Goal: Task Accomplishment & Management: Manage account settings

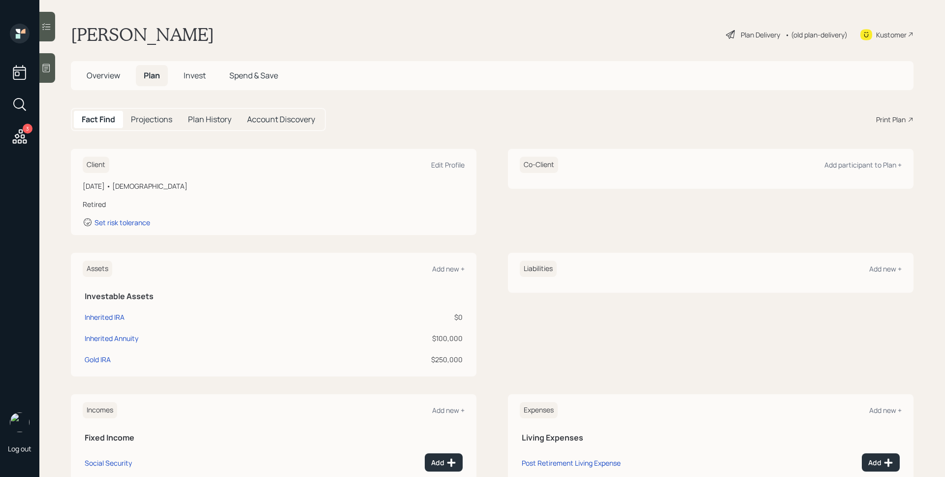
click at [25, 136] on icon at bounding box center [20, 137] width 18 height 18
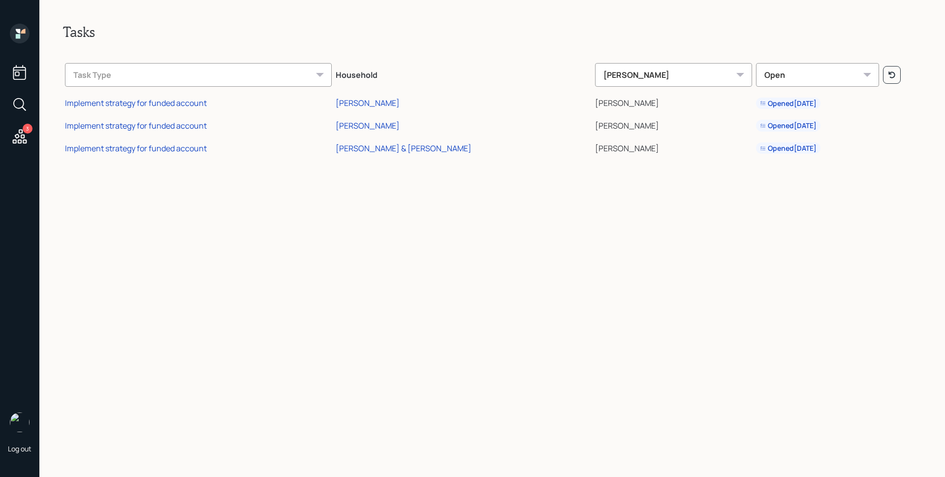
click at [178, 96] on td "Implement strategy for funded account" at bounding box center [198, 102] width 271 height 23
click at [169, 102] on div "Implement strategy for funded account" at bounding box center [136, 102] width 142 height 11
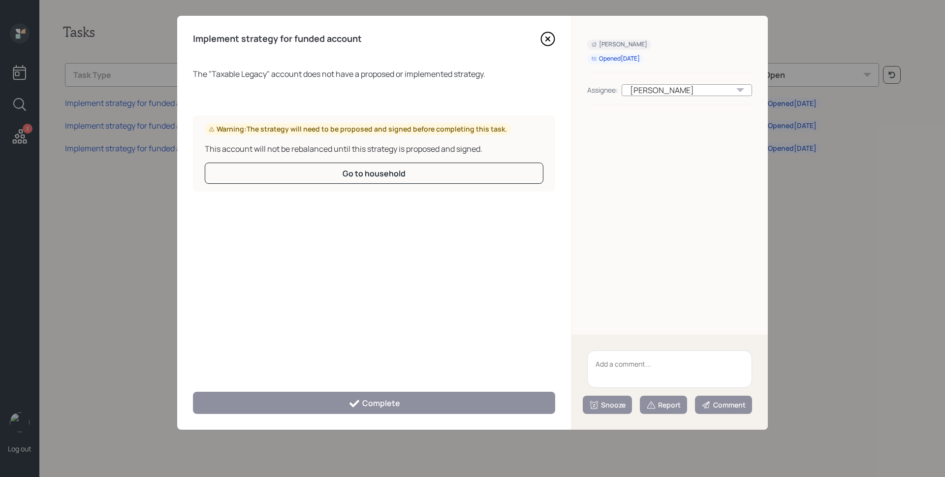
click at [686, 367] on textarea at bounding box center [669, 368] width 165 height 37
click at [646, 364] on textarea "Legacy Account" at bounding box center [669, 368] width 165 height 37
type textarea "Legacy Account"
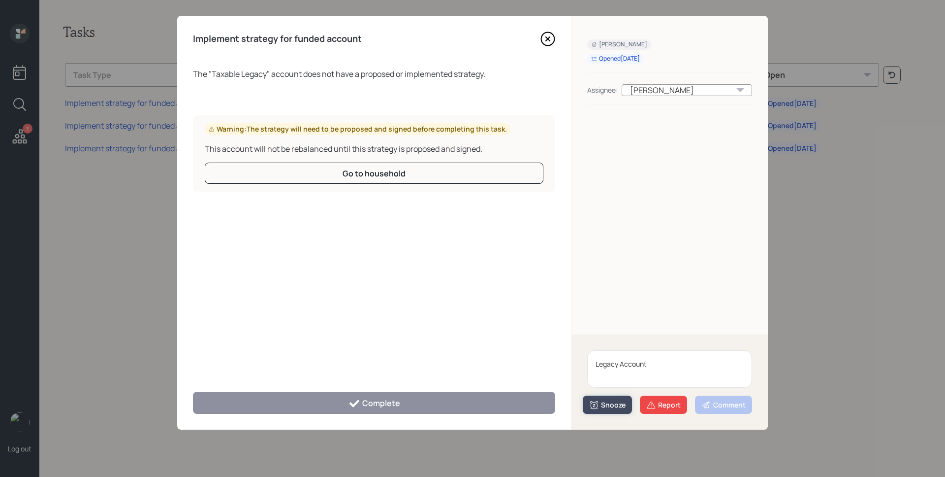
click at [599, 410] on button "Snooze" at bounding box center [607, 404] width 49 height 18
click at [609, 359] on button "1 week" at bounding box center [607, 364] width 48 height 20
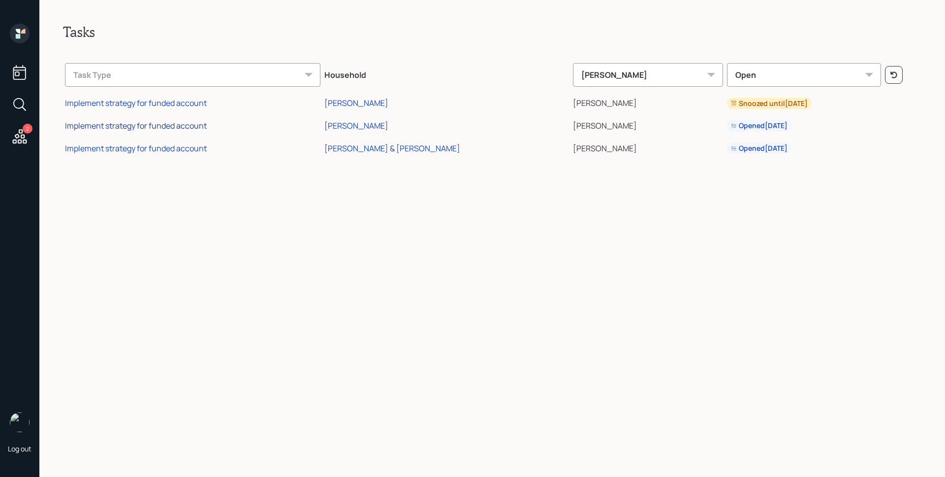
click at [118, 128] on div "Implement strategy for funded account" at bounding box center [136, 125] width 142 height 11
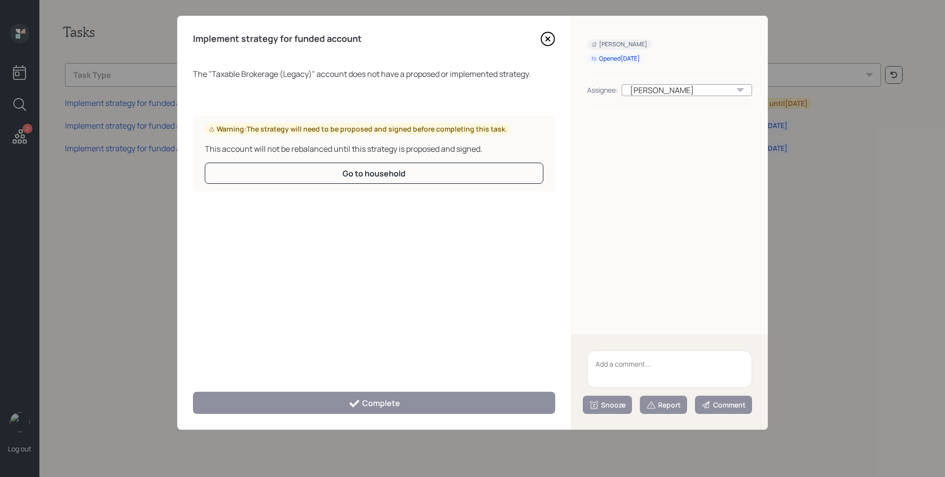
click at [693, 378] on textarea at bounding box center [669, 368] width 165 height 37
paste textarea "Legacy Account"
type textarea "Legacy Account"
click at [609, 404] on div "Snooze" at bounding box center [607, 405] width 36 height 10
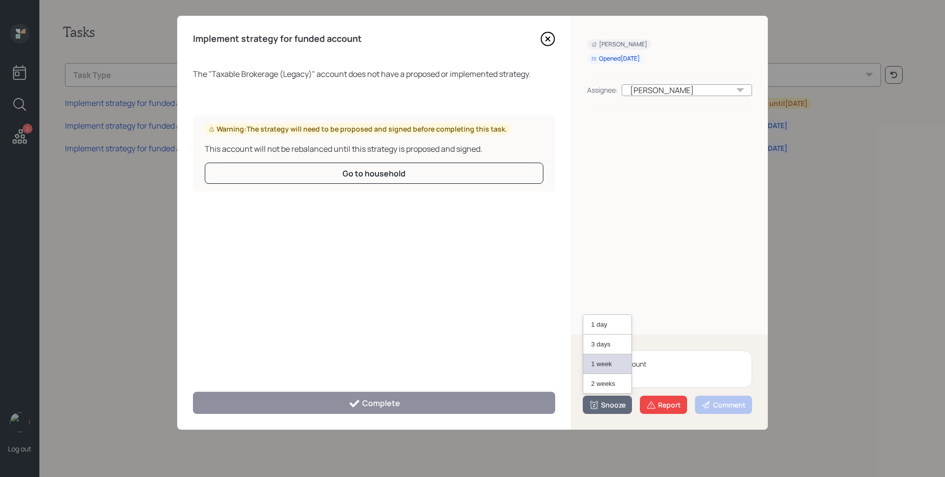
click at [613, 368] on button "1 week" at bounding box center [607, 364] width 48 height 20
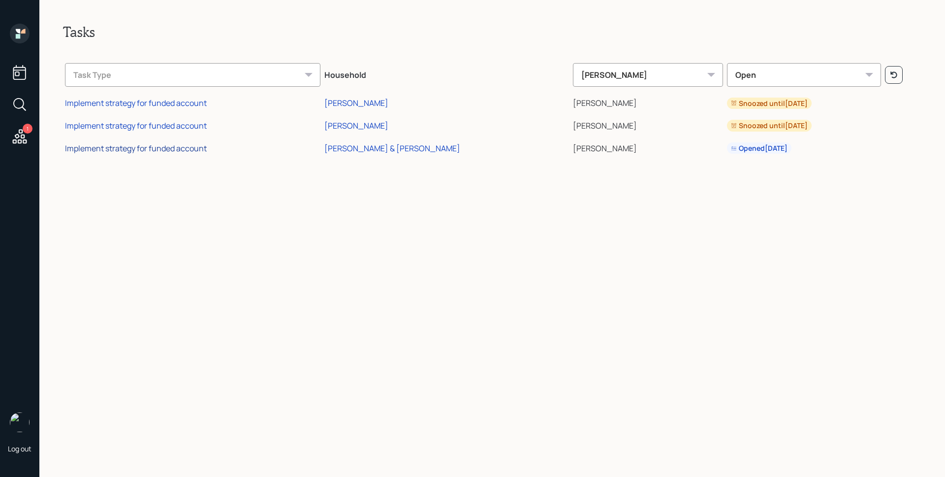
click at [190, 148] on div "Implement strategy for funded account" at bounding box center [136, 148] width 142 height 11
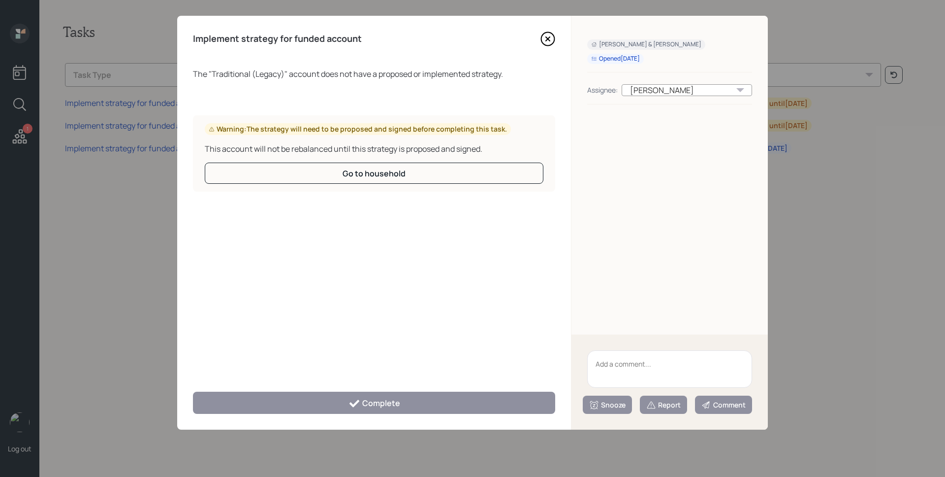
click at [683, 374] on textarea at bounding box center [669, 368] width 165 height 37
paste textarea "Legacy Account"
type textarea "Legacy Account"
click at [609, 401] on div "Snooze" at bounding box center [607, 405] width 36 height 10
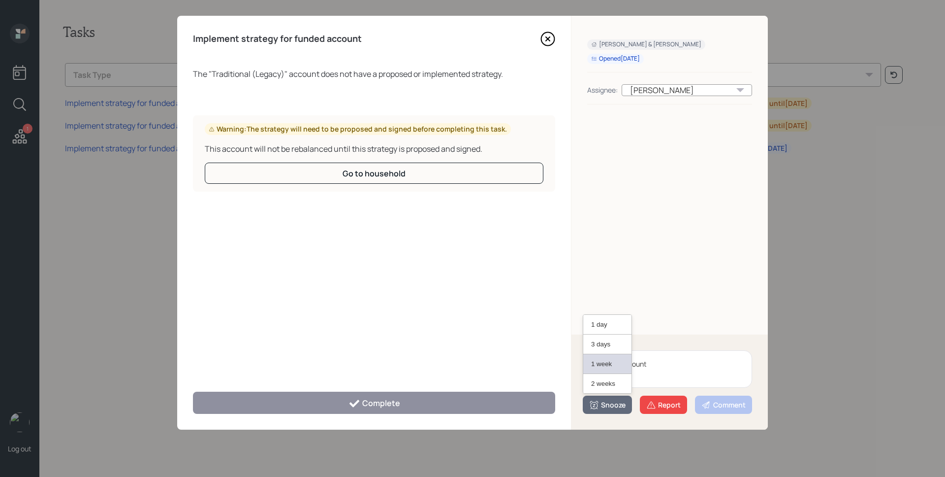
click at [599, 360] on button "1 week" at bounding box center [607, 364] width 48 height 20
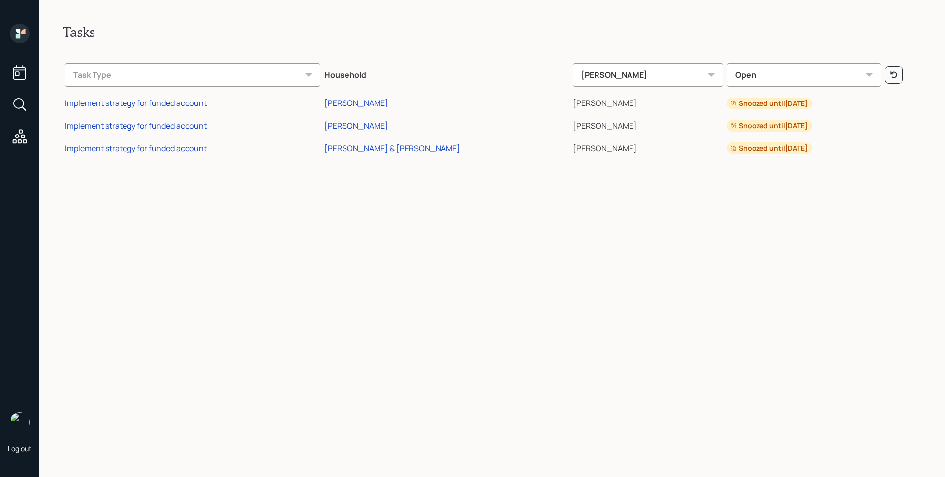
click at [18, 28] on icon at bounding box center [20, 34] width 20 height 20
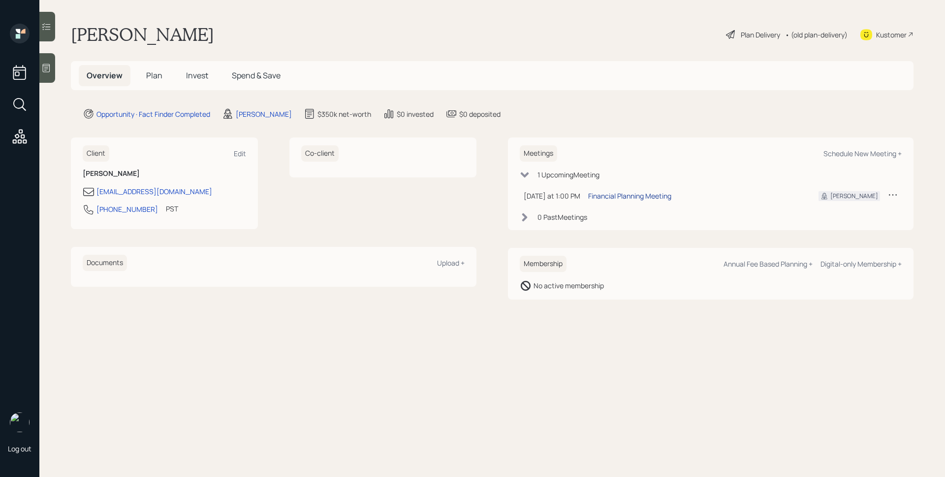
click at [648, 194] on div "Financial Planning Meeting" at bounding box center [629, 196] width 83 height 10
click at [159, 74] on span "Plan" at bounding box center [154, 75] width 16 height 11
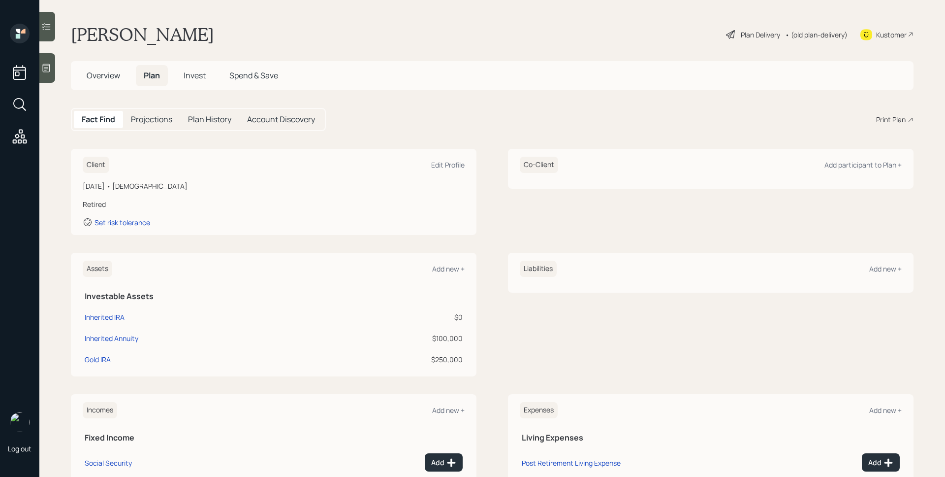
click at [51, 65] on icon at bounding box center [46, 68] width 10 height 10
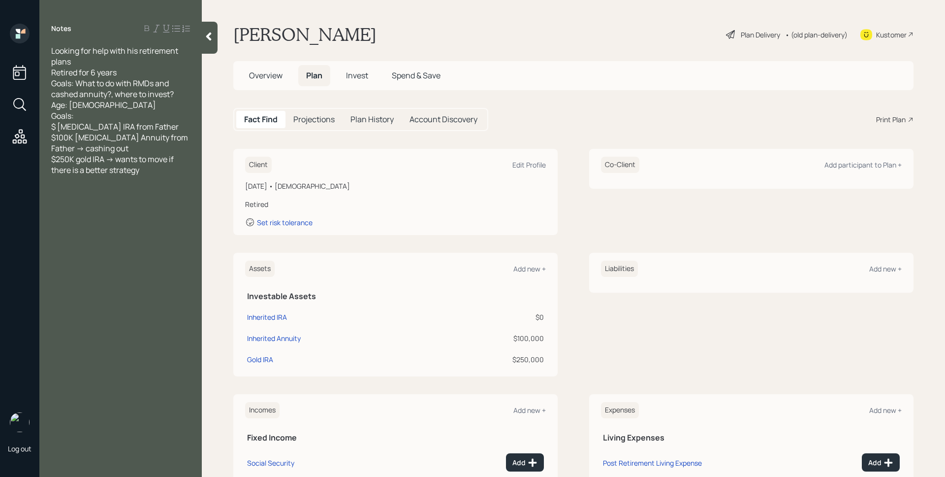
click at [490, 47] on main "[PERSON_NAME] Plan Delivery • (old plan-delivery) Kustomer Overview Plan Invest…" at bounding box center [574, 238] width 744 height 477
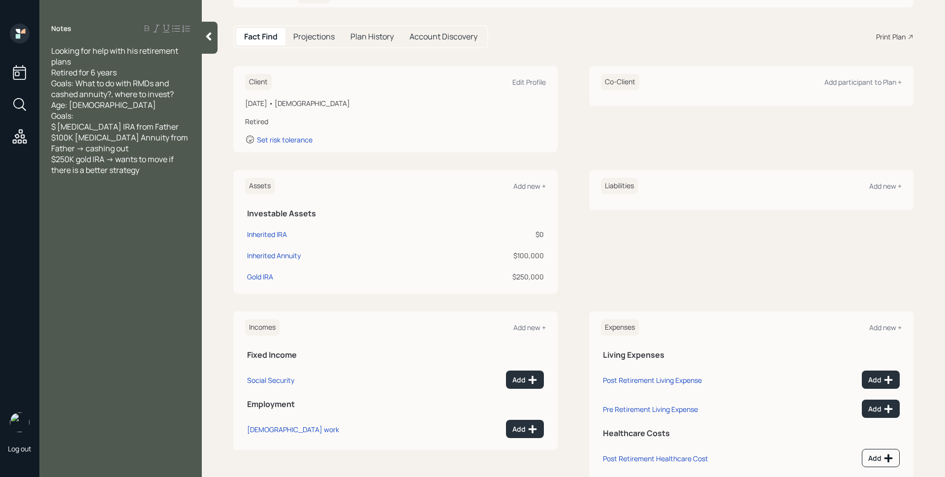
scroll to position [89, 0]
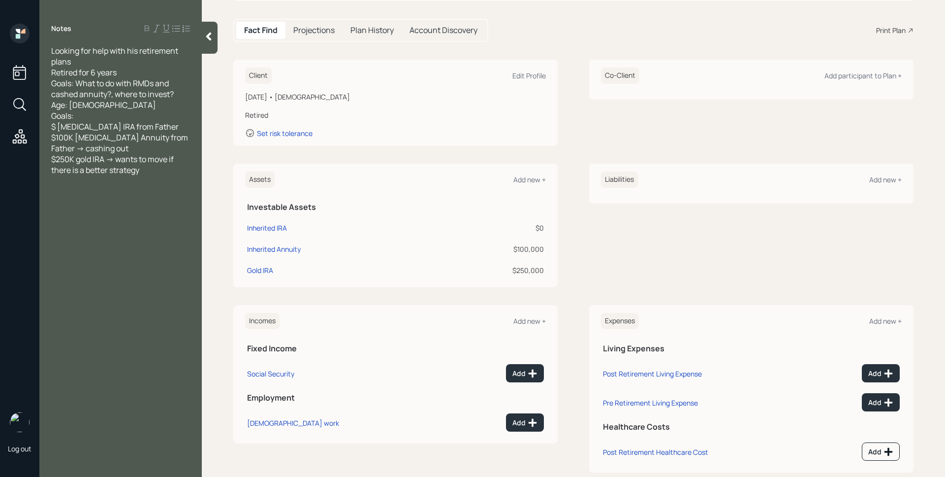
click at [570, 141] on div "Client Edit Profile [DATE] • [DEMOGRAPHIC_DATA] Retired Set risk tolerance Co-C…" at bounding box center [573, 103] width 681 height 86
click at [529, 76] on div "Edit Profile" at bounding box center [529, 75] width 33 height 9
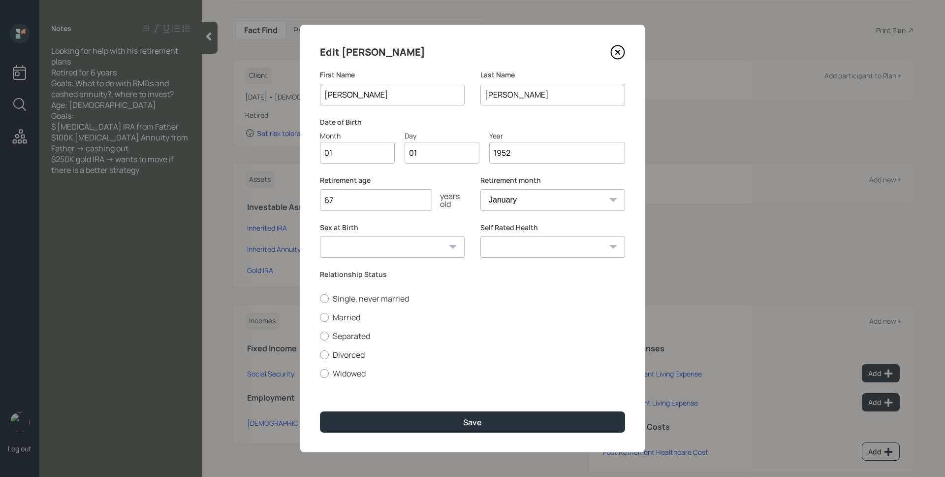
click at [350, 149] on input "01" at bounding box center [357, 153] width 75 height 22
type input "02"
type input "05"
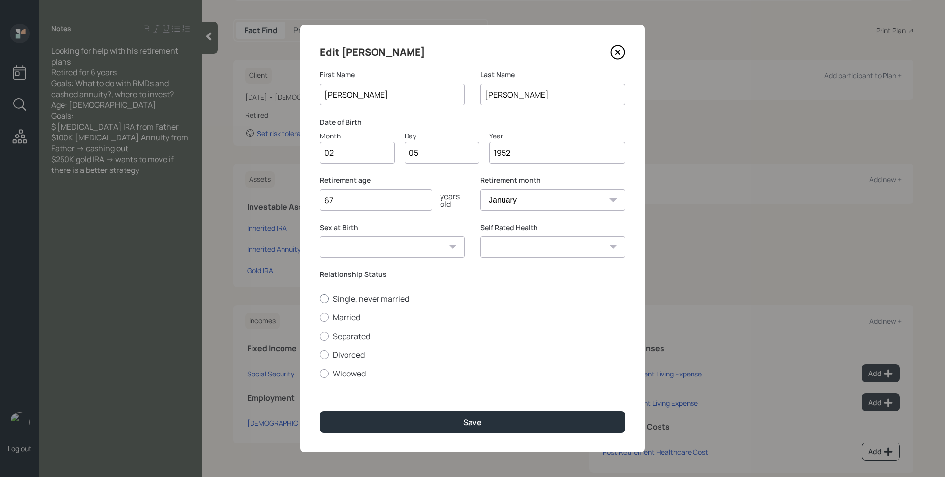
click at [351, 299] on label "Single, never married" at bounding box center [472, 298] width 305 height 11
click at [320, 298] on input "Single, never married" at bounding box center [320, 298] width 0 height 0
radio input "true"
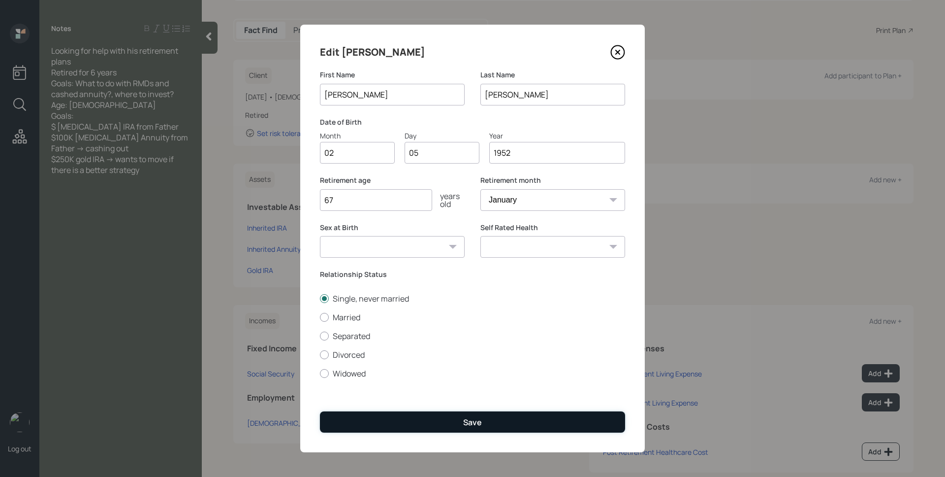
click at [440, 414] on button "Save" at bounding box center [472, 421] width 305 height 21
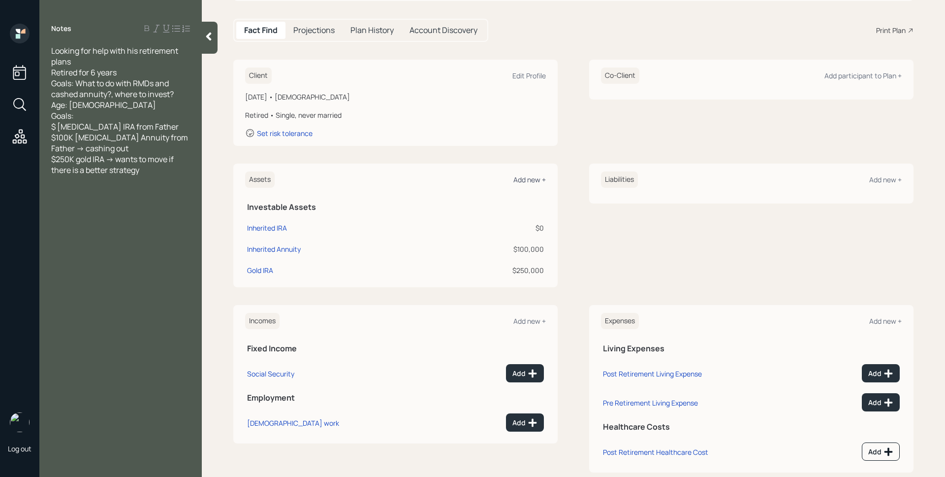
click at [530, 175] on div "Add new +" at bounding box center [530, 179] width 32 height 9
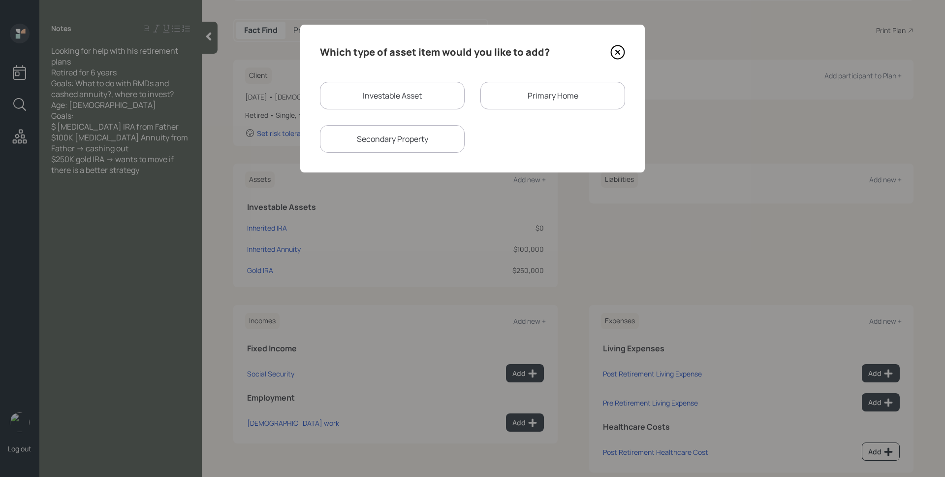
click at [399, 99] on div "Investable Asset" at bounding box center [392, 96] width 145 height 28
select select "taxable"
select select "balanced"
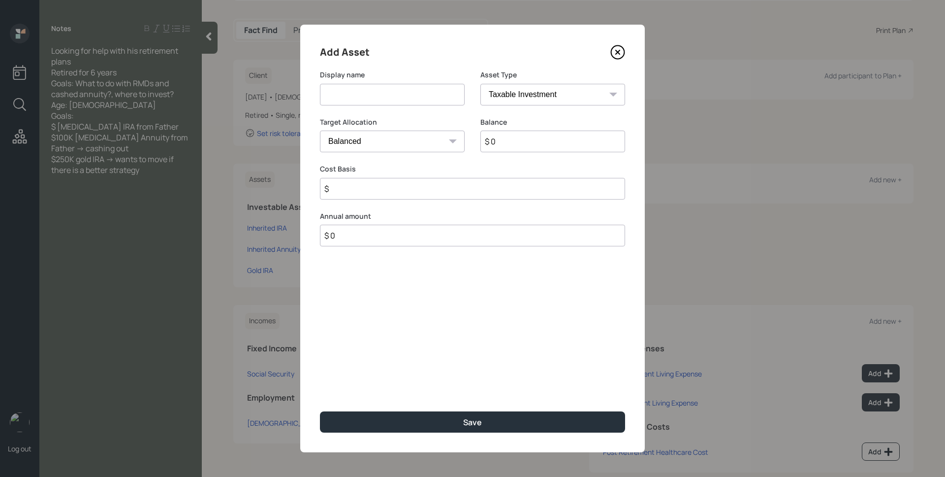
click at [399, 99] on input at bounding box center [392, 95] width 145 height 22
type input "Cash to Invest"
click at [504, 98] on select "SEP [PERSON_NAME] IRA 401(k) [PERSON_NAME] 401(k) 403(b) [PERSON_NAME] 403(b) 4…" at bounding box center [553, 95] width 145 height 22
click at [408, 143] on select "Cash Conservative Balanced Aggressive" at bounding box center [392, 141] width 145 height 22
select select "uninvested"
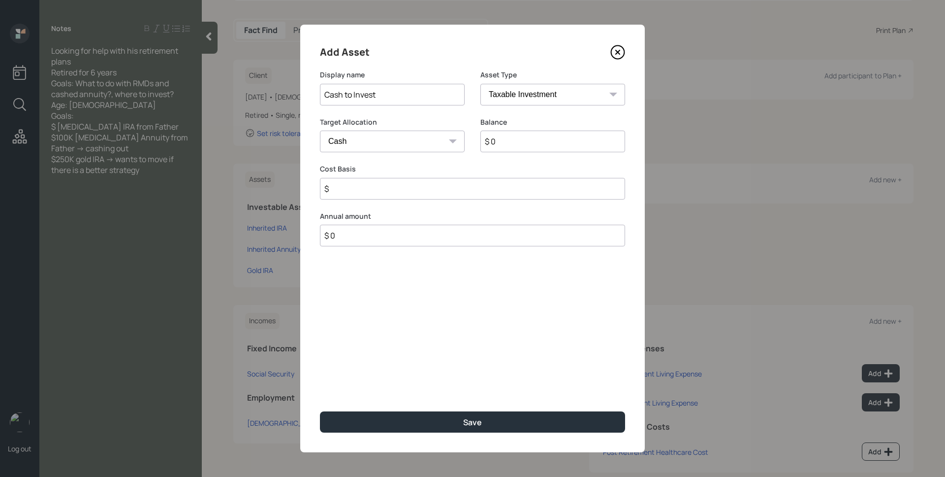
click at [320, 130] on select "Cash Conservative Balanced Aggressive" at bounding box center [392, 141] width 145 height 22
click at [522, 138] on input "$ 0" at bounding box center [553, 141] width 145 height 22
type input "$ 1"
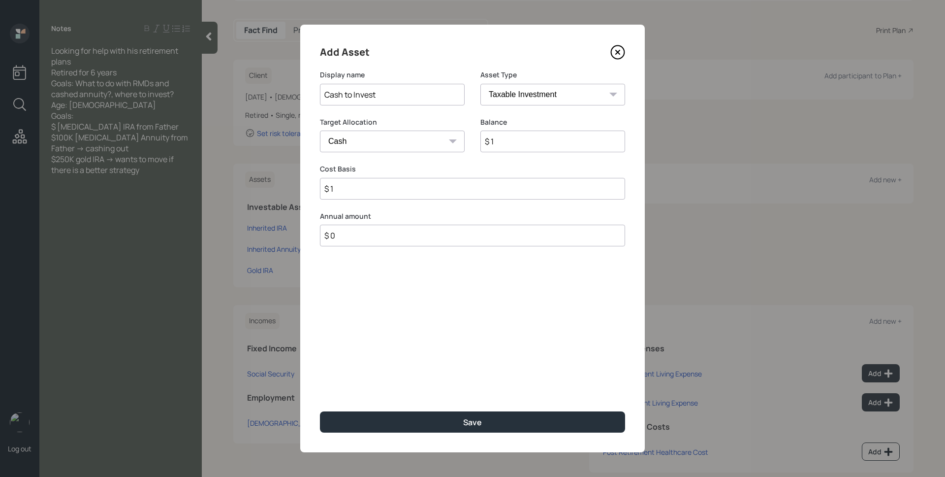
type input "$ 10"
type input "$ 100"
type input "$ 1,000"
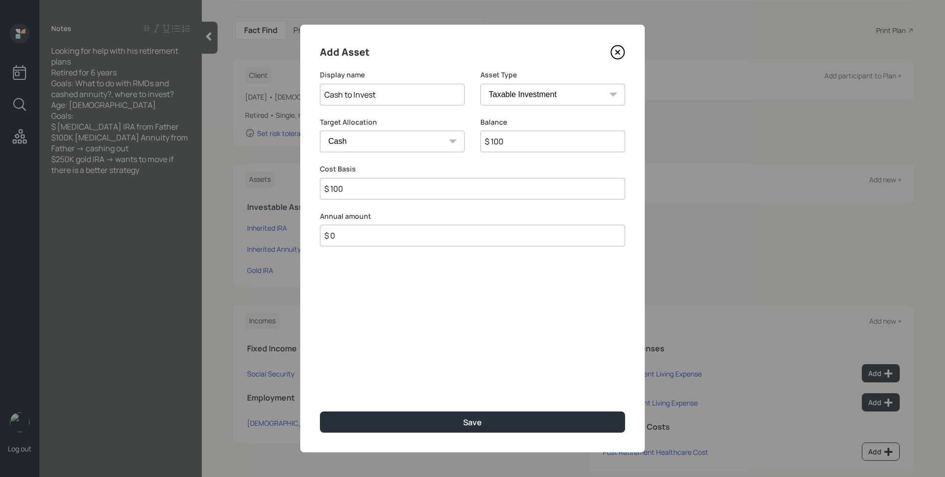
type input "$ 1,000"
type input "$ 10,000"
type input "$ 100,000"
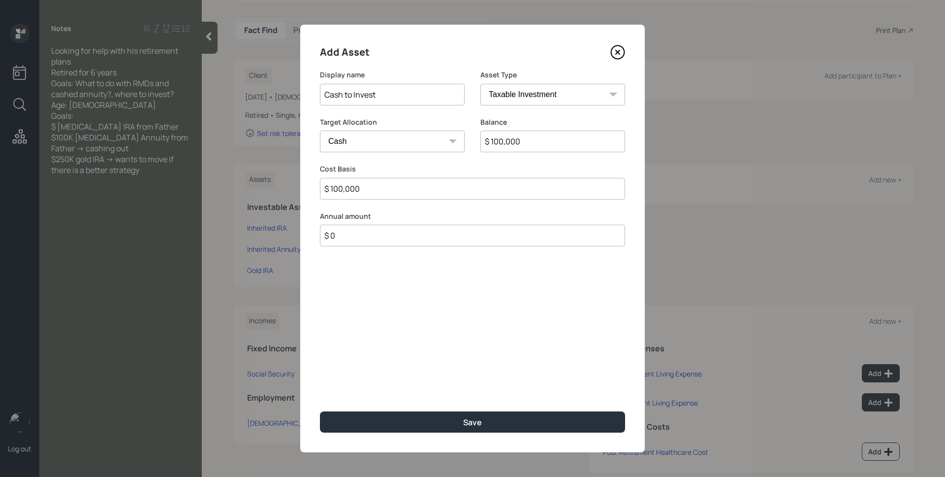
type input "$ 100,000"
click at [320, 411] on button "Save" at bounding box center [472, 421] width 305 height 21
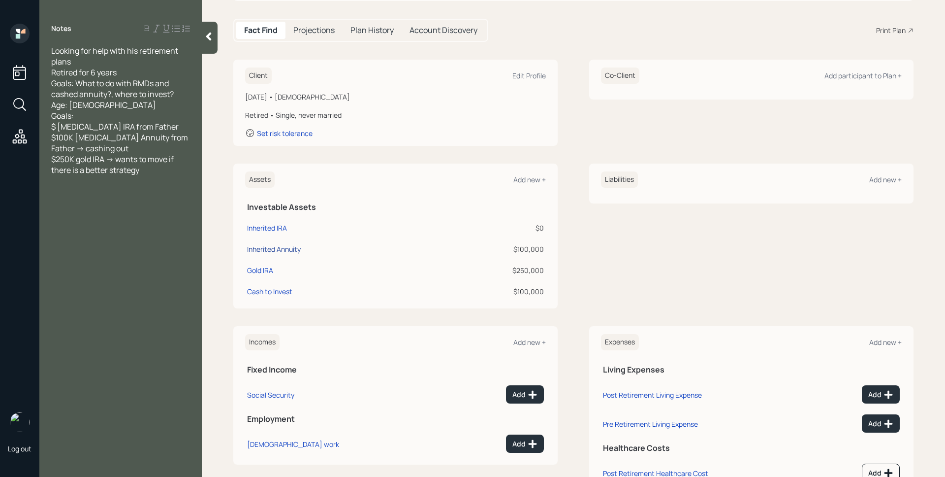
click at [276, 250] on div "Inherited Annuity" at bounding box center [274, 249] width 54 height 10
select select "ira"
select select "balanced"
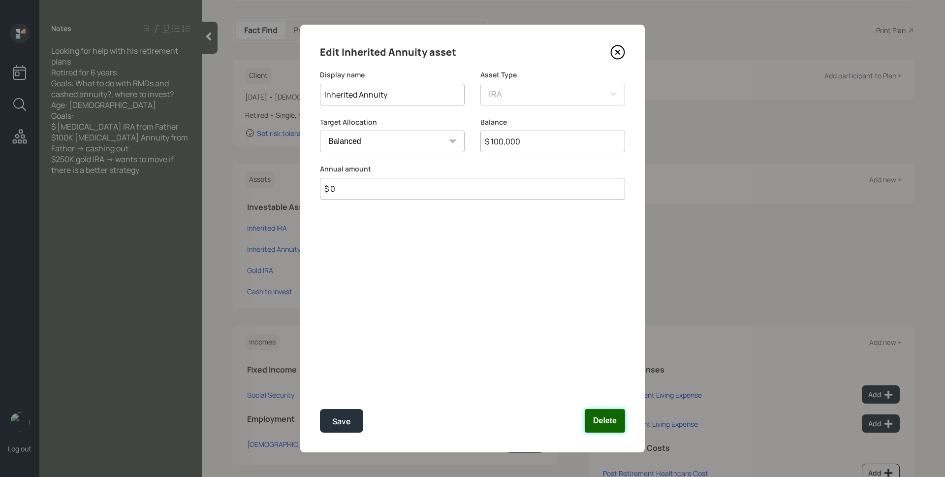
drag, startPoint x: 608, startPoint y: 424, endPoint x: 551, endPoint y: 407, distance: 60.1
click at [608, 424] on button "Delete" at bounding box center [605, 421] width 40 height 24
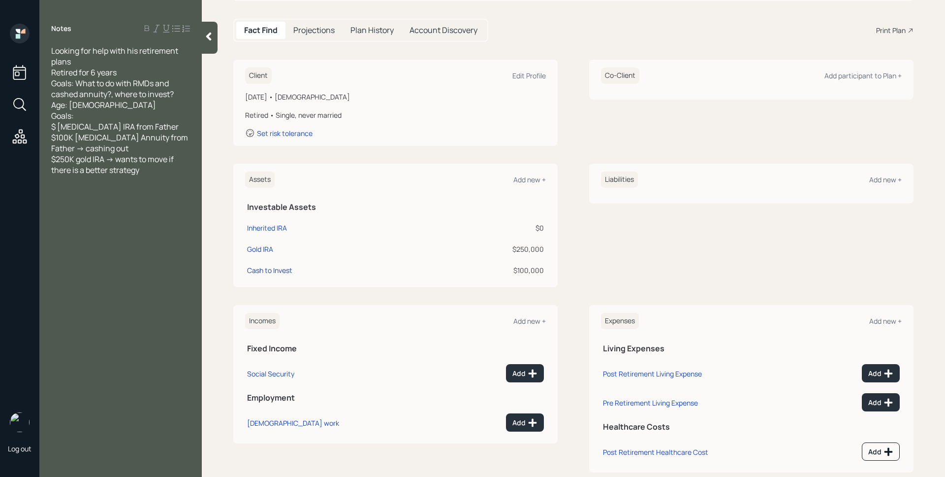
click at [274, 268] on div "Cash to Invest" at bounding box center [269, 270] width 45 height 10
select select "taxable"
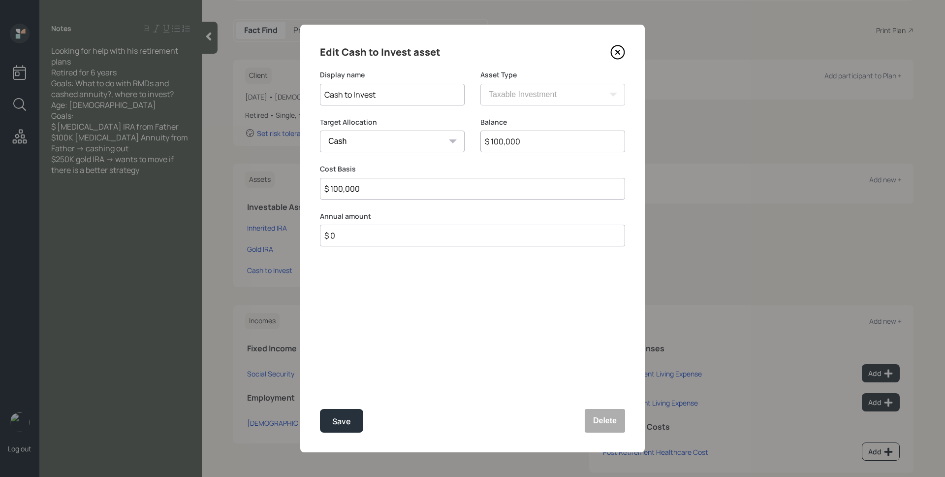
drag, startPoint x: 391, startPoint y: 97, endPoint x: 346, endPoint y: 95, distance: 45.9
click at [346, 95] on input "Cash to Invest" at bounding box center [392, 95] width 145 height 22
type input "Cash from Inheritance"
click at [335, 423] on div "Save" at bounding box center [341, 421] width 19 height 13
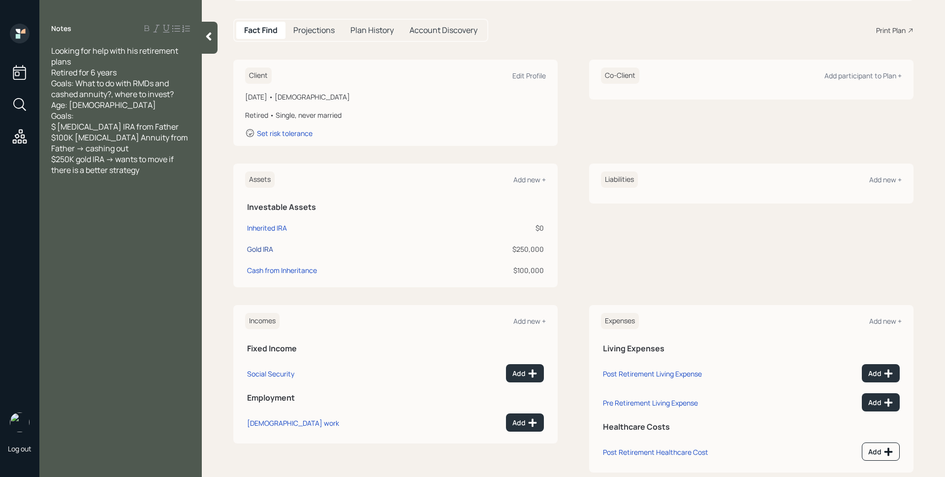
click at [264, 247] on div "Gold IRA" at bounding box center [260, 249] width 26 height 10
select select "ira"
select select "balanced"
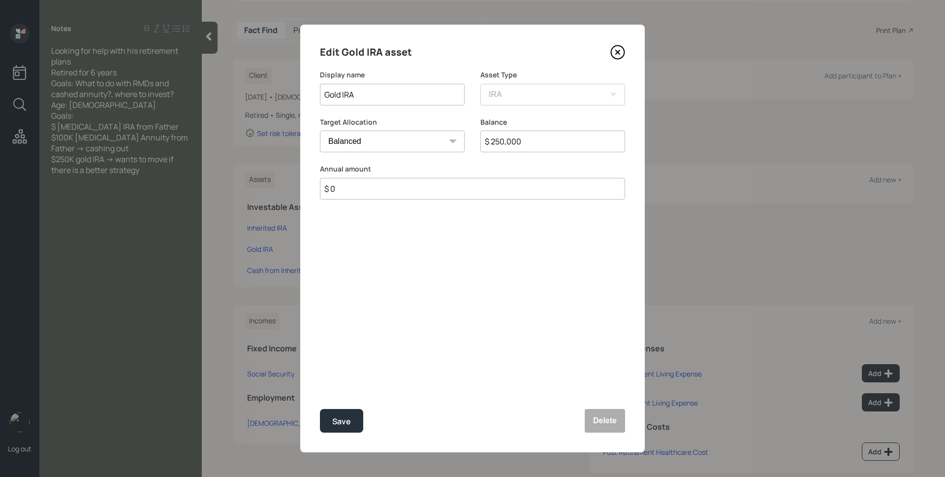
click at [539, 143] on input "$ 250,000" at bounding box center [553, 141] width 145 height 22
type input "$ 200,000"
click at [320, 409] on button "Save" at bounding box center [341, 421] width 43 height 24
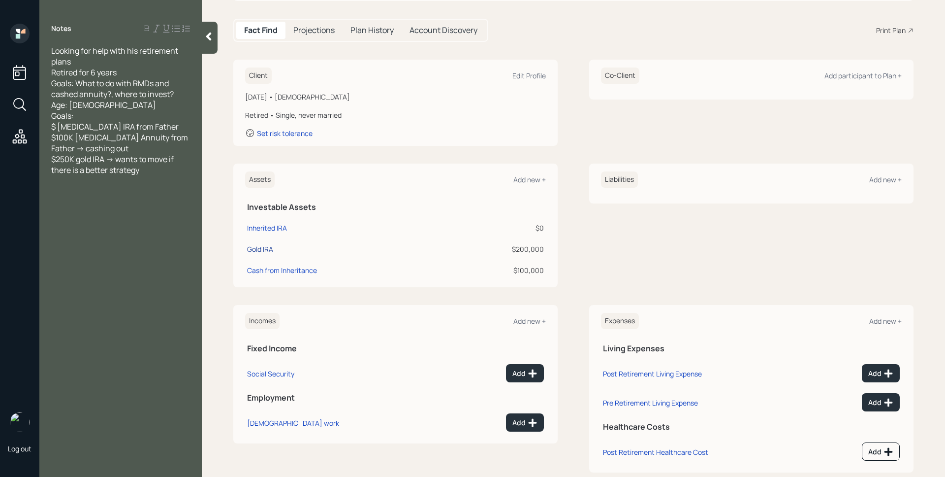
click at [253, 250] on div "Gold IRA" at bounding box center [260, 249] width 26 height 10
select select "ira"
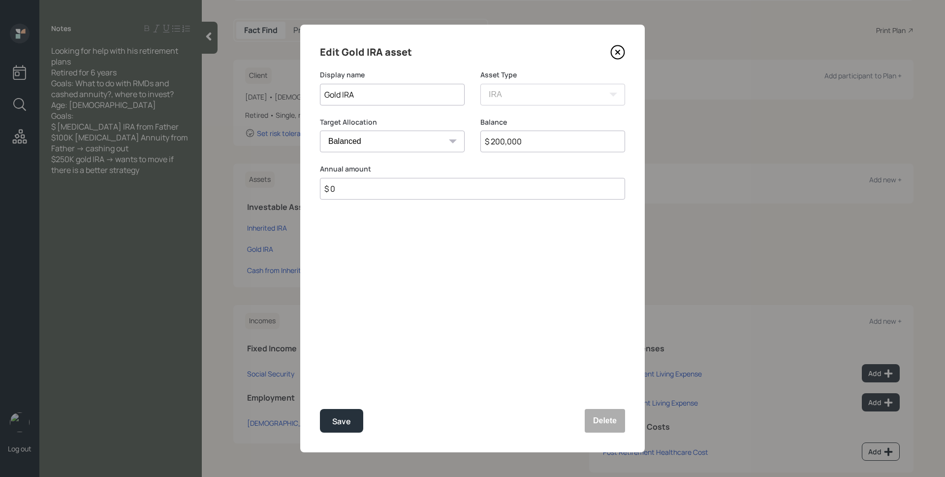
click at [361, 143] on select "Cash Conservative Balanced Aggressive" at bounding box center [392, 141] width 145 height 22
select select "conservative"
click at [320, 130] on select "Cash Conservative Balanced Aggressive" at bounding box center [392, 141] width 145 height 22
click at [347, 423] on div "Save" at bounding box center [341, 421] width 19 height 13
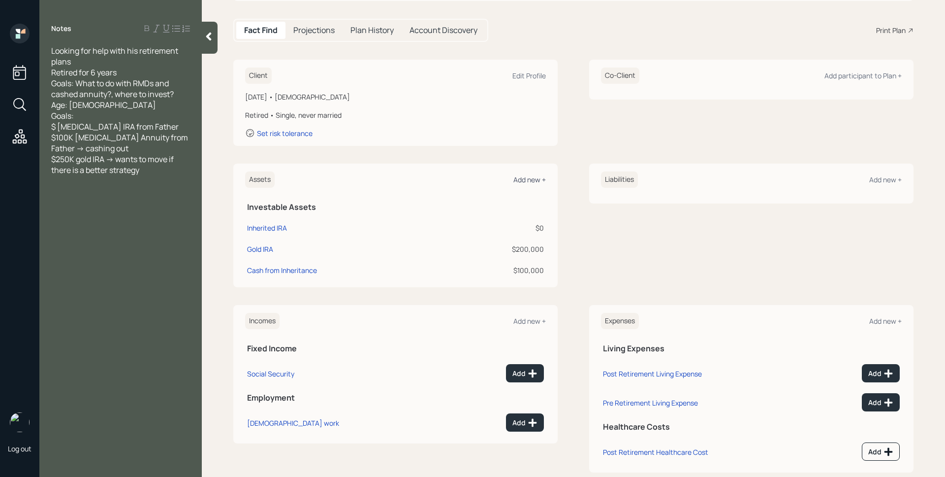
click at [526, 176] on div "Add new +" at bounding box center [530, 179] width 32 height 9
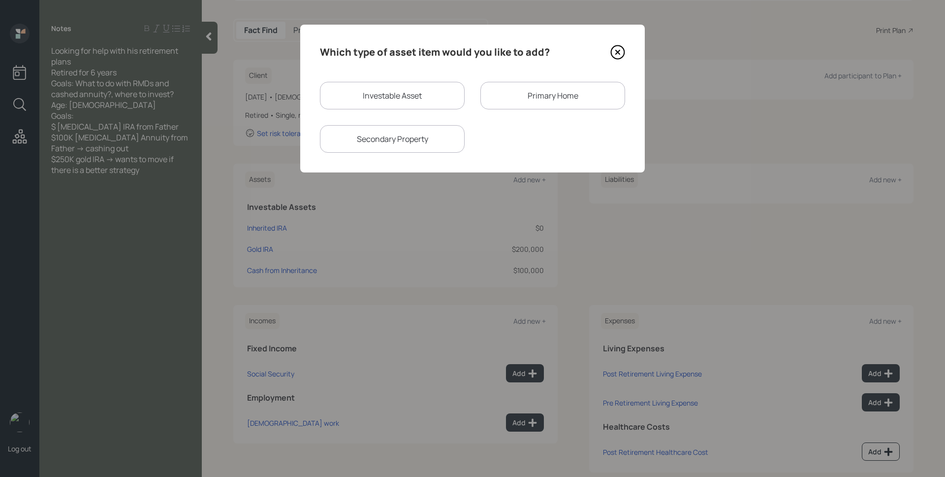
click at [418, 75] on div "Which type of asset item would you like to add? Investable Asset Primary Home S…" at bounding box center [472, 99] width 345 height 148
click at [425, 90] on div "Investable Asset" at bounding box center [392, 96] width 145 height 28
select select "taxable"
select select "balanced"
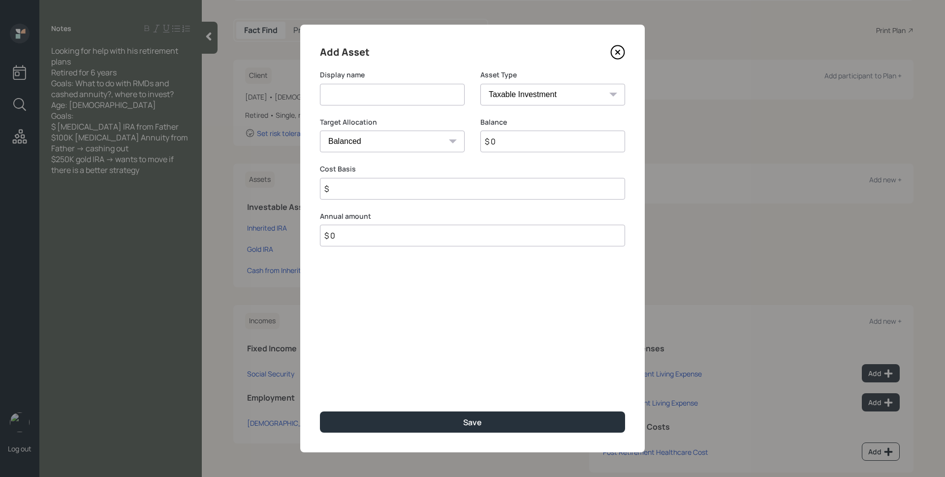
click at [418, 97] on input at bounding box center [392, 95] width 145 height 22
type input "[PERSON_NAME] Financial"
click at [520, 142] on input "$ 0" at bounding box center [553, 141] width 145 height 22
type input "$ 115,000"
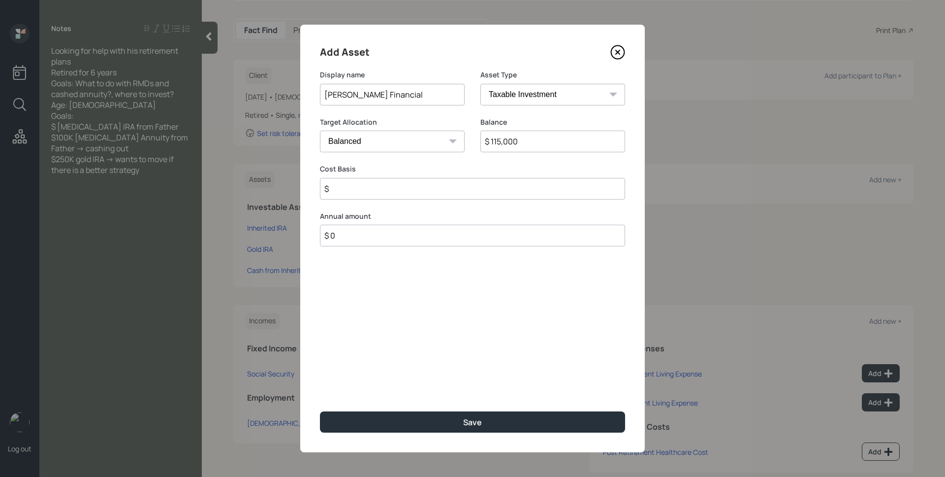
click at [397, 187] on input "$" at bounding box center [472, 189] width 305 height 22
type input "$ 0"
click at [420, 95] on input "[PERSON_NAME] Financial" at bounding box center [392, 95] width 145 height 22
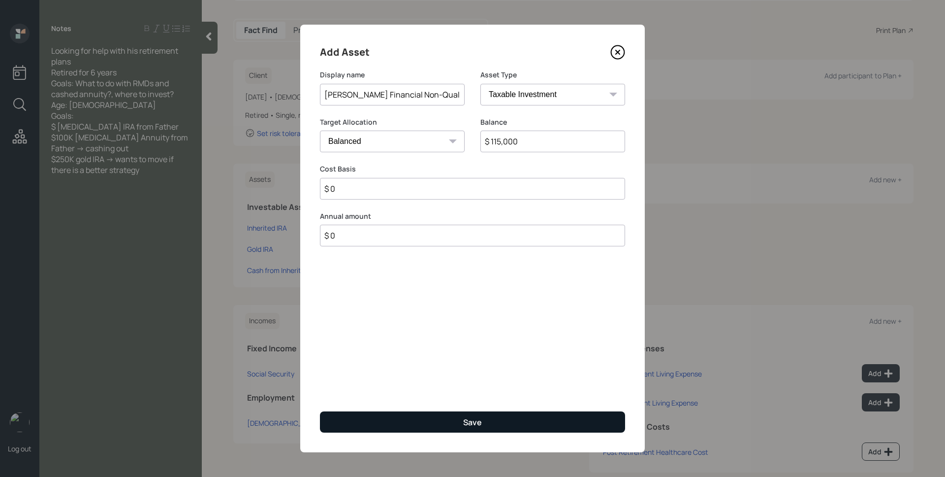
type input "[PERSON_NAME] Financial Non-Qual Annuity"
click at [470, 415] on button "Save" at bounding box center [472, 421] width 305 height 21
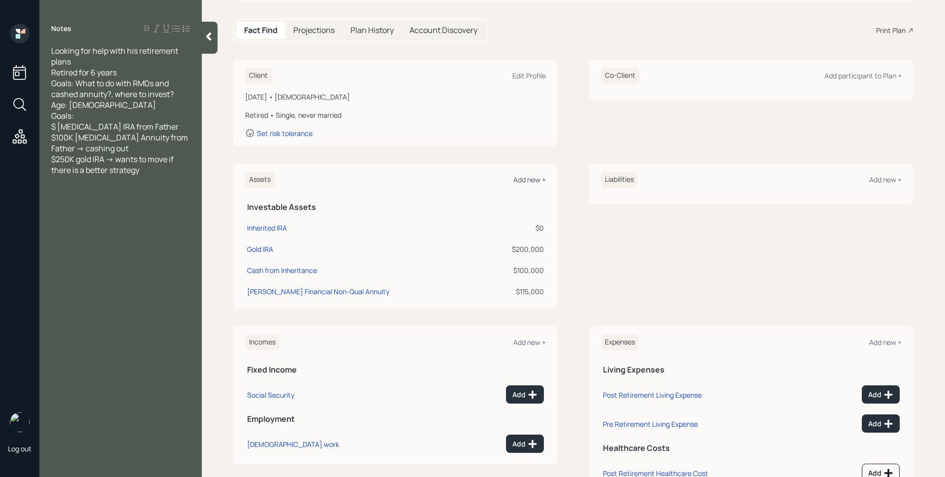
click at [531, 175] on div "Add new +" at bounding box center [530, 179] width 32 height 9
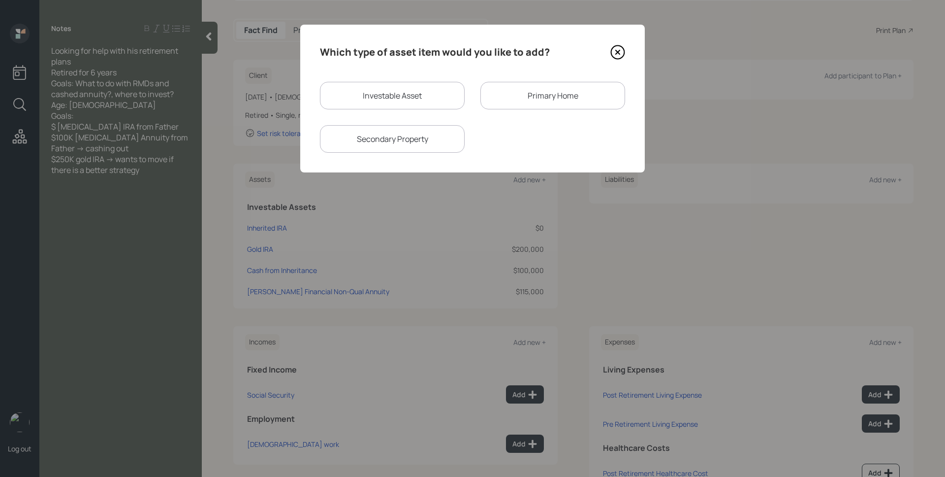
click at [394, 83] on div "Investable Asset" at bounding box center [392, 96] width 145 height 28
select select "taxable"
select select "balanced"
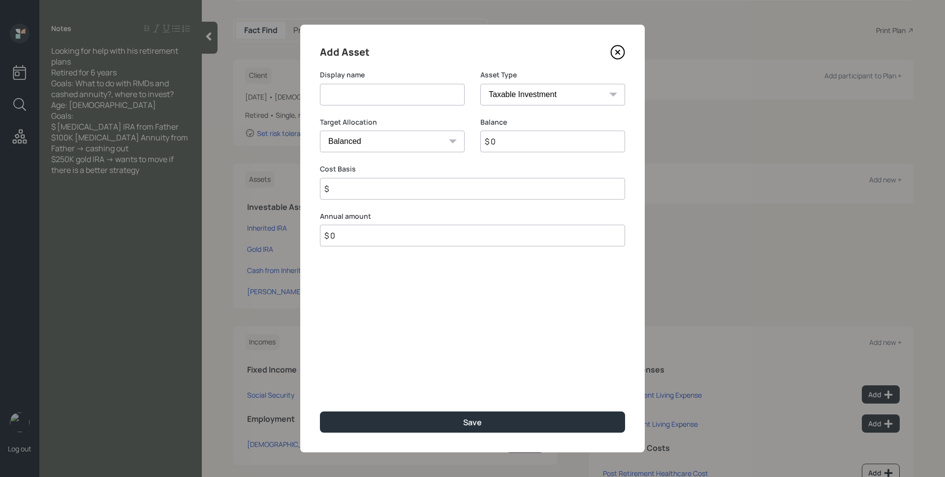
click at [395, 86] on input at bounding box center [392, 95] width 145 height 22
type input "Tweety Brown"
click at [534, 103] on select "SEP [PERSON_NAME] IRA 401(k) [PERSON_NAME] 401(k) 403(b) [PERSON_NAME] 403(b) 4…" at bounding box center [553, 95] width 145 height 22
select select "ira"
click at [481, 84] on select "SEP [PERSON_NAME] IRA 401(k) [PERSON_NAME] 401(k) 403(b) [PERSON_NAME] 403(b) 4…" at bounding box center [553, 95] width 145 height 22
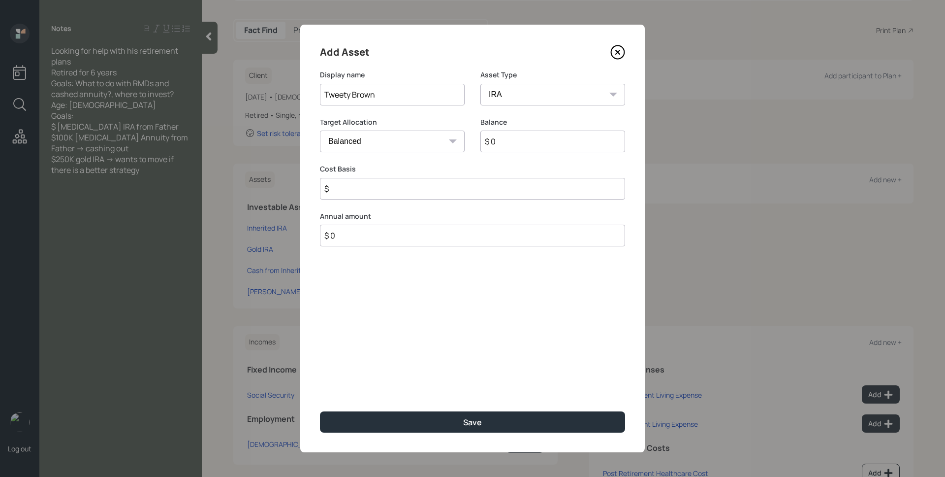
type input "$"
click at [421, 94] on input "Tweety Brown" at bounding box center [392, 95] width 145 height 22
type input "Tweety [PERSON_NAME]"
click at [566, 145] on input "$ 0" at bounding box center [553, 141] width 145 height 22
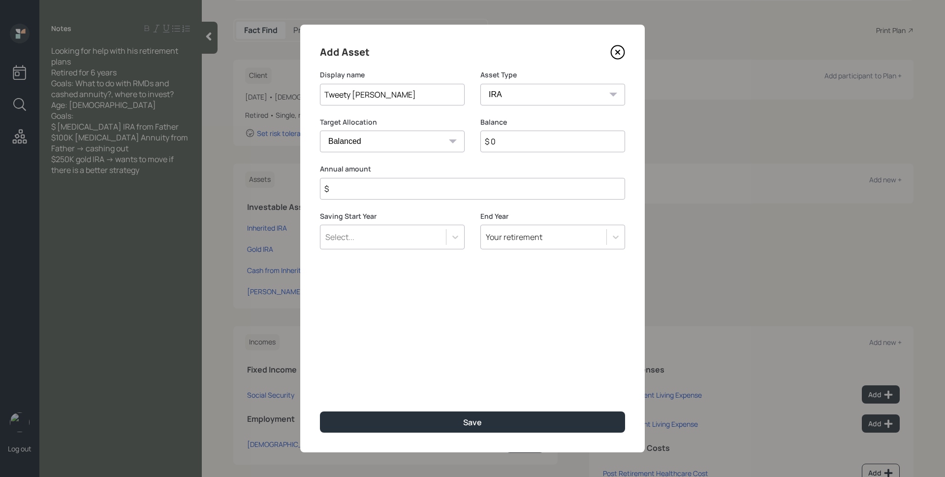
click at [566, 145] on input "$ 0" at bounding box center [553, 141] width 145 height 22
click at [573, 139] on input "$ 0" at bounding box center [553, 141] width 145 height 22
type input "$ 10,000"
type input "$ 0"
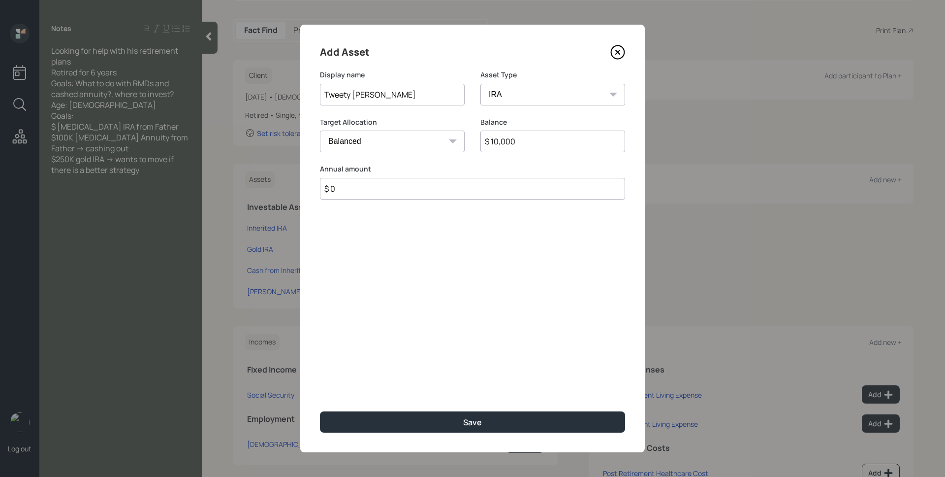
click at [320, 411] on button "Save" at bounding box center [472, 421] width 305 height 21
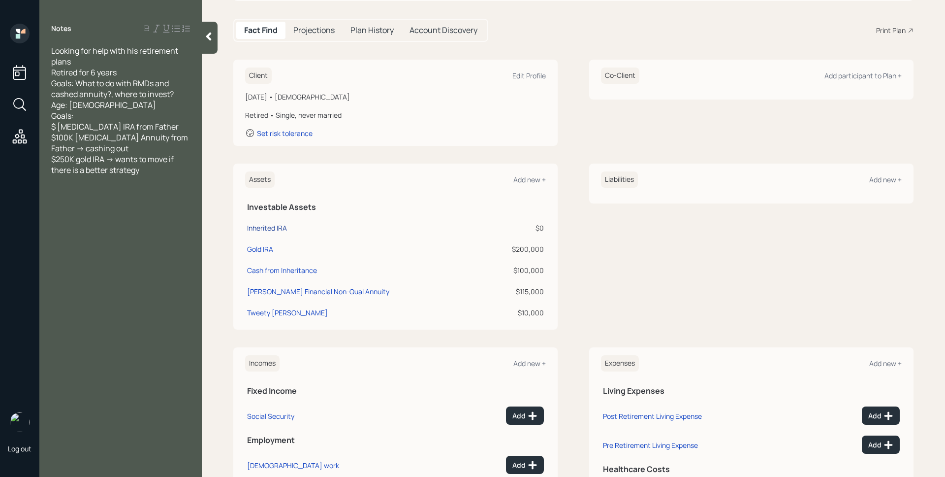
click at [263, 227] on div "Inherited IRA" at bounding box center [267, 228] width 40 height 10
select select "ira"
select select "balanced"
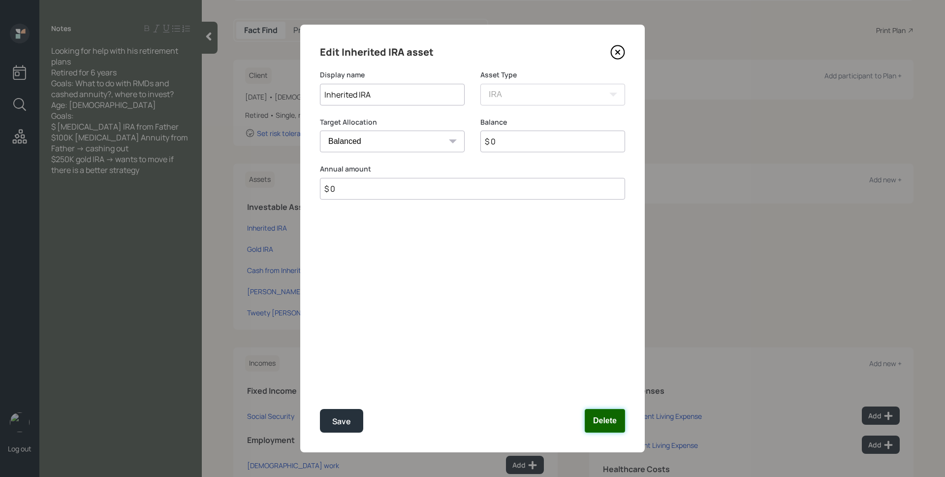
click at [606, 418] on button "Delete" at bounding box center [605, 421] width 40 height 24
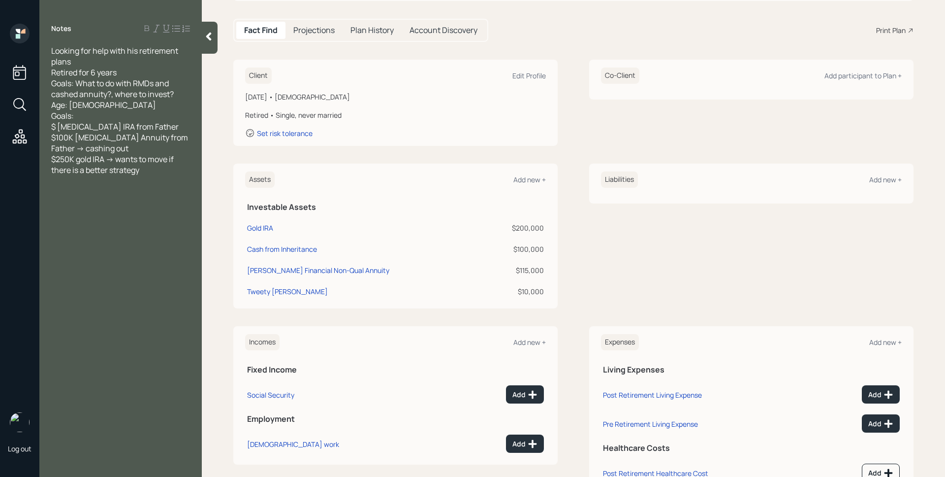
click at [573, 219] on div "Assets Add new + Investable Assets Gold IRA $200,000 Cash from Inheritance $100…" at bounding box center [573, 235] width 681 height 145
click at [583, 231] on div "Assets Add new + Investable Assets Gold IRA $200,000 Cash from Inheritance $100…" at bounding box center [573, 235] width 681 height 145
click at [539, 179] on div "Add new +" at bounding box center [530, 179] width 32 height 9
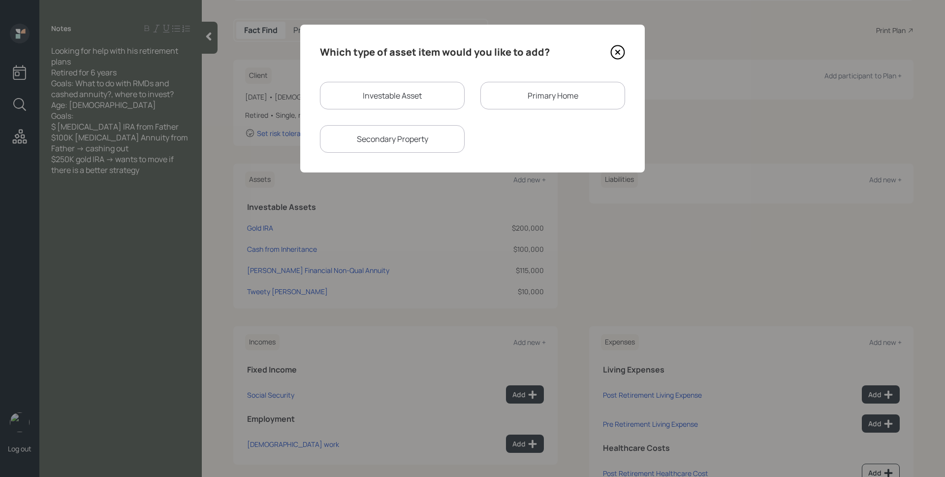
click at [545, 98] on div "Primary Home" at bounding box center [553, 96] width 145 height 28
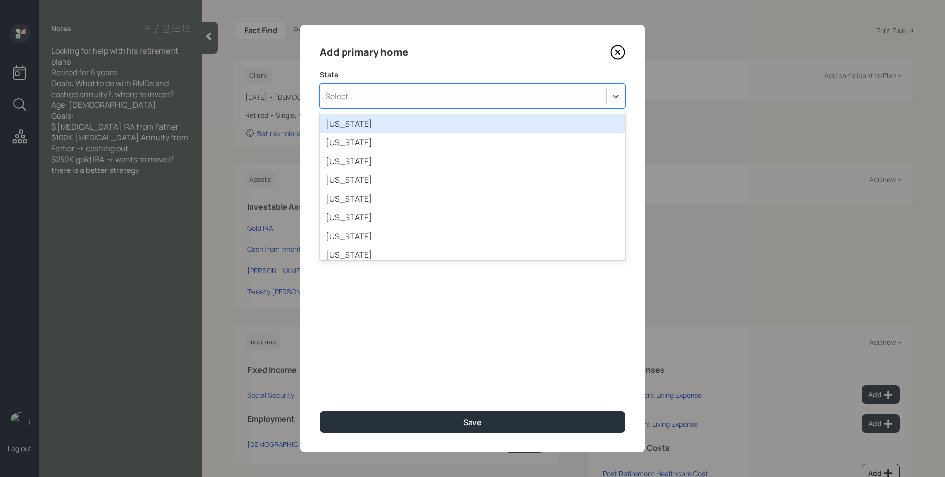
click at [524, 98] on div "Select..." at bounding box center [464, 96] width 286 height 17
type input "cal"
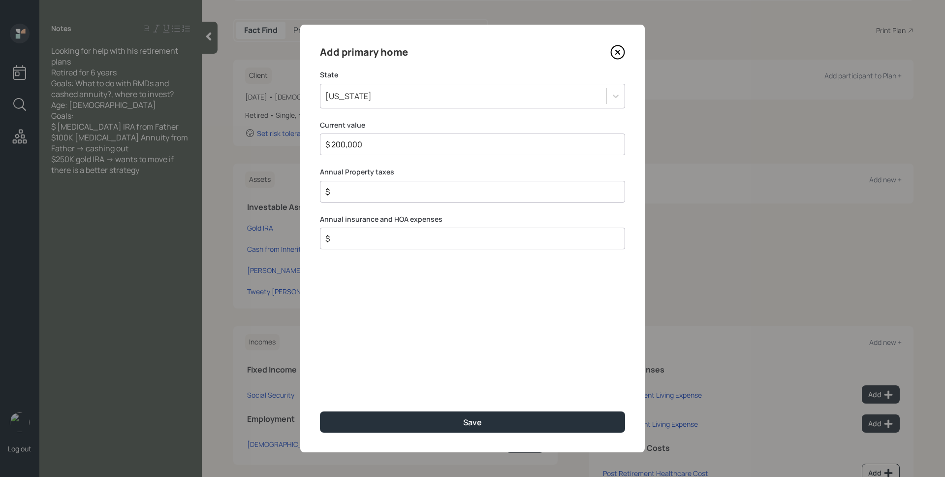
type input "$ 200,000"
type input "$ 1,500"
type input "$ 1,000"
click at [320, 411] on button "Save" at bounding box center [472, 421] width 305 height 21
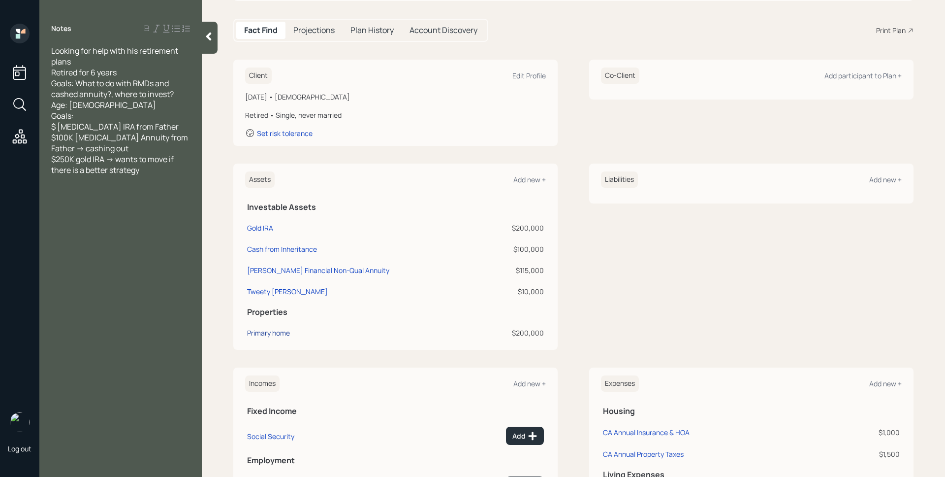
click at [286, 335] on div "Primary home" at bounding box center [268, 332] width 43 height 10
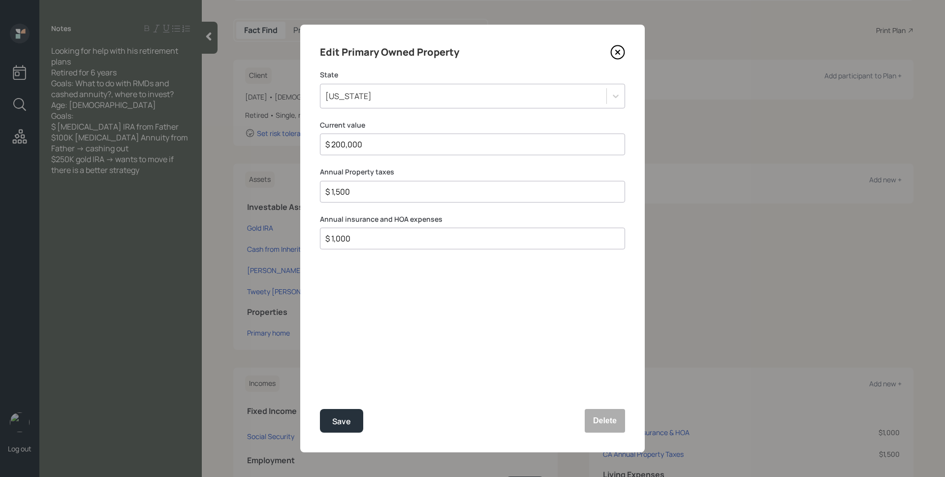
click at [617, 46] on icon at bounding box center [618, 52] width 15 height 15
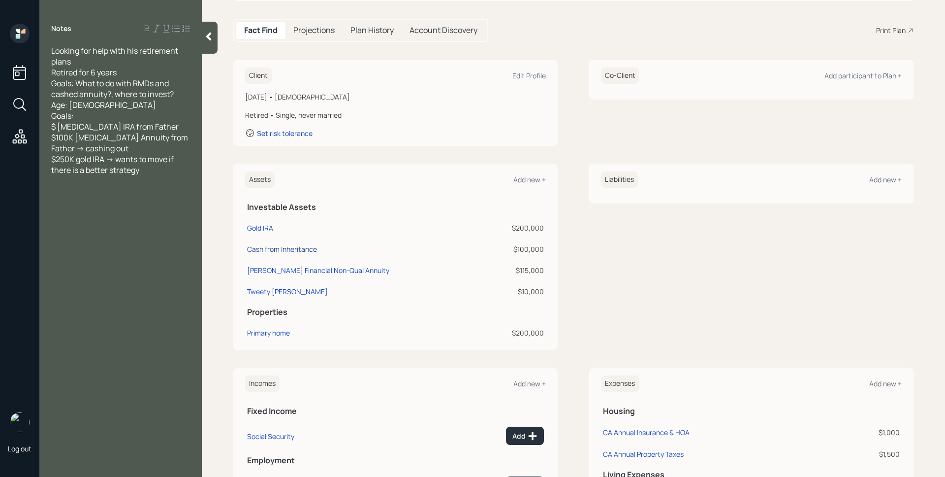
click at [305, 245] on div "Cash from Inheritance" at bounding box center [282, 249] width 70 height 10
select select "taxable"
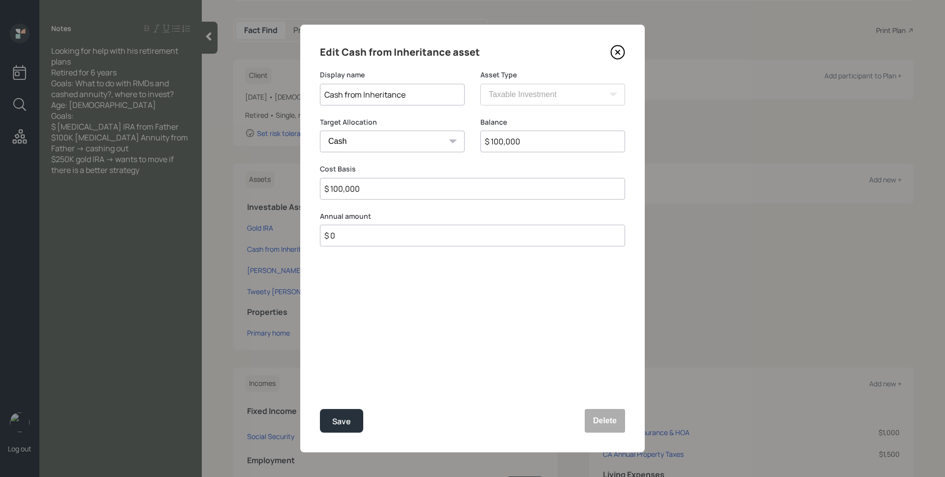
click at [423, 99] on input "Cash from Inheritance" at bounding box center [392, 95] width 145 height 22
click at [619, 50] on icon at bounding box center [618, 52] width 15 height 15
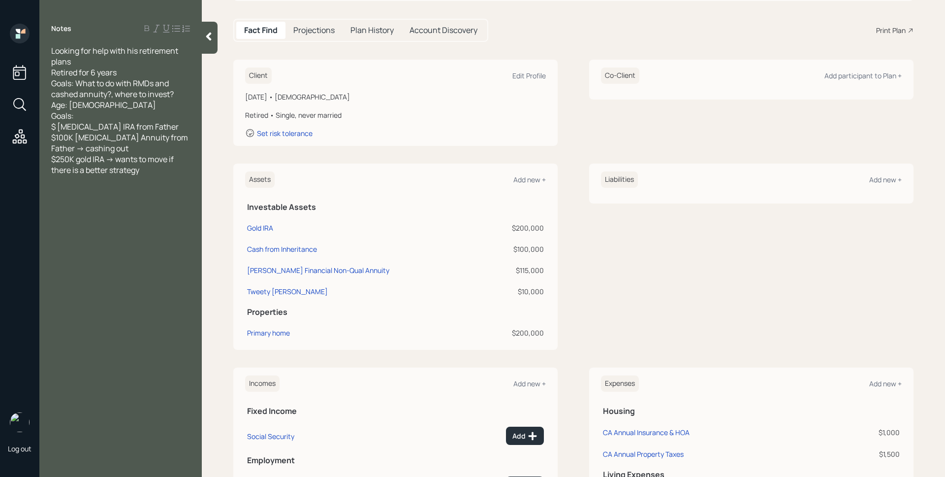
click at [724, 281] on div "Liabilities Add new +" at bounding box center [751, 256] width 324 height 186
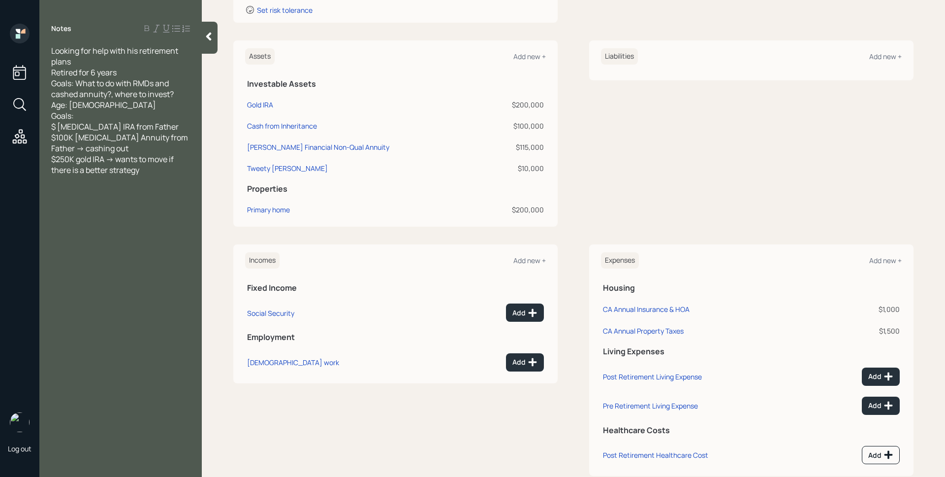
scroll to position [235, 0]
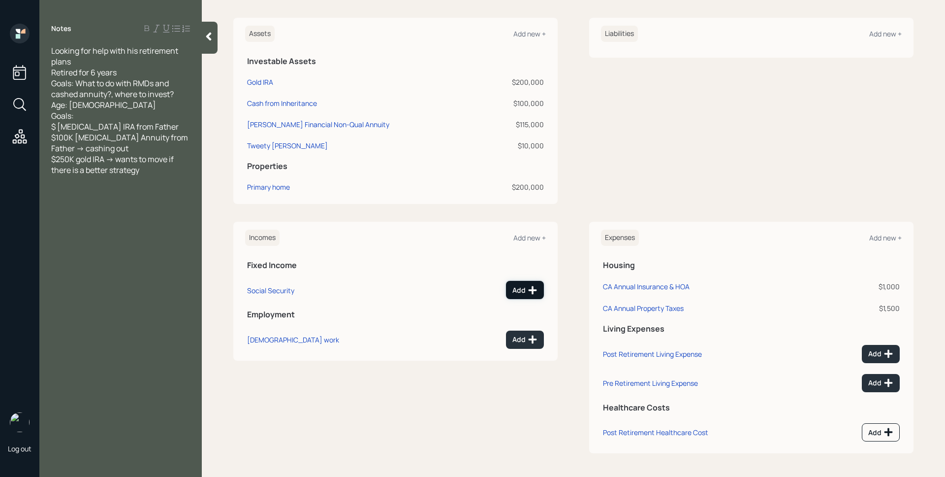
click at [530, 294] on icon at bounding box center [533, 290] width 10 height 10
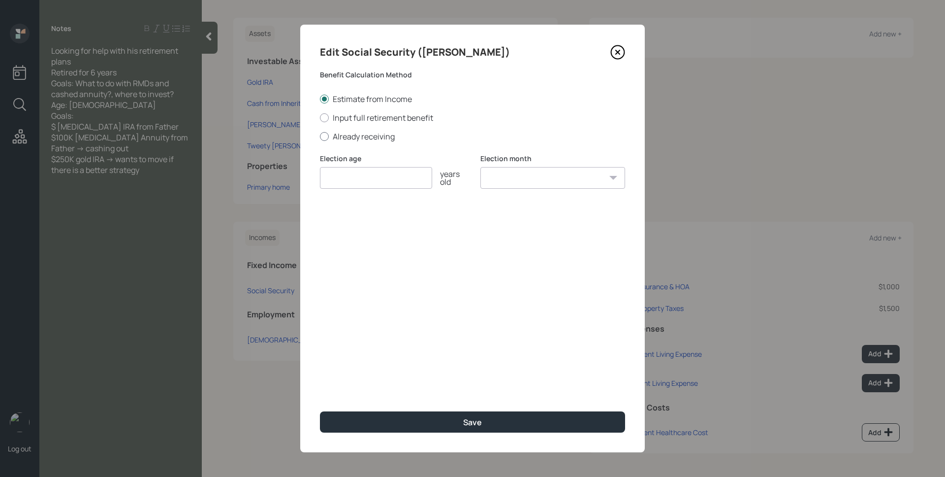
click at [373, 136] on label "Already receiving" at bounding box center [472, 136] width 305 height 11
click at [320, 136] on input "Already receiving" at bounding box center [320, 136] width 0 height 0
radio input "true"
click at [365, 179] on input "number" at bounding box center [376, 178] width 112 height 22
type input "70"
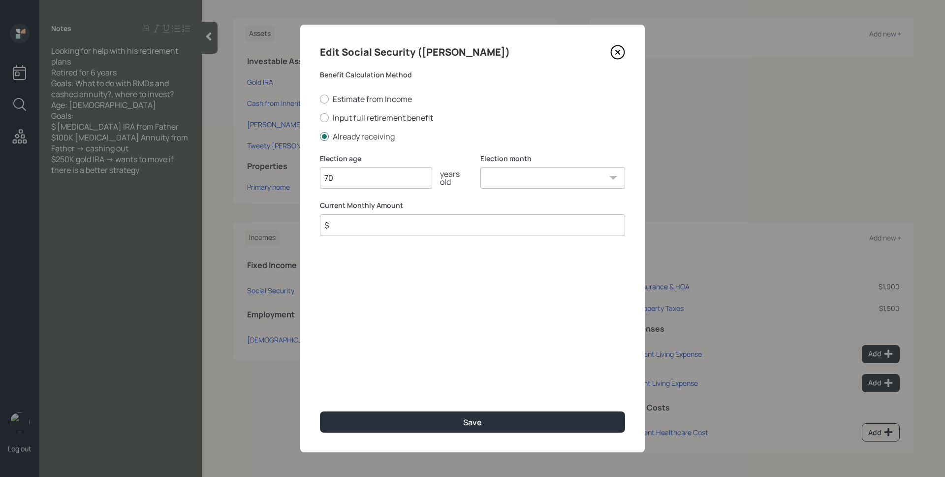
select select "1"
click at [481, 167] on select "January February March April May June July August September October November De…" at bounding box center [553, 178] width 145 height 22
click at [471, 220] on input "$" at bounding box center [472, 225] width 305 height 22
type input "$ 1,485"
click at [320, 411] on button "Save" at bounding box center [472, 421] width 305 height 21
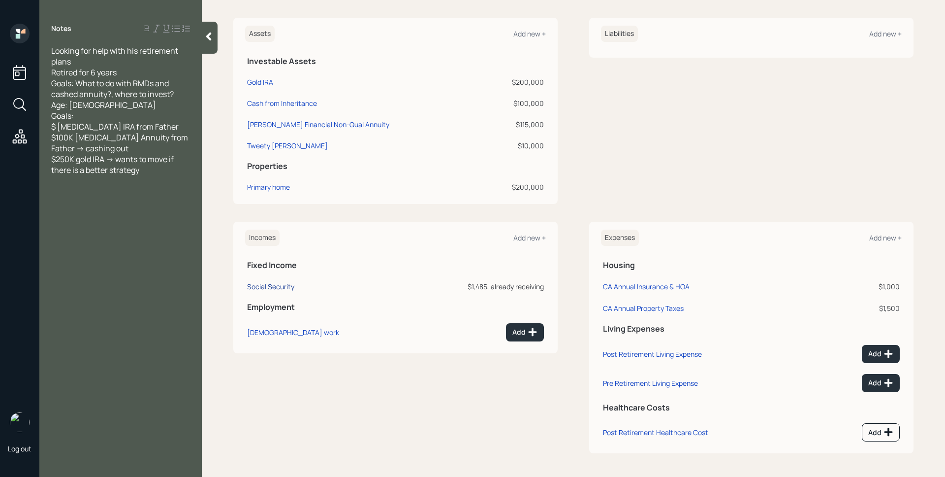
click at [277, 287] on div "Social Security" at bounding box center [270, 286] width 47 height 9
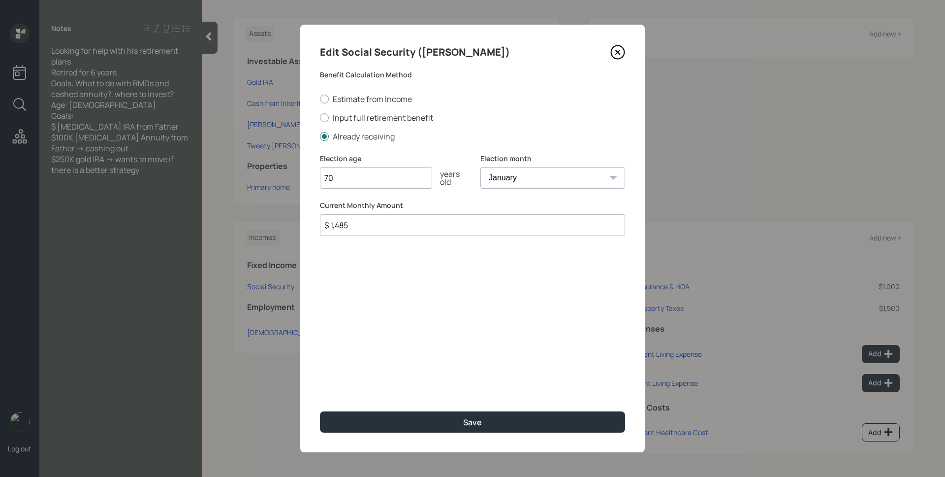
click at [622, 49] on icon at bounding box center [618, 52] width 15 height 15
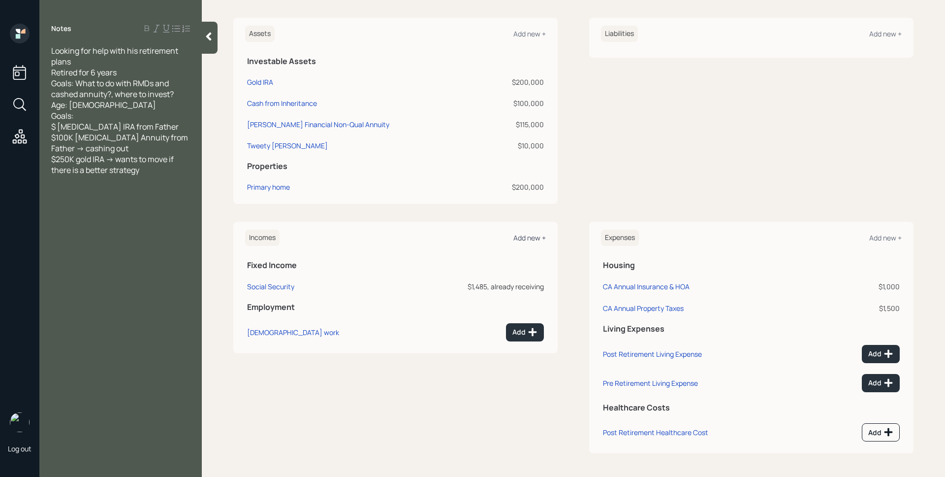
click at [519, 235] on div "Add new +" at bounding box center [530, 237] width 32 height 9
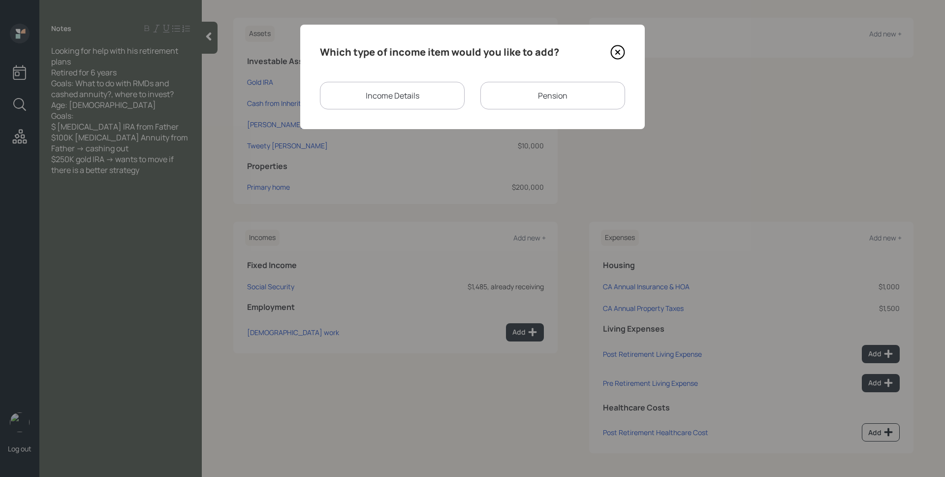
click at [512, 95] on div "Pension" at bounding box center [553, 96] width 145 height 28
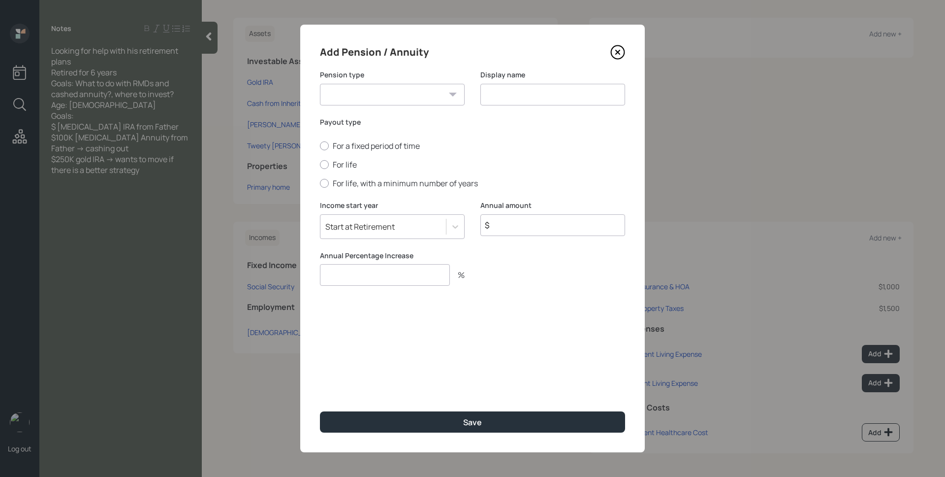
click at [407, 103] on select "Pension Annuity" at bounding box center [392, 95] width 145 height 22
select select "pension"
click at [320, 84] on select "Pension Annuity" at bounding box center [392, 95] width 145 height 22
click at [522, 96] on input at bounding box center [553, 95] width 145 height 22
type input "Union Pension"
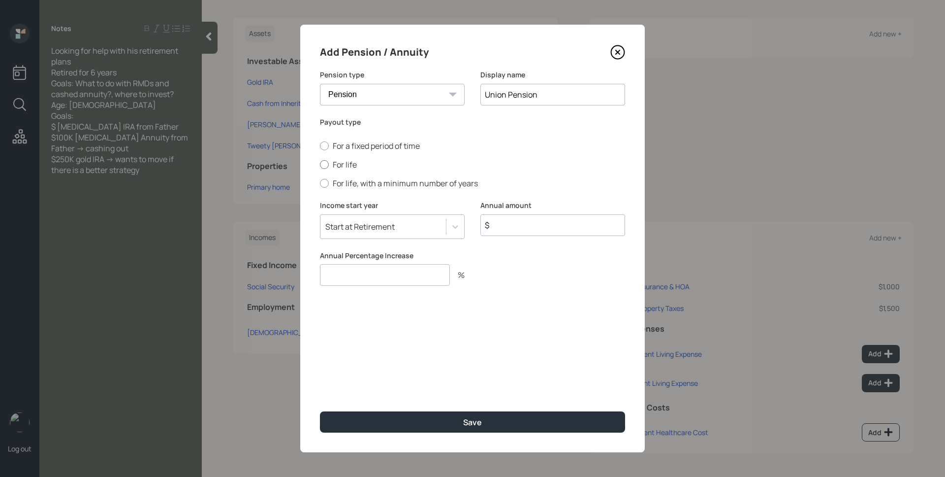
click at [347, 167] on label "For life" at bounding box center [472, 164] width 305 height 11
click at [320, 165] on input "For life" at bounding box center [320, 164] width 0 height 0
radio input "true"
click at [517, 225] on input "$" at bounding box center [553, 225] width 145 height 22
type input "$ 24,000"
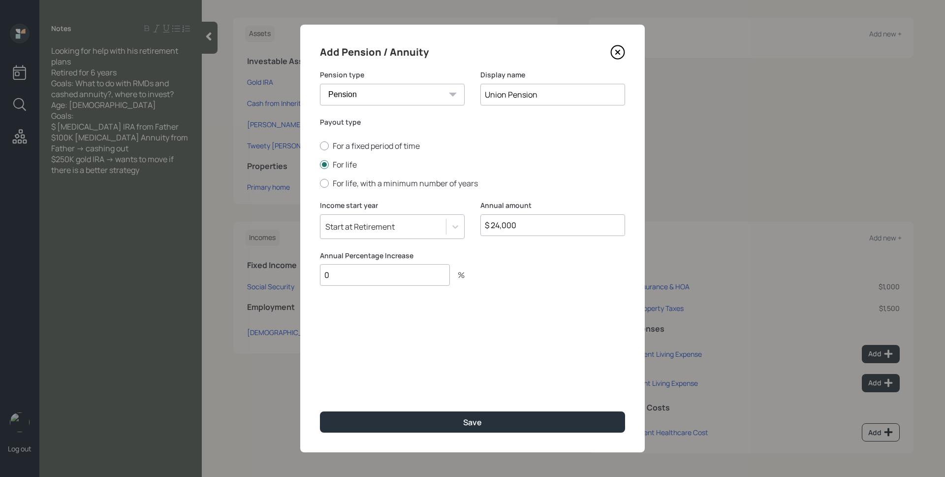
type input "0"
click at [320, 411] on button "Save" at bounding box center [472, 421] width 305 height 21
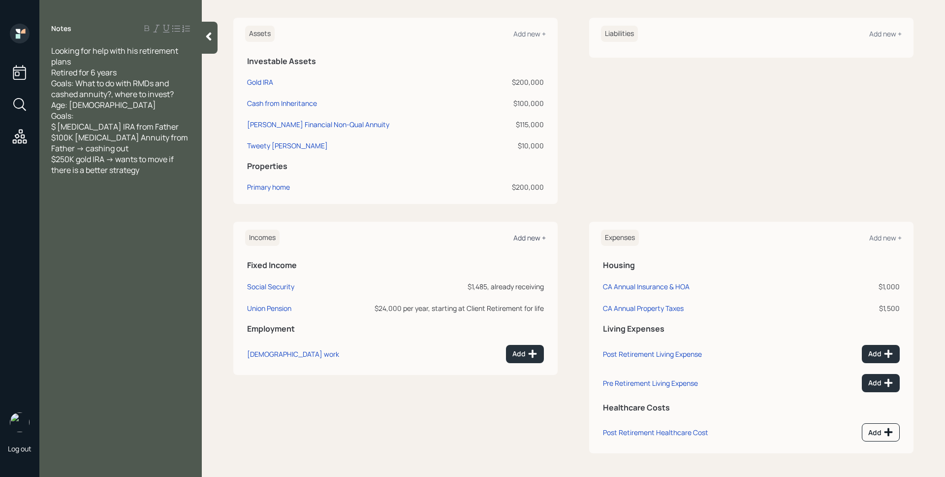
click at [533, 234] on div "Add new +" at bounding box center [530, 237] width 32 height 9
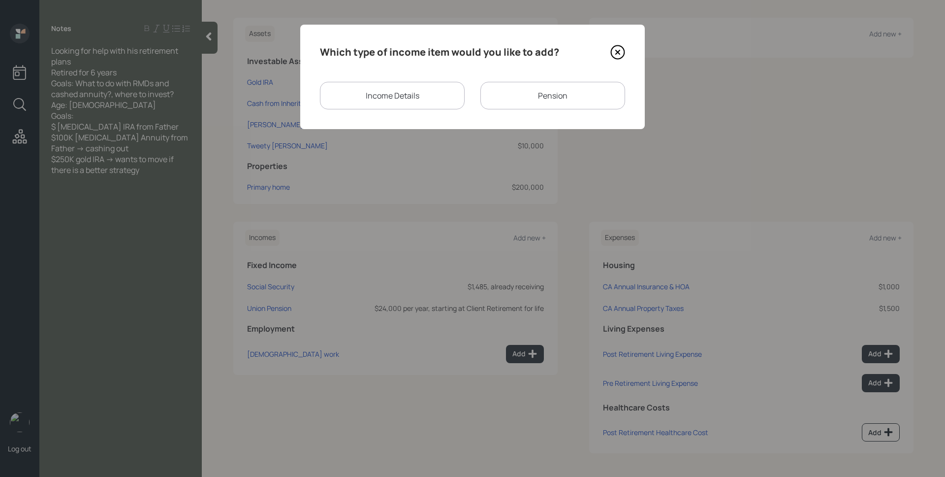
click at [398, 94] on div "Income Details" at bounding box center [392, 96] width 145 height 28
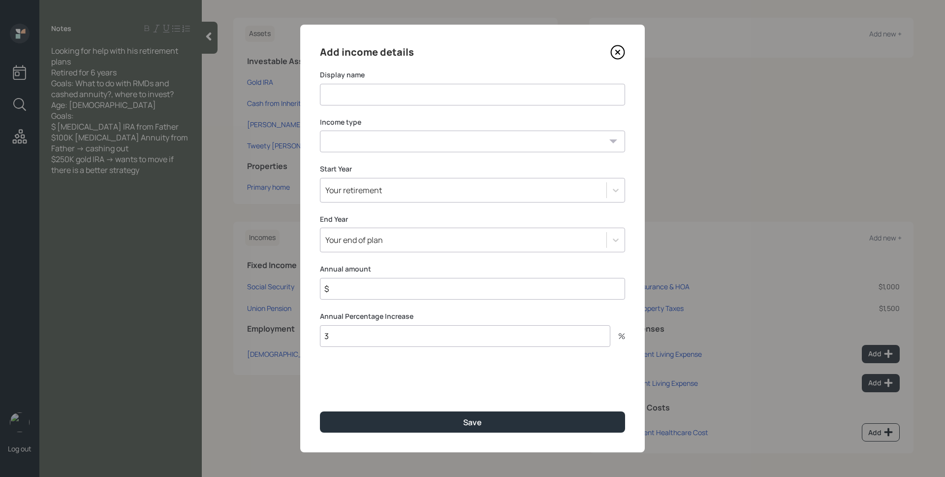
click at [419, 94] on input at bounding box center [472, 95] width 305 height 22
click at [619, 46] on div "Add income details" at bounding box center [472, 52] width 305 height 16
click at [619, 46] on icon at bounding box center [618, 52] width 15 height 15
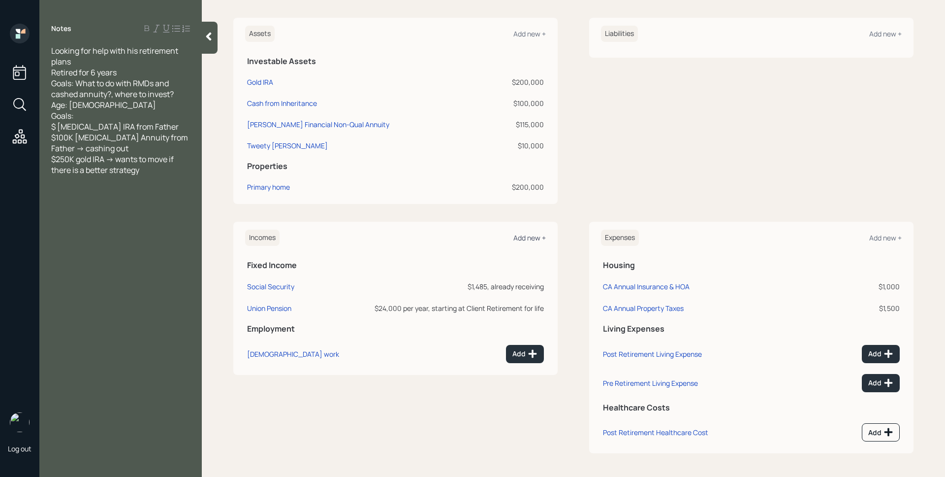
click at [536, 241] on div "Add new +" at bounding box center [530, 237] width 32 height 9
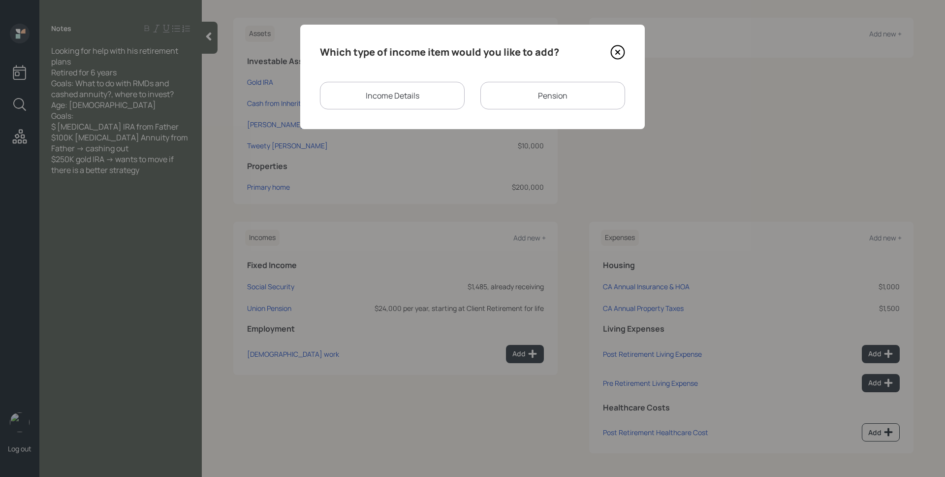
click at [533, 103] on div "Pension" at bounding box center [553, 96] width 145 height 28
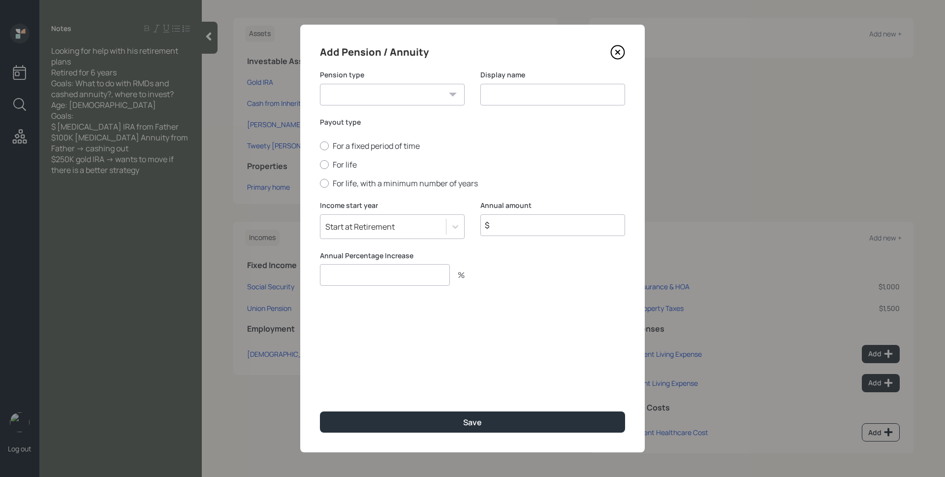
click at [455, 92] on select "Pension Annuity" at bounding box center [392, 95] width 145 height 22
select select "annuity"
click at [320, 84] on select "Pension Annuity" at bounding box center [392, 95] width 145 height 22
click at [536, 88] on input at bounding box center [553, 95] width 145 height 22
type input "Fidelity Annuity"
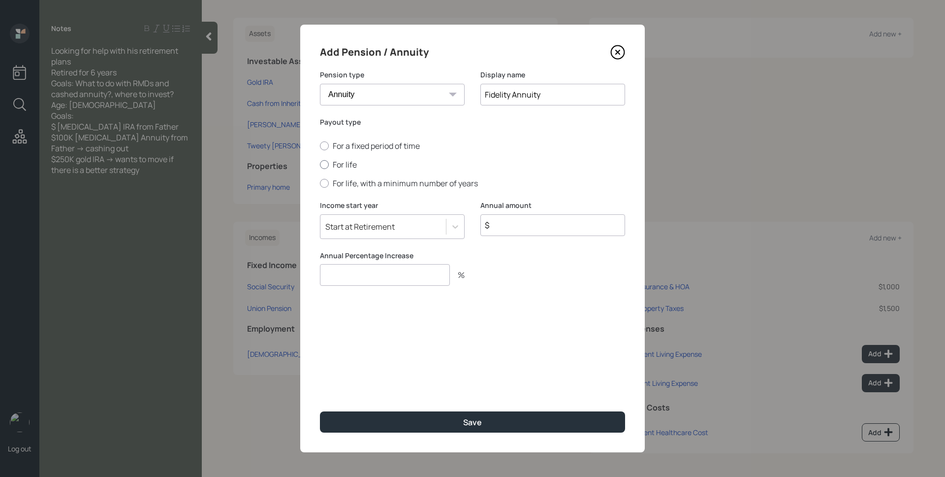
click at [338, 167] on label "For life" at bounding box center [472, 164] width 305 height 11
click at [320, 165] on input "For life" at bounding box center [320, 164] width 0 height 0
radio input "true"
click at [563, 230] on input "$" at bounding box center [553, 225] width 145 height 22
type input "$ 600"
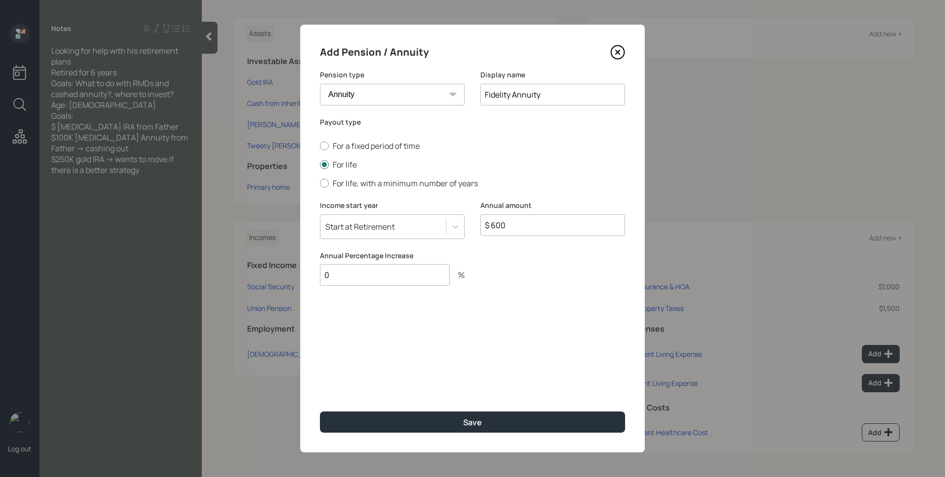
type input "0"
click at [320, 411] on button "Save" at bounding box center [472, 421] width 305 height 21
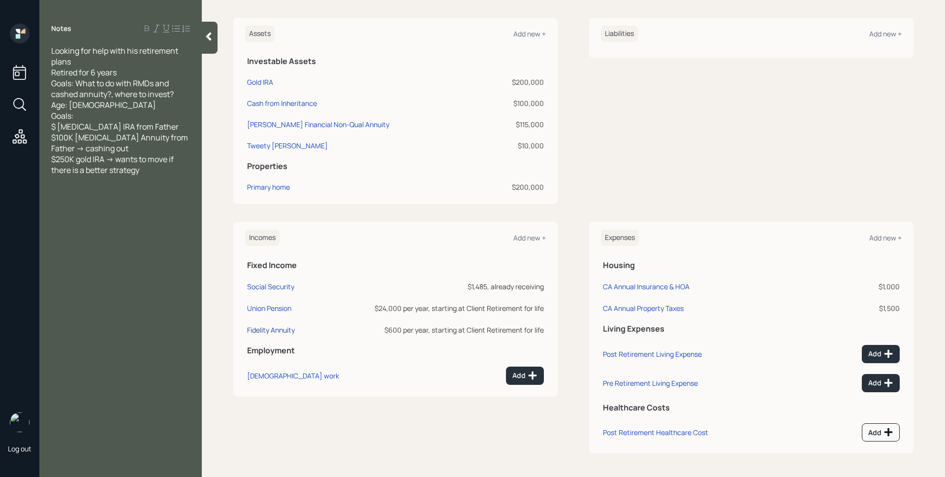
click at [266, 328] on div "Fidelity Annuity" at bounding box center [271, 329] width 48 height 9
select select "annuity"
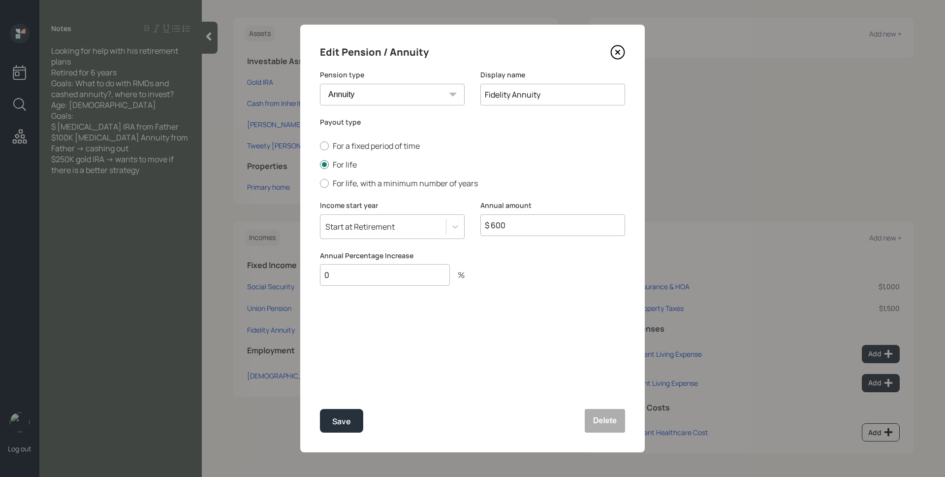
click at [588, 227] on input "$ 600" at bounding box center [553, 225] width 145 height 22
type input "$ 6,000"
click at [320, 409] on button "Save" at bounding box center [341, 421] width 43 height 24
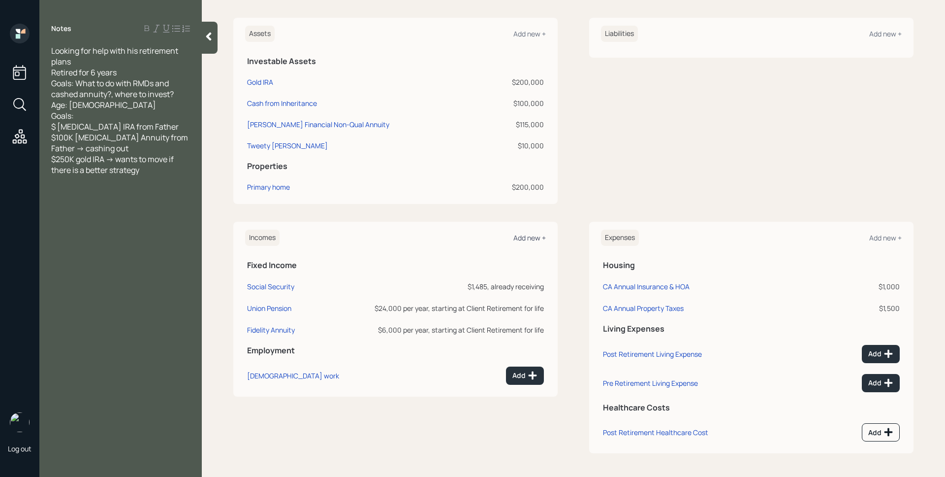
click at [527, 241] on div "Add new +" at bounding box center [530, 237] width 32 height 9
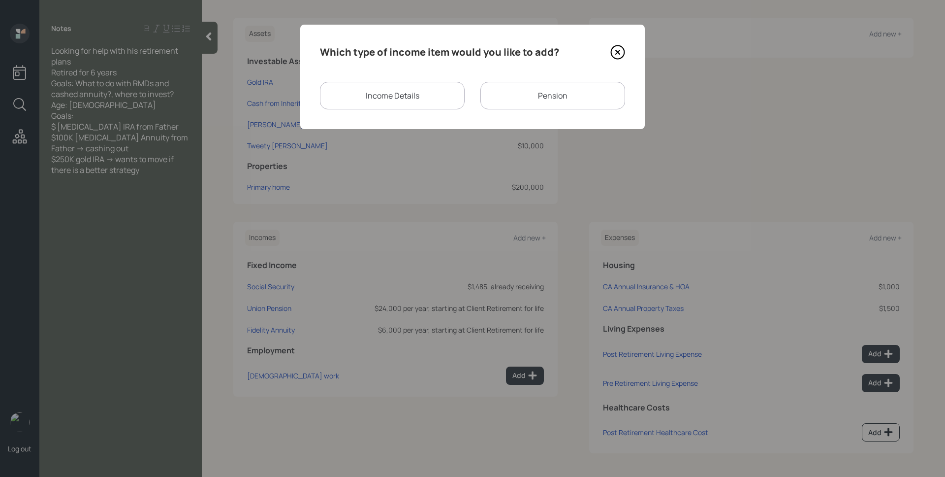
click at [522, 106] on div "Pension" at bounding box center [553, 96] width 145 height 28
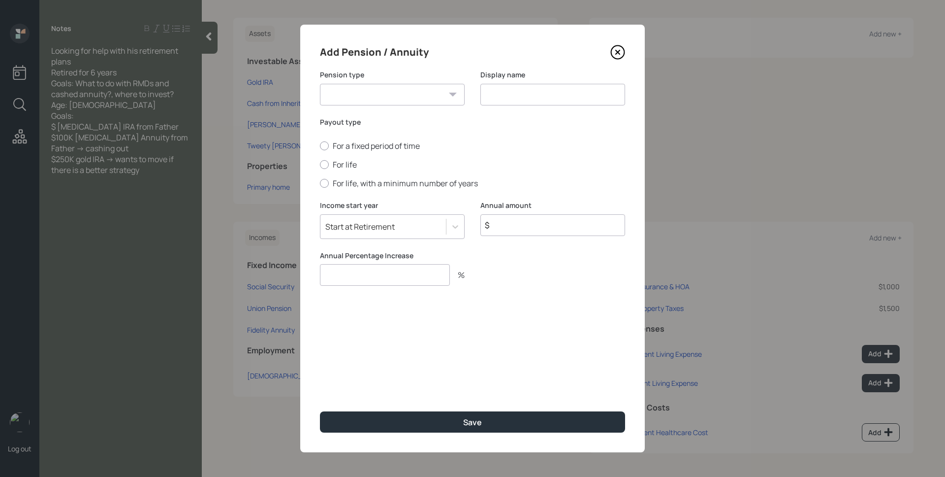
click at [422, 88] on select "Pension Annuity" at bounding box center [392, 95] width 145 height 22
select select "annuity"
click at [320, 84] on select "Pension Annuity" at bounding box center [392, 95] width 145 height 22
click at [535, 91] on input at bounding box center [553, 95] width 145 height 22
type input "Annuities"
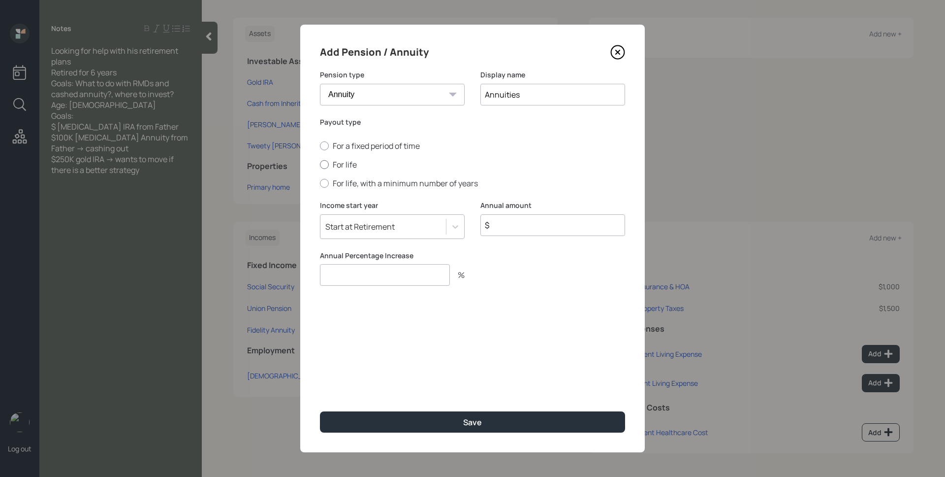
click at [335, 162] on label "For life" at bounding box center [472, 164] width 305 height 11
click at [320, 164] on input "For life" at bounding box center [320, 164] width 0 height 0
radio input "true"
click at [563, 224] on input "$" at bounding box center [553, 225] width 145 height 22
type input "$ 4,800"
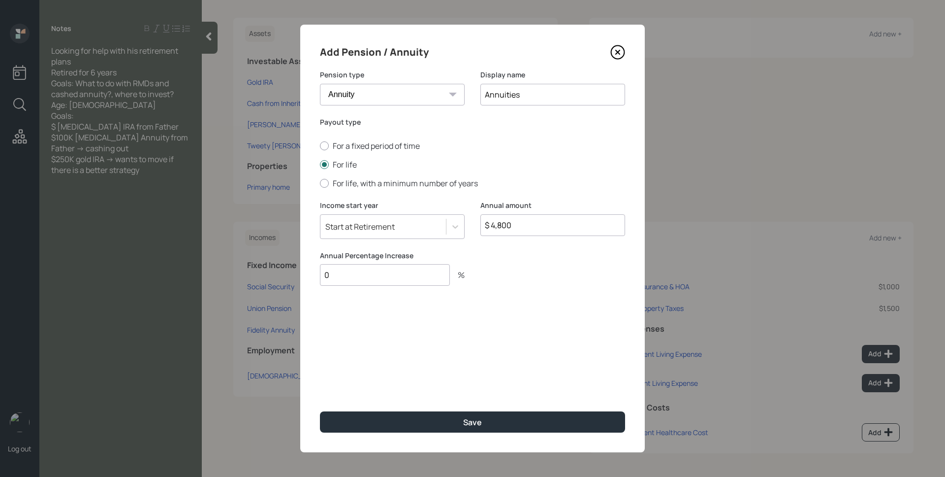
type input "0"
click at [398, 225] on div "Start at Retirement" at bounding box center [384, 226] width 126 height 17
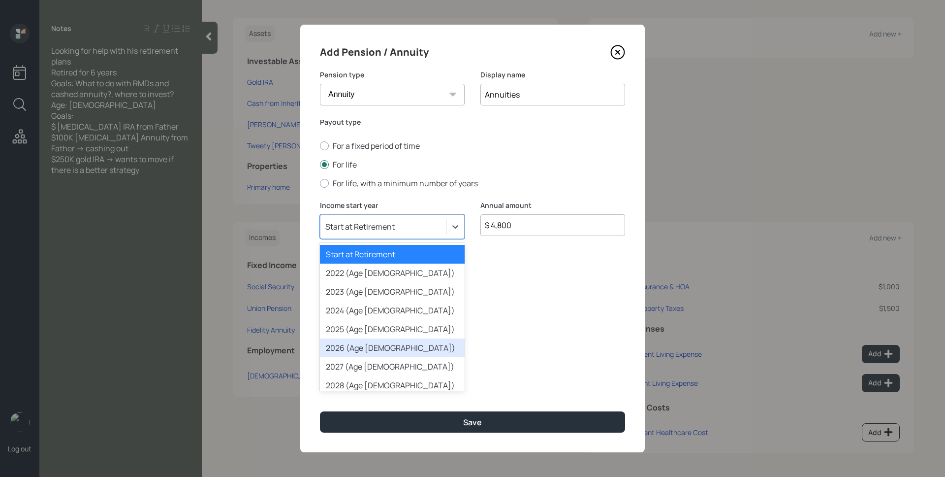
click at [388, 352] on div "2026 (Age [DEMOGRAPHIC_DATA])" at bounding box center [392, 347] width 145 height 19
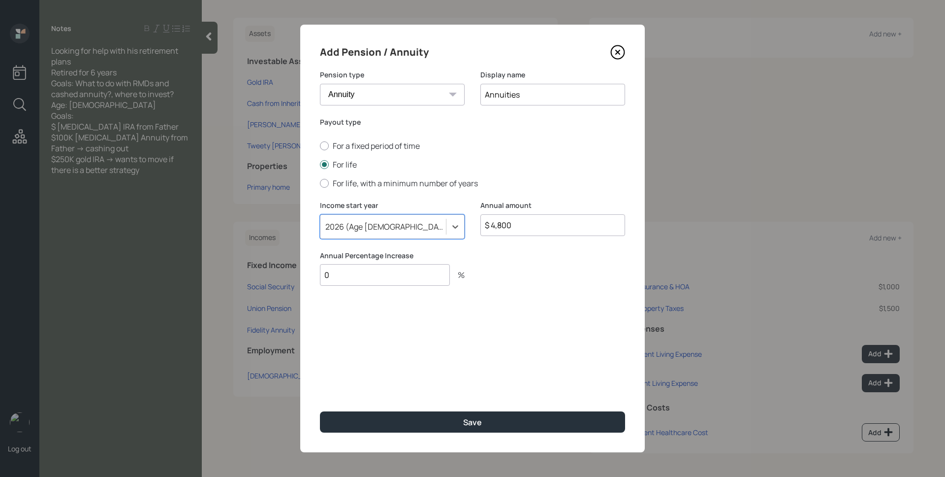
click at [480, 348] on div "Add Pension / Annuity Pension type Pension Annuity Display name Annuities Payou…" at bounding box center [472, 238] width 345 height 427
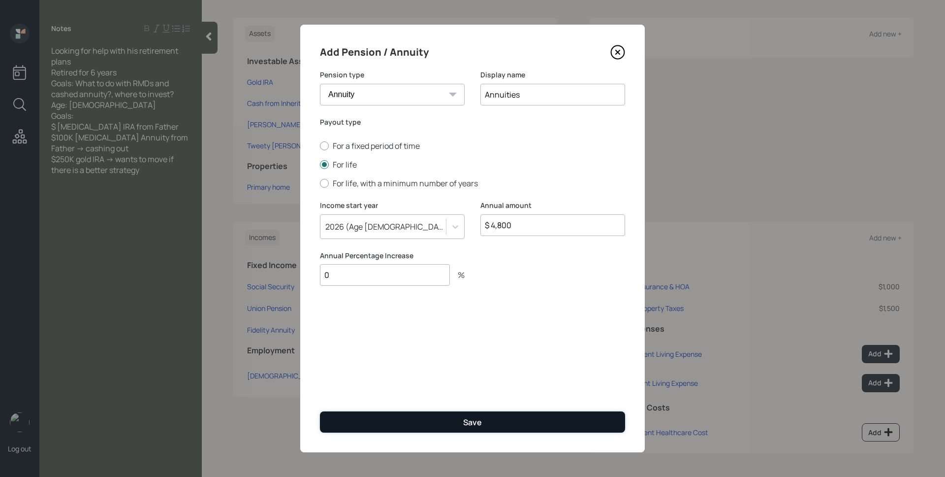
click at [506, 420] on button "Save" at bounding box center [472, 421] width 305 height 21
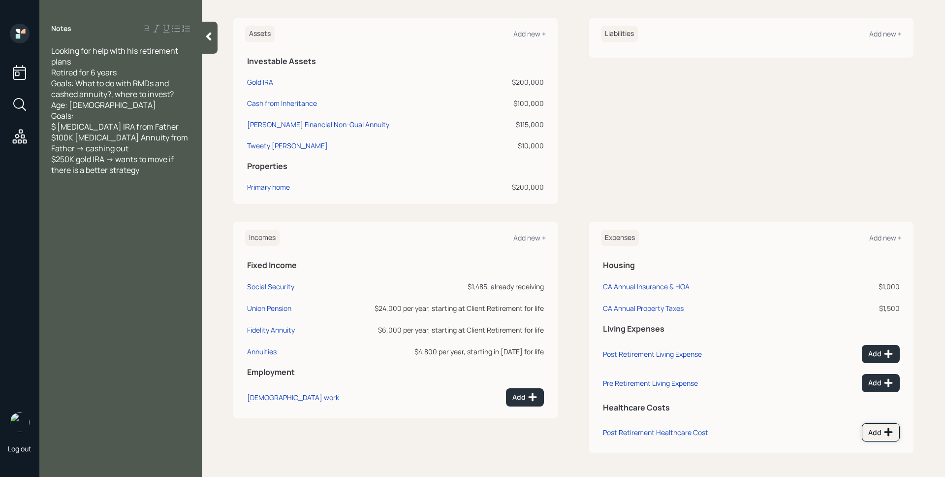
click at [878, 438] on button "Add" at bounding box center [881, 432] width 38 height 18
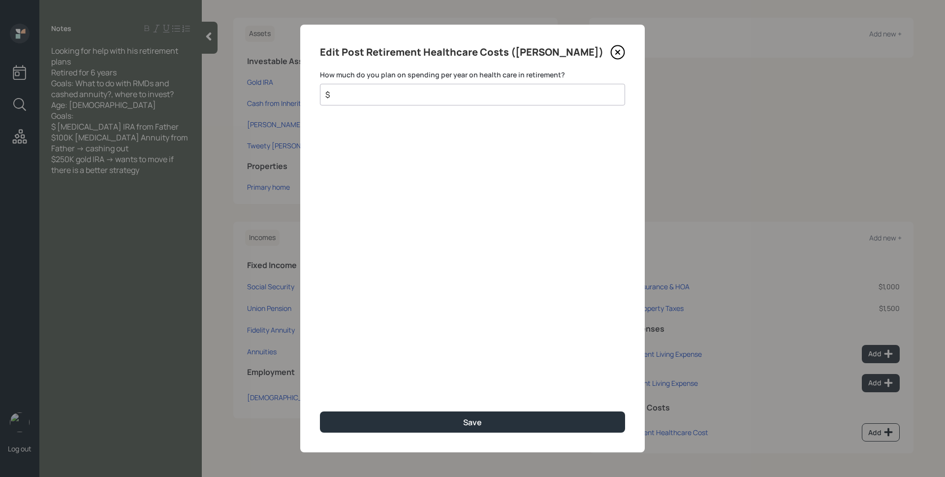
click at [532, 100] on div "$" at bounding box center [472, 95] width 305 height 22
click at [531, 97] on input "$" at bounding box center [468, 95] width 289 height 12
type input "$ 3,000"
click at [320, 411] on button "Save" at bounding box center [472, 421] width 305 height 21
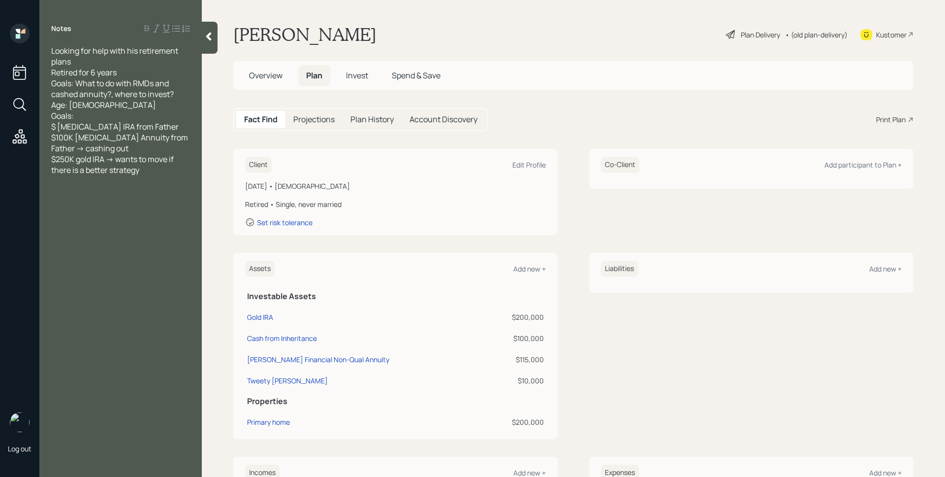
click at [734, 29] on div "Plan Delivery" at bounding box center [753, 35] width 56 height 12
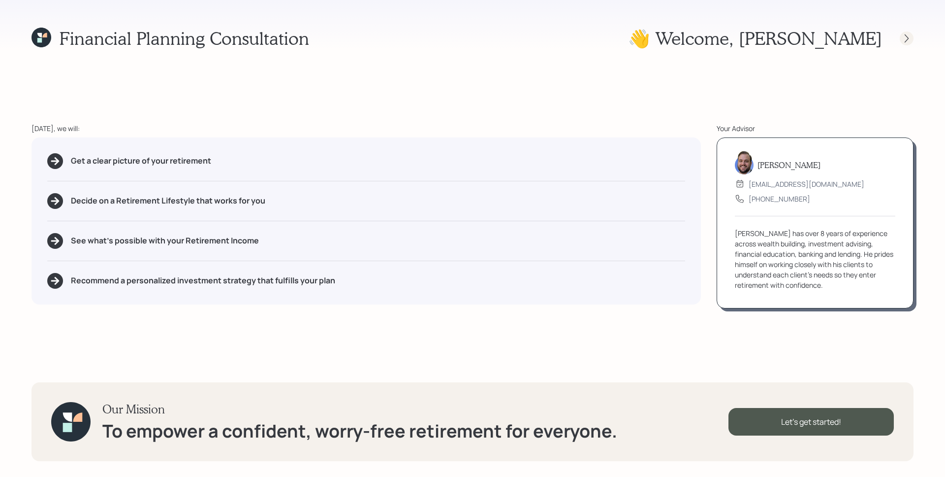
click at [904, 39] on icon at bounding box center [907, 38] width 10 height 10
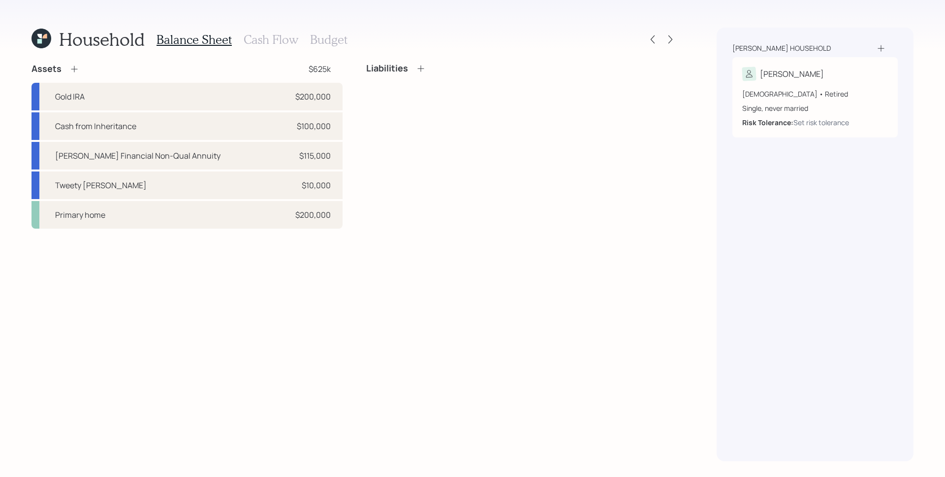
click at [316, 37] on h3 "Budget" at bounding box center [328, 39] width 37 height 14
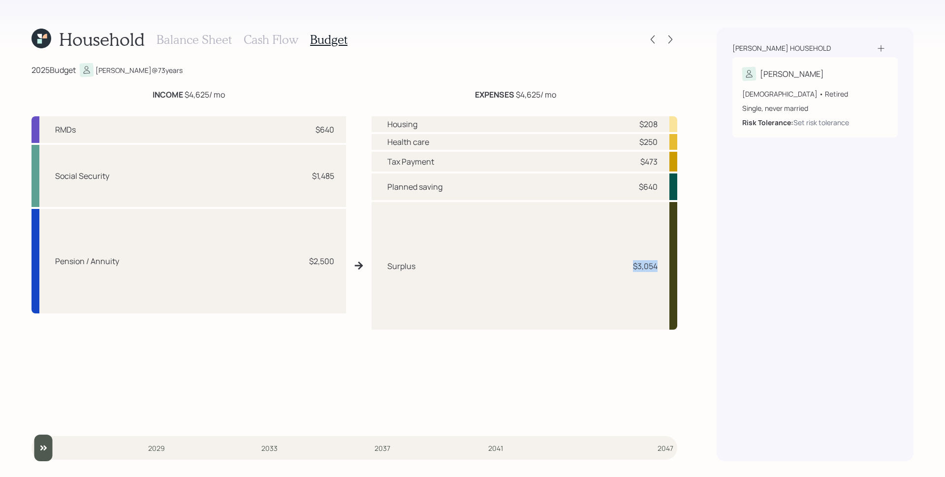
drag, startPoint x: 660, startPoint y: 269, endPoint x: 627, endPoint y: 270, distance: 32.5
click at [627, 270] on div "Surplus $3,054" at bounding box center [525, 266] width 306 height 128
click at [736, 240] on div "[PERSON_NAME] household [PERSON_NAME] [DEMOGRAPHIC_DATA] • Retired Single, neve…" at bounding box center [815, 244] width 197 height 433
drag, startPoint x: 638, startPoint y: 267, endPoint x: 632, endPoint y: 267, distance: 5.9
click at [632, 267] on div "$3,054" at bounding box center [643, 266] width 30 height 12
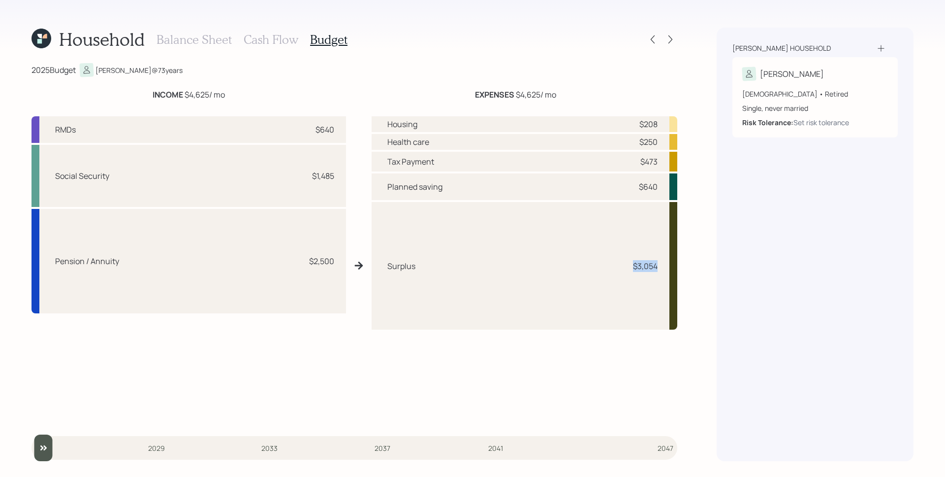
click at [645, 284] on div "Surplus $3,054" at bounding box center [525, 266] width 306 height 128
click at [285, 35] on h3 "Cash Flow" at bounding box center [271, 39] width 55 height 14
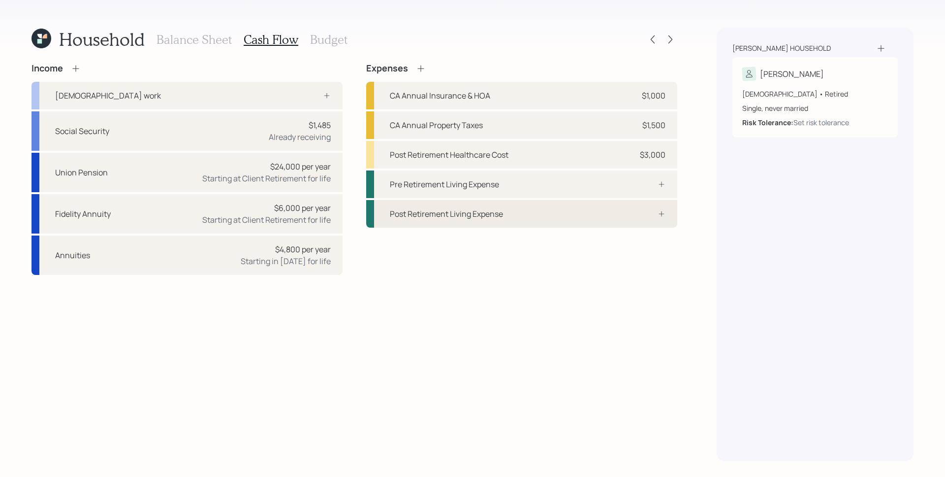
click at [584, 208] on div "Post Retirement Living Expense" at bounding box center [521, 214] width 311 height 28
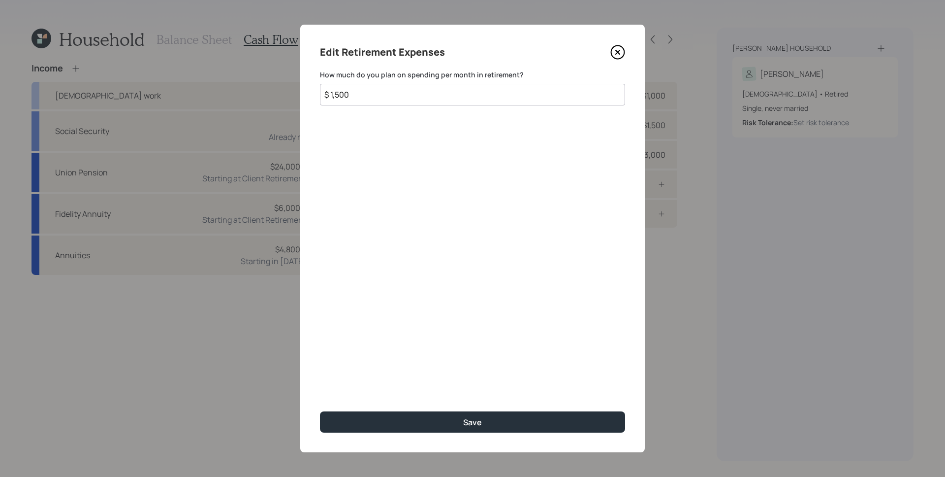
type input "$ 1,500"
click at [320, 411] on button "Save" at bounding box center [472, 421] width 305 height 21
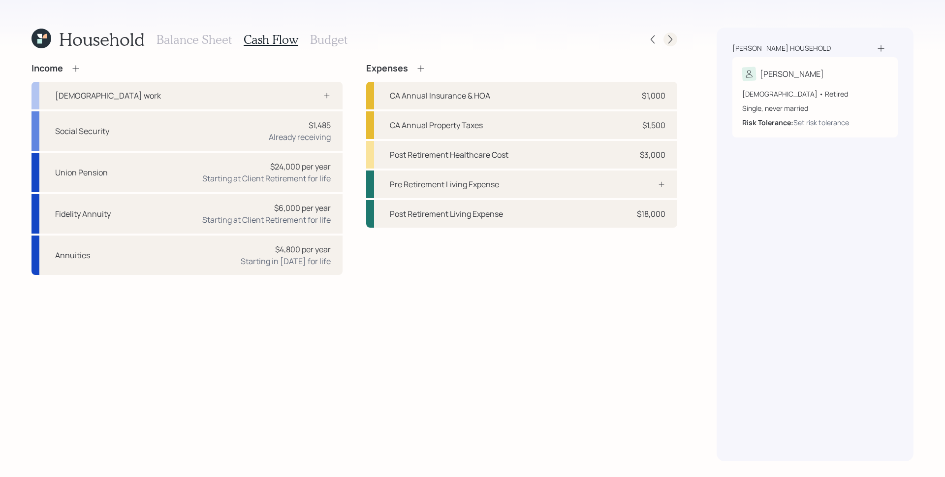
click at [674, 41] on icon at bounding box center [671, 39] width 10 height 10
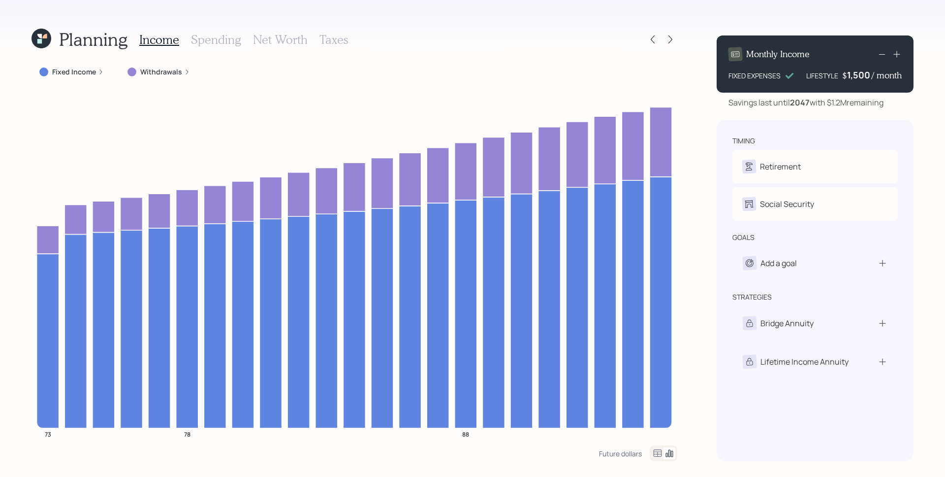
click at [101, 72] on icon at bounding box center [101, 72] width 6 height 6
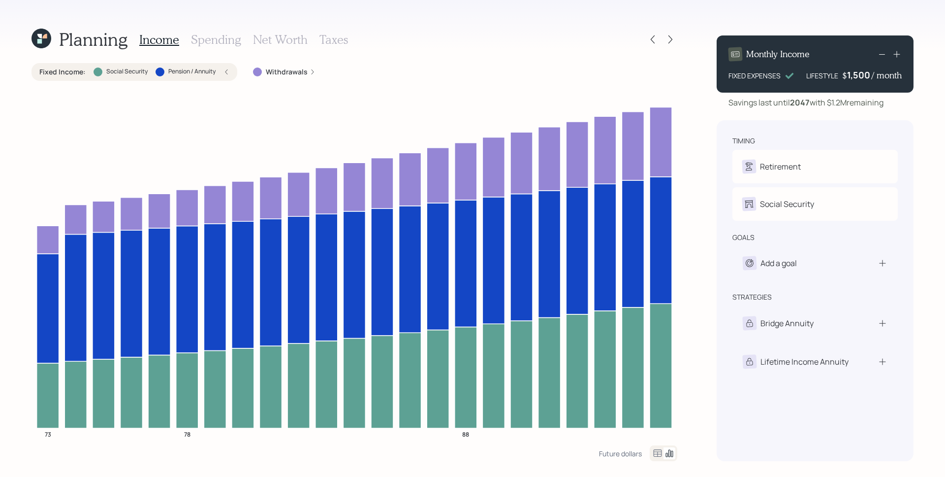
click at [678, 189] on div "Planning Income Spending Net Worth Taxes Fixed Income : Social Security Pension…" at bounding box center [472, 238] width 945 height 477
click at [649, 43] on icon at bounding box center [653, 39] width 10 height 10
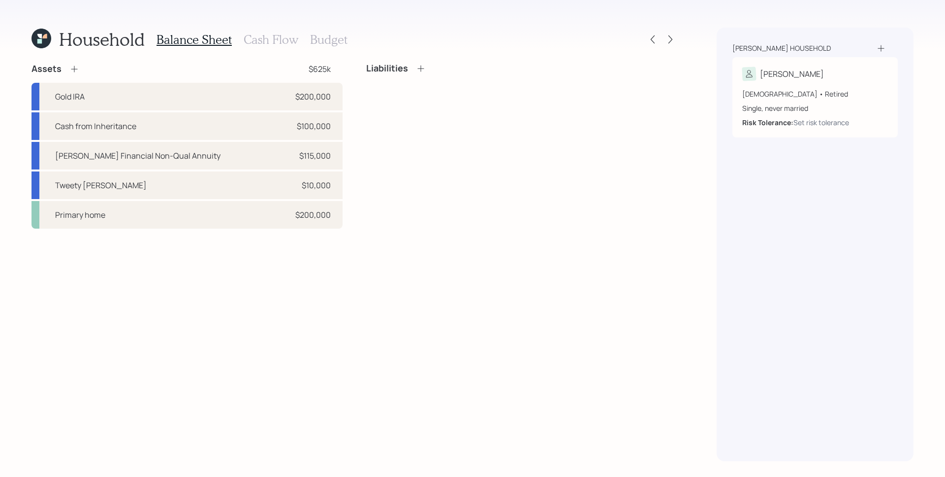
click at [78, 70] on icon at bounding box center [74, 69] width 10 height 10
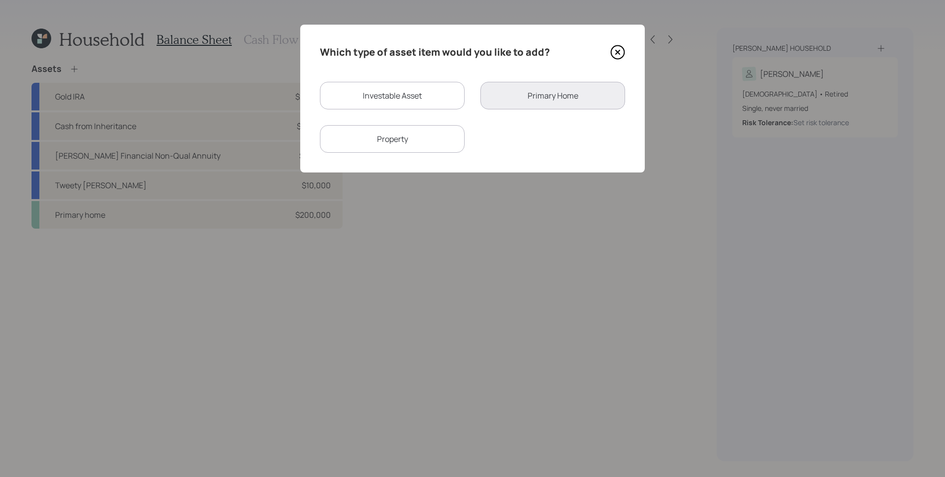
click at [328, 94] on div "Investable Asset" at bounding box center [392, 96] width 145 height 28
select select "taxable"
select select "balanced"
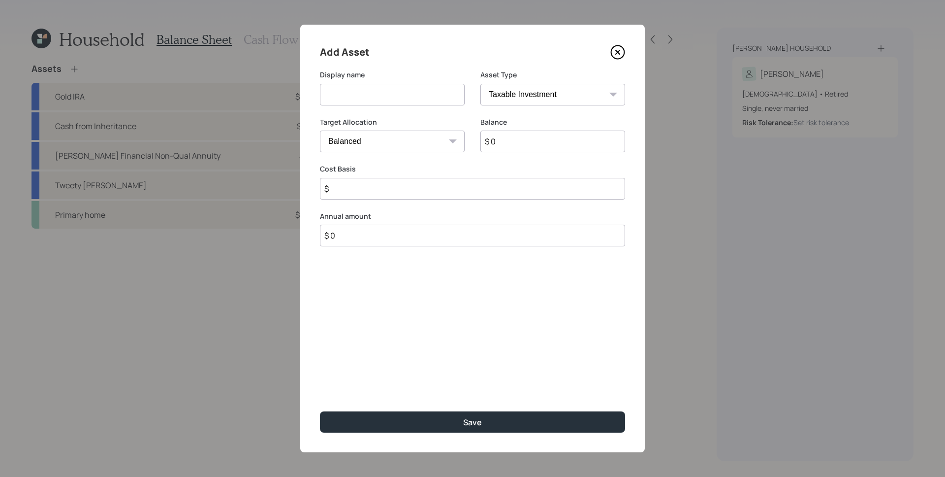
click at [396, 92] on input at bounding box center [392, 95] width 145 height 22
type input "C"
type input "Citi December CD"
click at [522, 102] on select "SEP [PERSON_NAME] IRA 401(k) [PERSON_NAME] 401(k) 403(b) [PERSON_NAME] 403(b) 4…" at bounding box center [553, 95] width 145 height 22
click at [420, 140] on select "Cash Conservative Balanced Aggressive" at bounding box center [392, 141] width 145 height 22
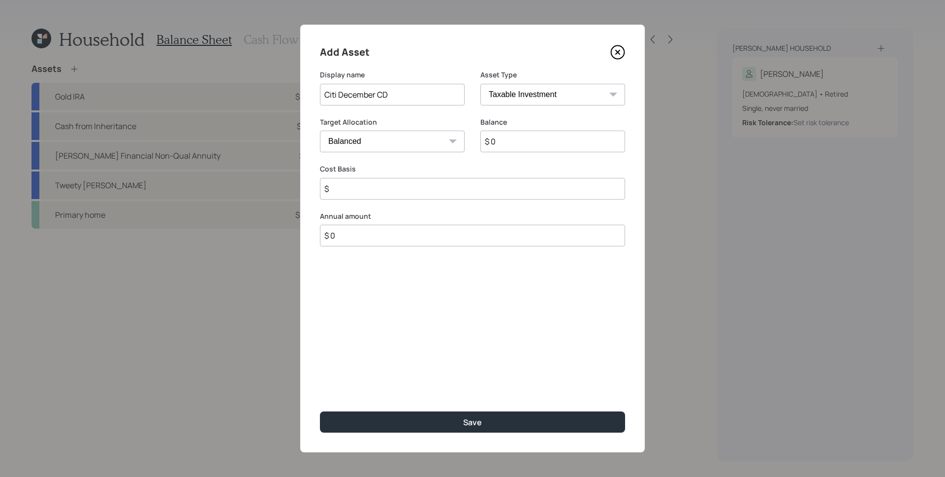
select select "uninvested"
click at [320, 130] on select "Cash Conservative Balanced Aggressive" at bounding box center [392, 141] width 145 height 22
click at [538, 138] on input "$ 0" at bounding box center [553, 141] width 145 height 22
click at [539, 138] on input "$ 0" at bounding box center [553, 141] width 145 height 22
type input "$ 4"
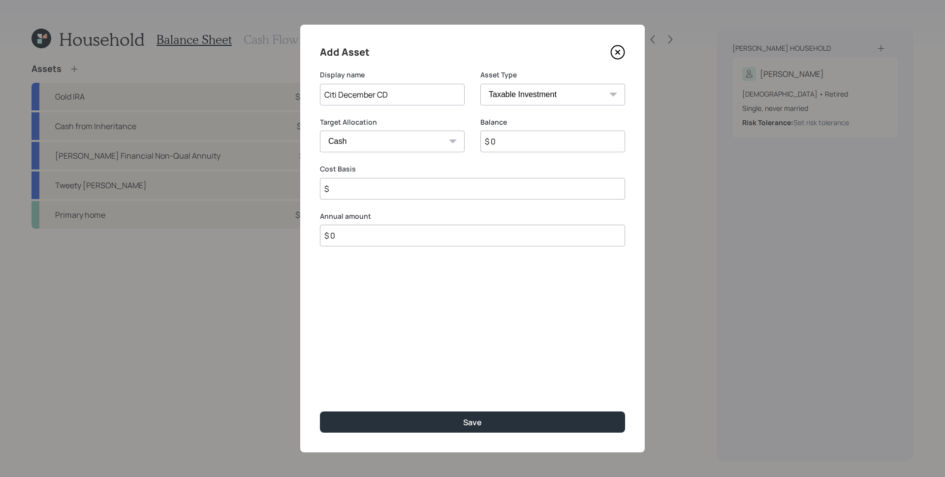
type input "$ 4"
type input "$ 40"
type input "$ 400"
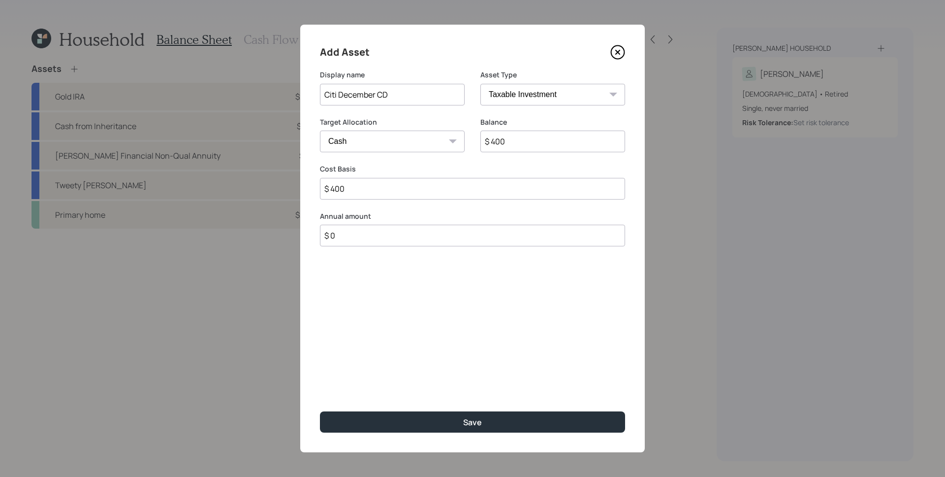
type input "$ 4,000"
type input "$ 40,000"
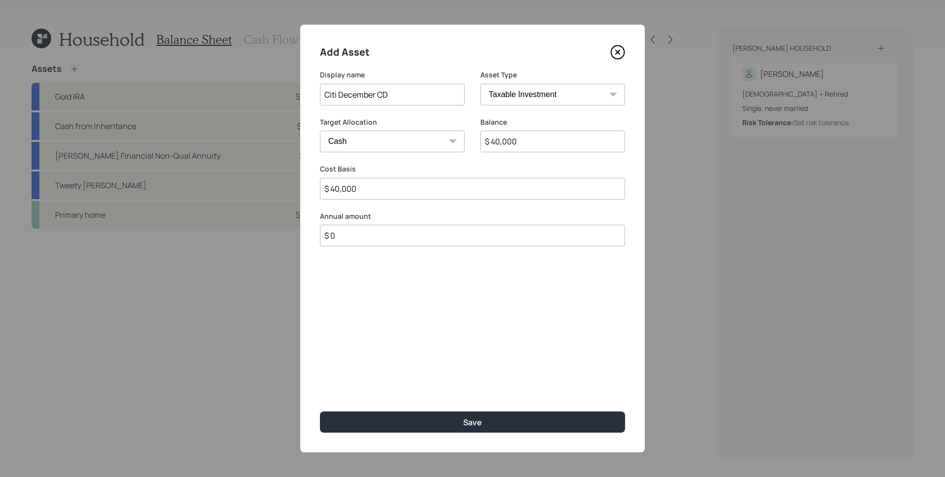
click at [320, 411] on button "Save" at bounding box center [472, 421] width 305 height 21
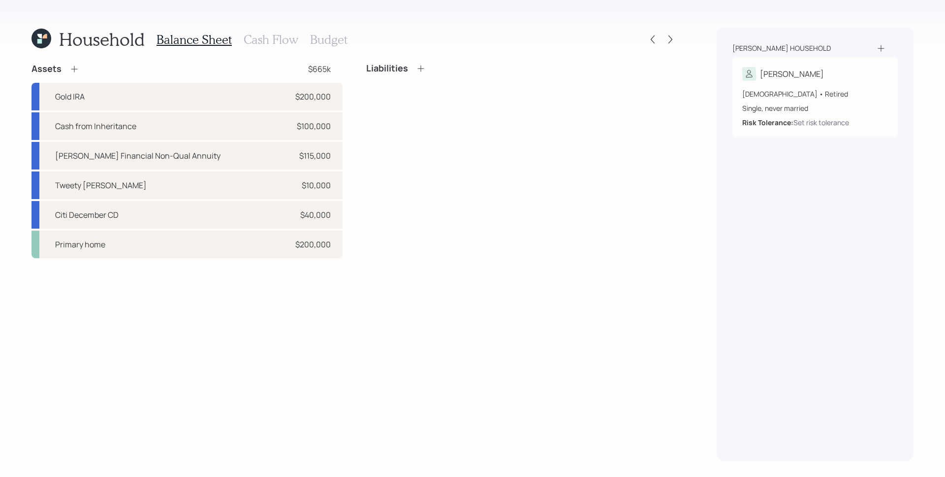
click at [74, 65] on icon at bounding box center [74, 69] width 10 height 10
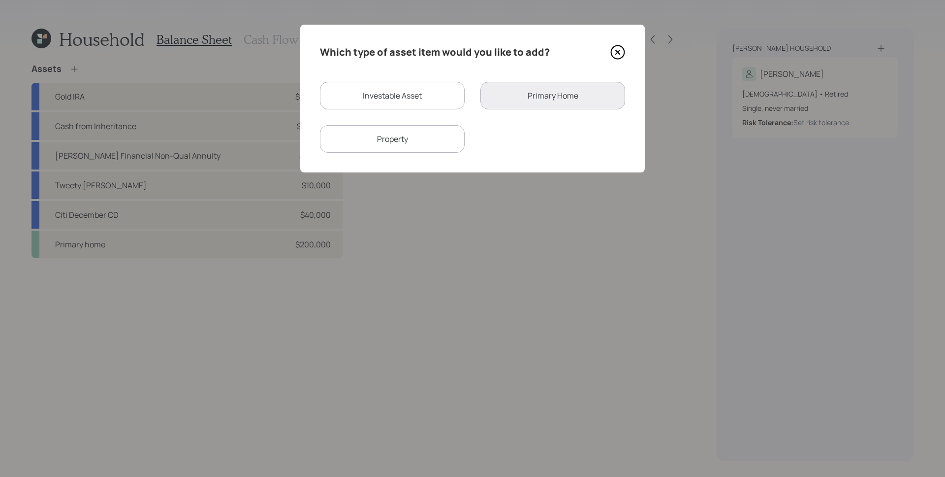
click at [361, 88] on div "Investable Asset" at bounding box center [392, 96] width 145 height 28
select select "taxable"
select select "balanced"
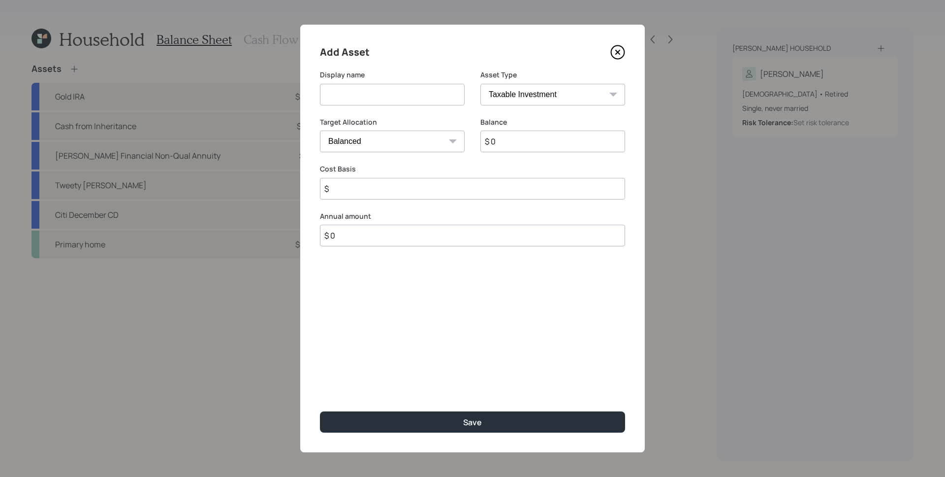
click at [368, 95] on input at bounding box center [392, 95] width 145 height 22
type input "Citi Checking"
click at [525, 104] on select "SEP [PERSON_NAME] IRA 401(k) [PERSON_NAME] 401(k) 403(b) [PERSON_NAME] 403(b) 4…" at bounding box center [553, 95] width 145 height 22
select select "emergency_fund"
click at [481, 84] on select "SEP [PERSON_NAME] IRA 401(k) [PERSON_NAME] 401(k) 403(b) [PERSON_NAME] 403(b) 4…" at bounding box center [553, 95] width 145 height 22
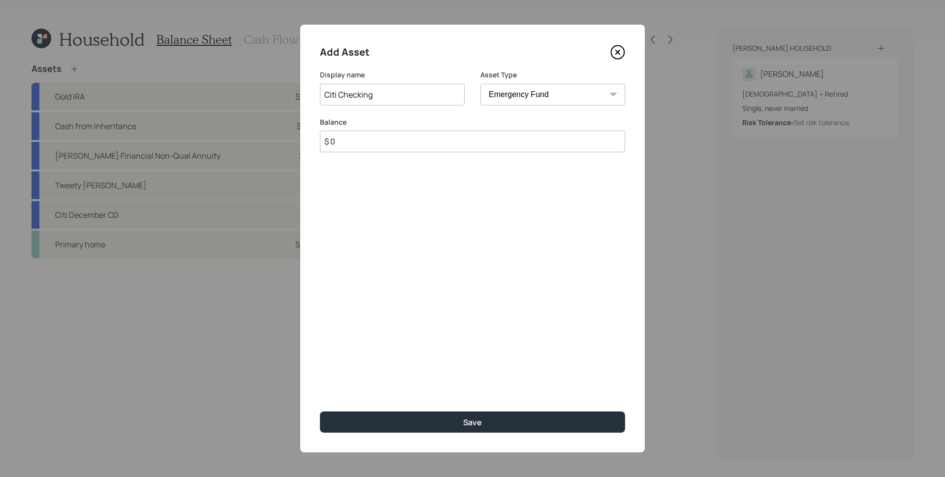
click at [517, 143] on input "$ 0" at bounding box center [472, 141] width 305 height 22
type input "$ 20,000"
click at [320, 411] on button "Save" at bounding box center [472, 421] width 305 height 21
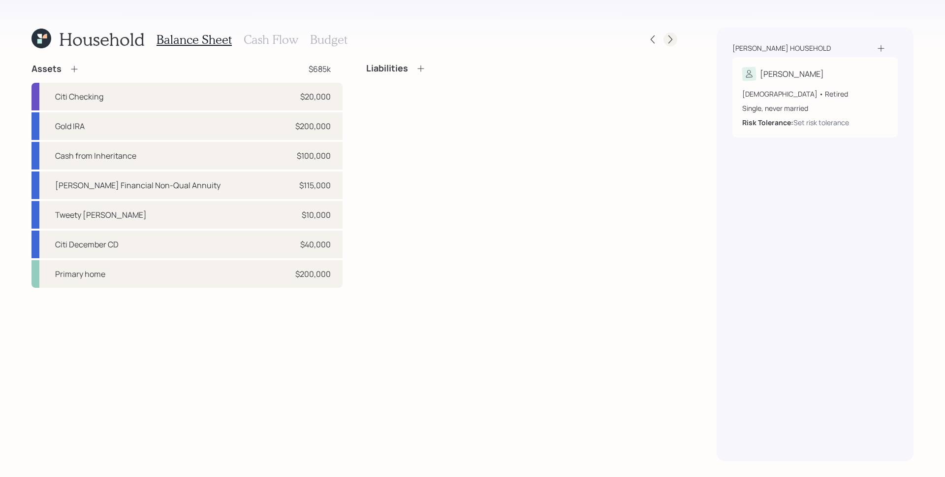
click at [664, 40] on div at bounding box center [671, 39] width 14 height 14
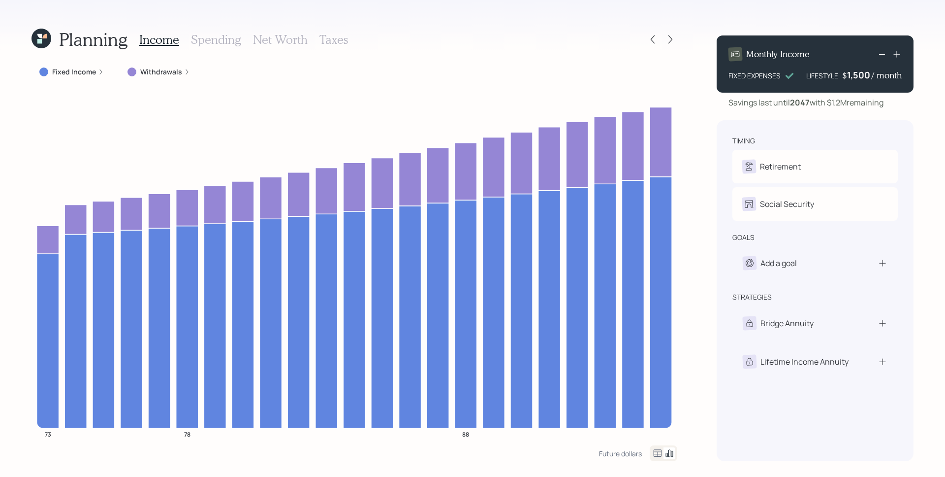
click at [693, 151] on div "Planning Income Spending Net Worth Taxes Fixed Income Withdrawals 73 78 88 Futu…" at bounding box center [472, 238] width 945 height 477
drag, startPoint x: 21, startPoint y: 143, endPoint x: 172, endPoint y: 92, distance: 159.6
click at [22, 144] on div "Planning Income Spending Net Worth Taxes Fixed Income Withdrawals 73 78 88 Futu…" at bounding box center [472, 238] width 945 height 477
click at [227, 32] on div "Income Spending Net Worth Taxes" at bounding box center [243, 40] width 209 height 24
click at [228, 32] on h3 "Spending" at bounding box center [216, 39] width 50 height 14
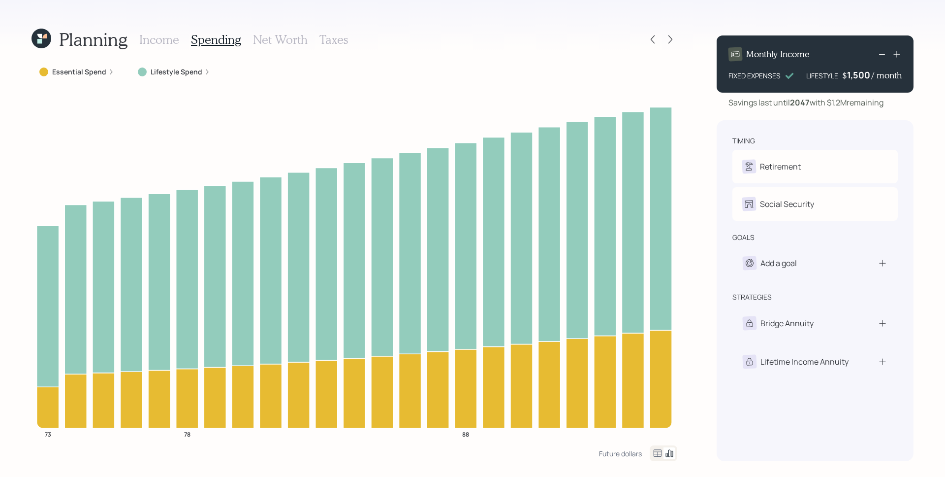
click at [108, 75] on div "Essential Spend" at bounding box center [76, 72] width 75 height 10
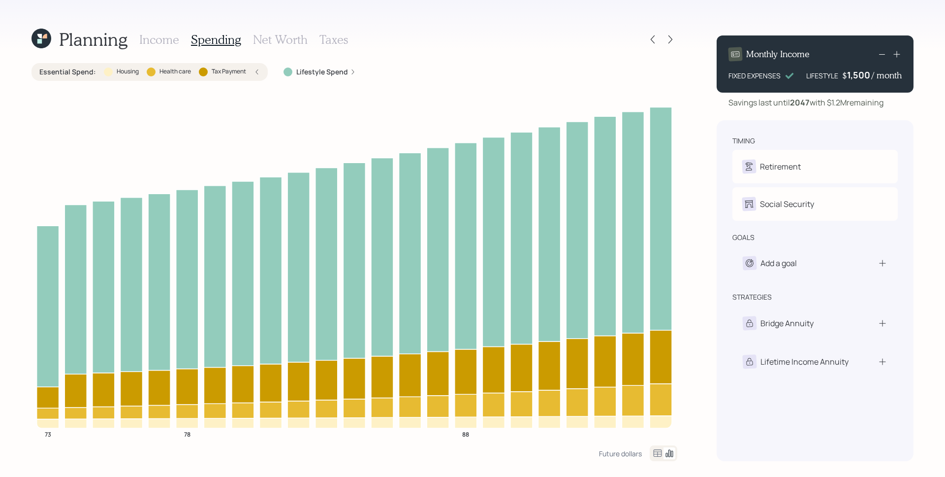
click at [251, 73] on div "Essential Spend : Housing Health care Tax Payment" at bounding box center [149, 72] width 221 height 10
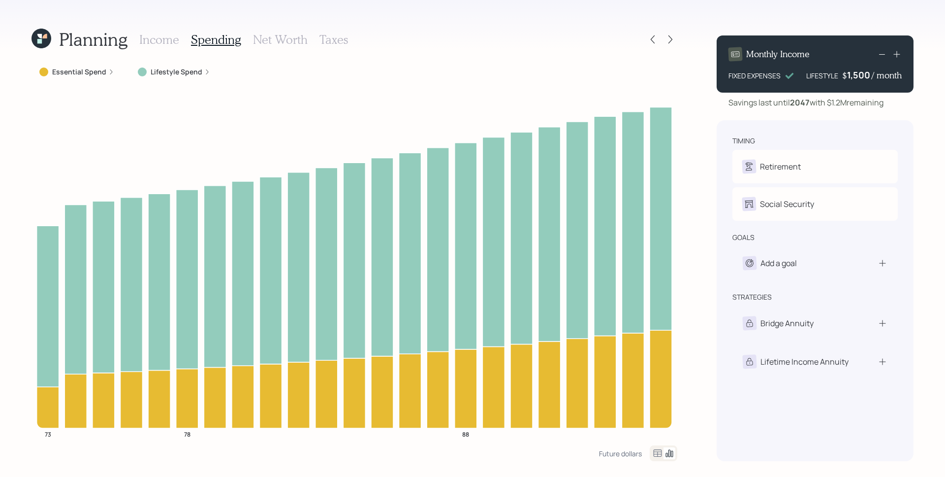
click at [204, 72] on icon at bounding box center [207, 72] width 6 height 6
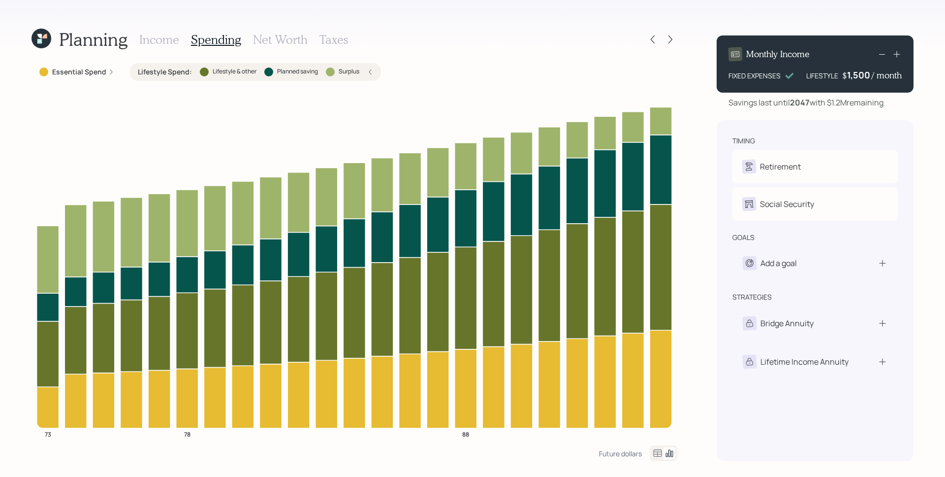
click at [370, 73] on icon at bounding box center [370, 71] width 2 height 5
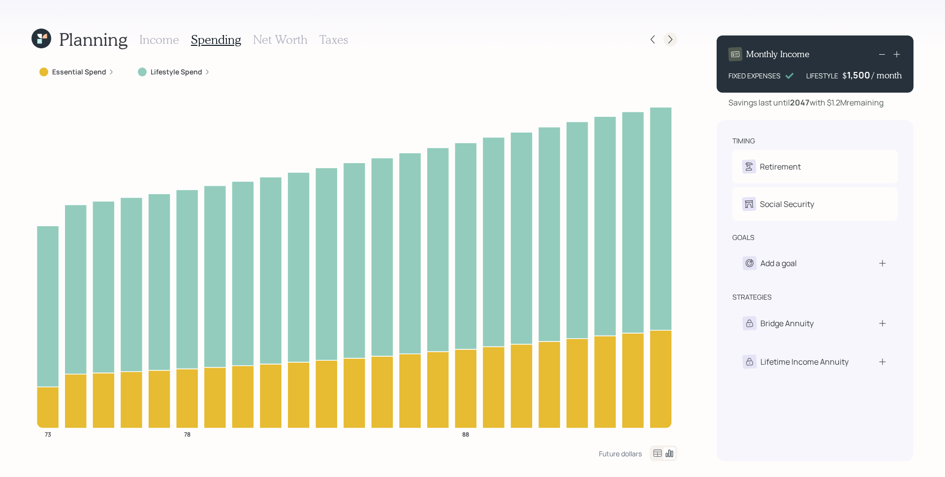
click at [670, 37] on icon at bounding box center [671, 39] width 4 height 8
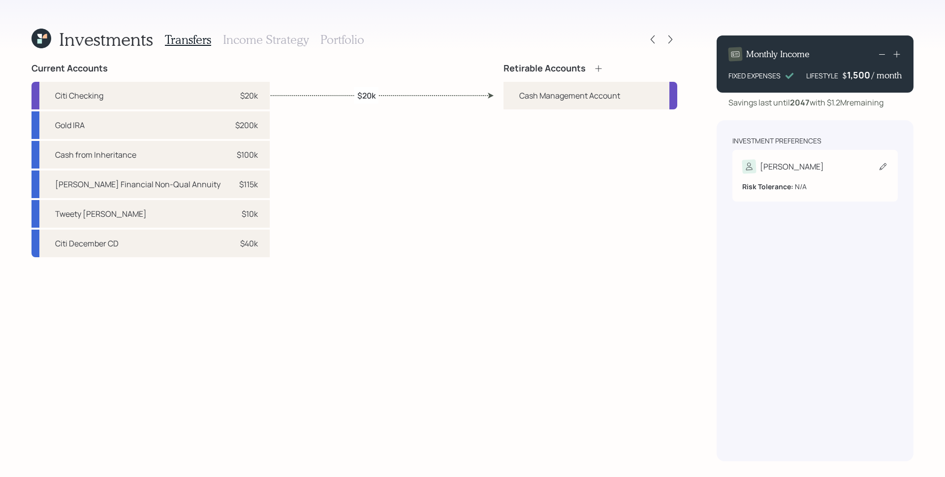
click at [800, 165] on div "[PERSON_NAME]" at bounding box center [816, 167] width 146 height 14
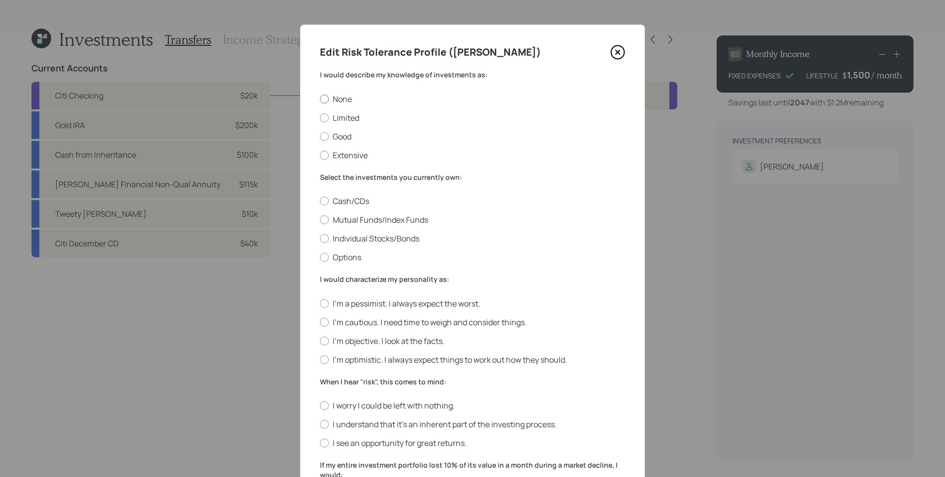
click at [333, 99] on label "None" at bounding box center [472, 99] width 305 height 11
click at [320, 99] on input "None" at bounding box center [320, 98] width 0 height 0
radio input "true"
click at [357, 196] on label "Cash/CDs" at bounding box center [472, 200] width 305 height 11
click at [320, 201] on input "Cash/CDs" at bounding box center [320, 201] width 0 height 0
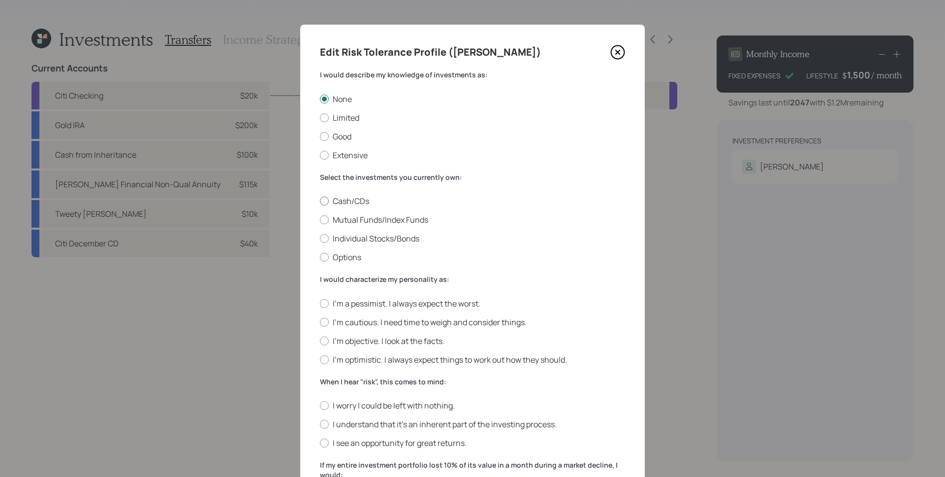
radio input "true"
click at [406, 304] on label "I'm a pessimist. I always expect the worst." at bounding box center [472, 303] width 305 height 11
click at [320, 303] on input "I'm a pessimist. I always expect the worst." at bounding box center [320, 303] width 0 height 0
radio input "true"
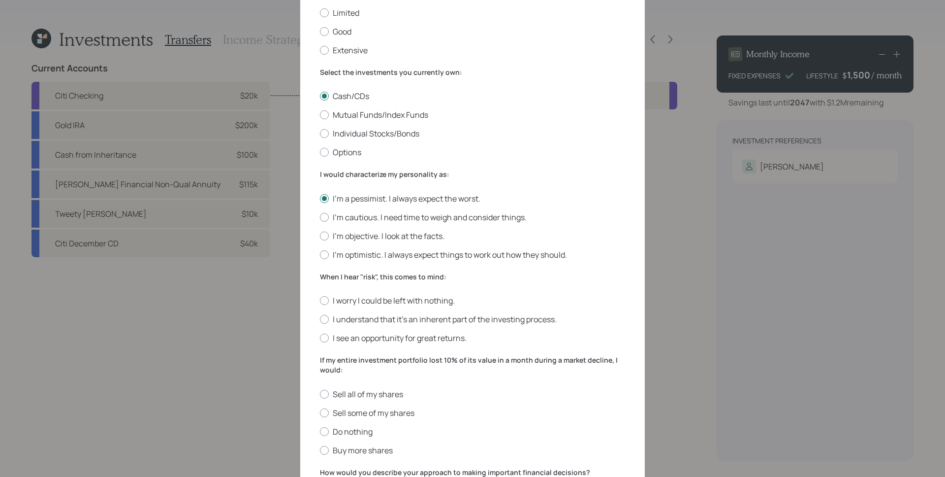
scroll to position [132, 0]
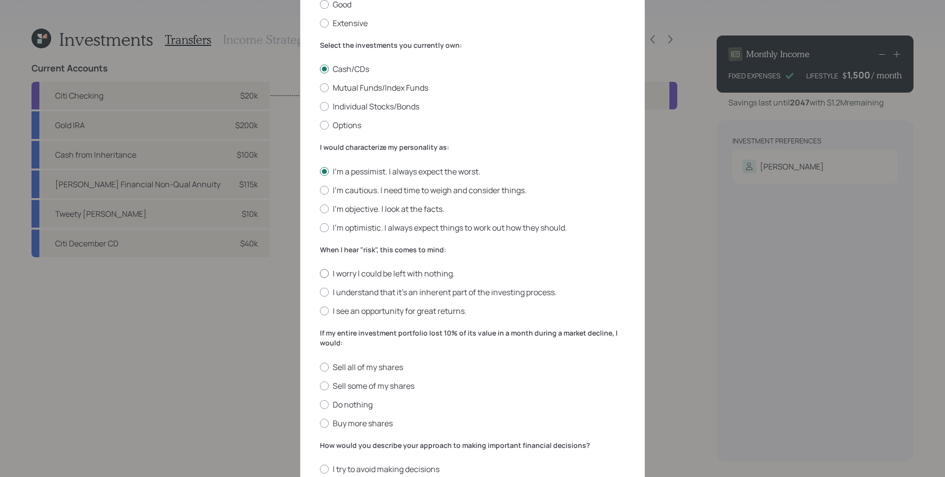
click at [383, 274] on label "I worry I could be left with nothing." at bounding box center [472, 273] width 305 height 11
click at [320, 274] on input "I worry I could be left with nothing." at bounding box center [320, 273] width 0 height 0
radio input "true"
click at [376, 368] on label "Sell all of my shares" at bounding box center [472, 366] width 305 height 11
click at [320, 367] on input "Sell all of my shares" at bounding box center [320, 366] width 0 height 0
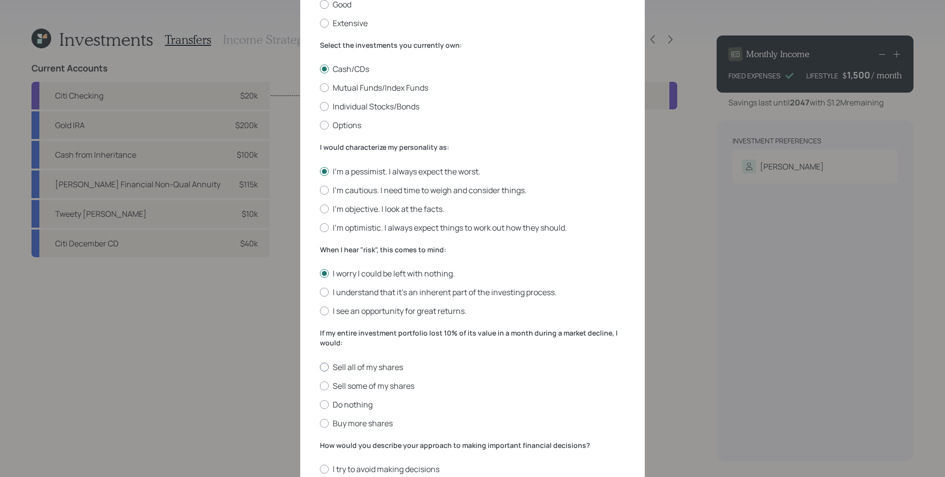
radio input "true"
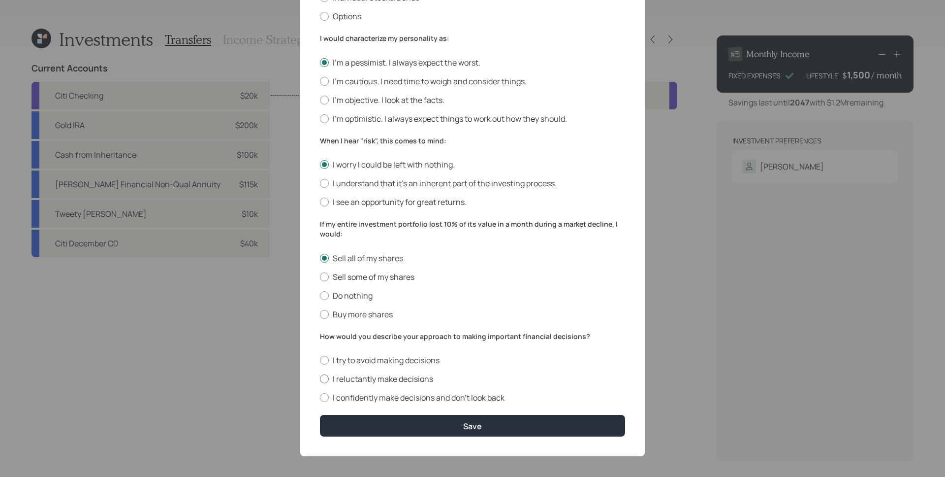
scroll to position [245, 0]
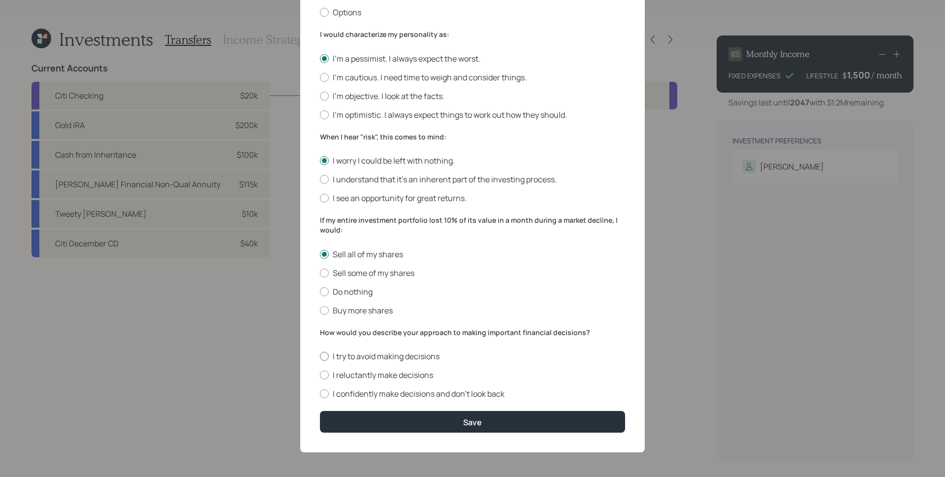
click at [379, 358] on label "I try to avoid making decisions" at bounding box center [472, 356] width 305 height 11
click at [320, 357] on input "I try to avoid making decisions" at bounding box center [320, 356] width 0 height 0
radio input "true"
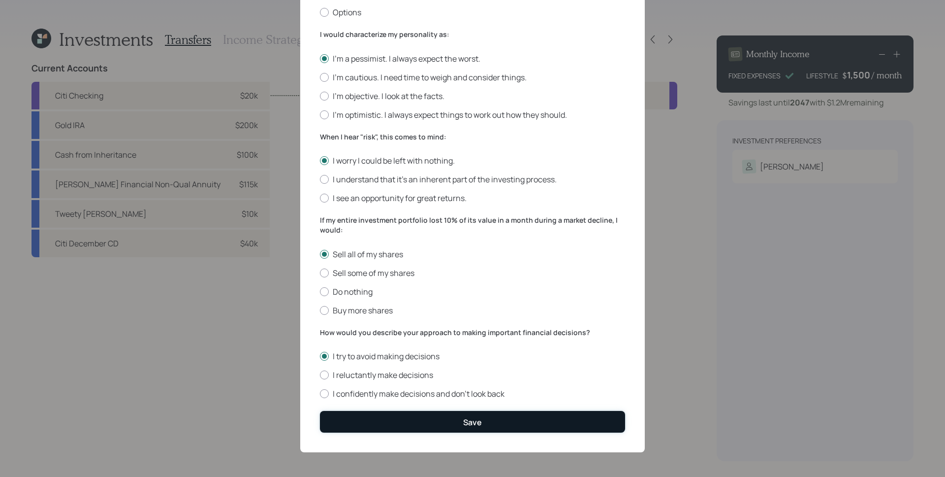
click at [471, 427] on button "Save" at bounding box center [472, 421] width 305 height 21
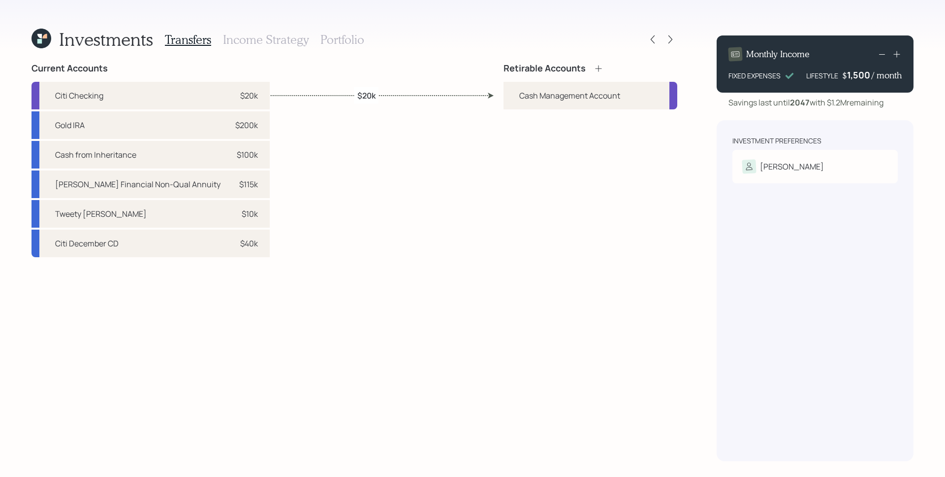
click at [594, 66] on icon at bounding box center [599, 69] width 10 height 10
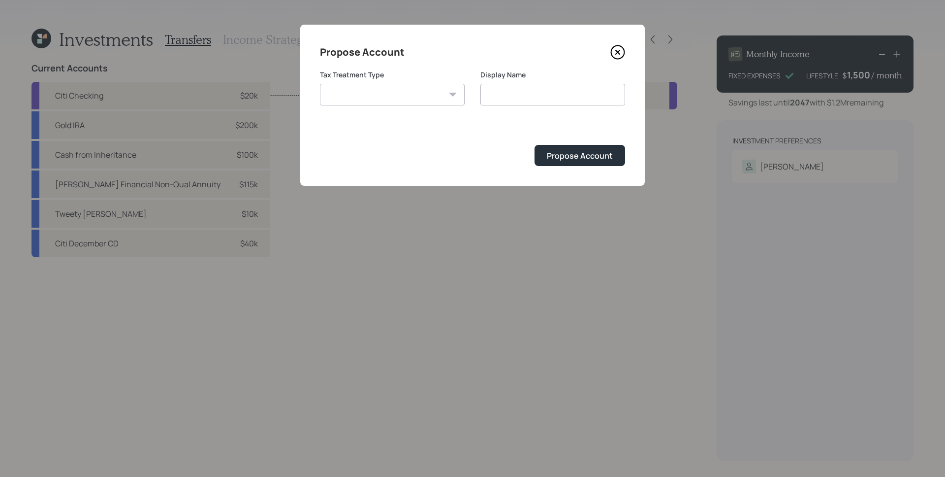
click at [403, 98] on select "[PERSON_NAME] Taxable Traditional" at bounding box center [392, 95] width 145 height 22
select select "traditional"
click at [320, 84] on select "[PERSON_NAME] Taxable Traditional" at bounding box center [392, 95] width 145 height 22
click at [549, 96] on input "Traditional" at bounding box center [553, 95] width 145 height 22
type input "Traditional"
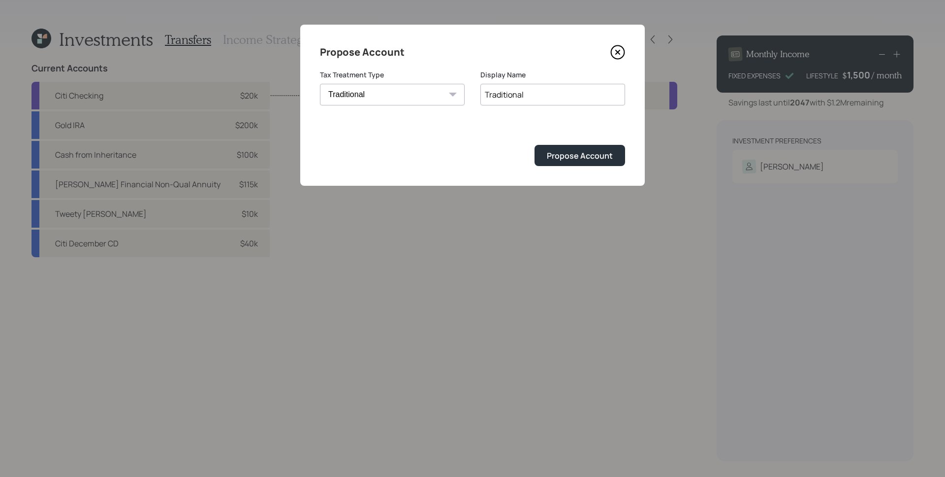
click at [539, 96] on input "Traditional" at bounding box center [553, 95] width 145 height 22
click at [412, 102] on select "[PERSON_NAME] Taxable Traditional" at bounding box center [392, 95] width 145 height 22
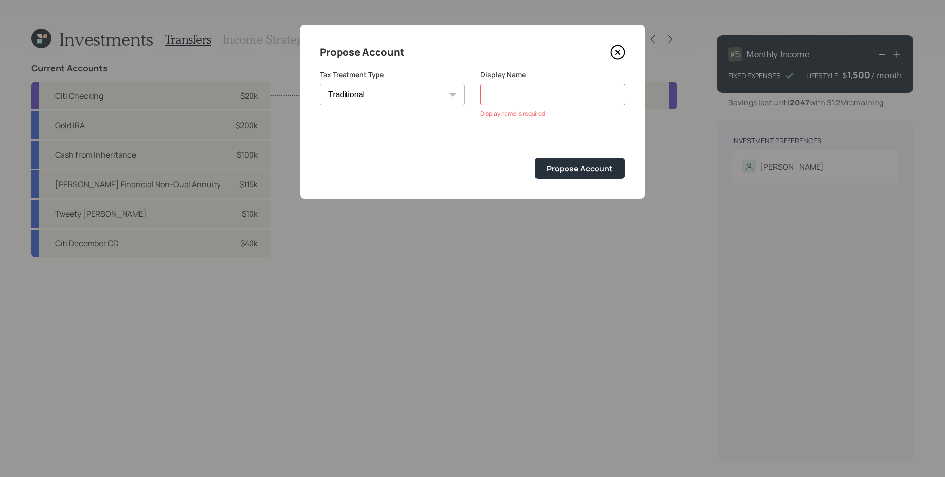
select select "taxable"
click at [320, 84] on select "[PERSON_NAME] Taxable Traditional" at bounding box center [392, 95] width 145 height 22
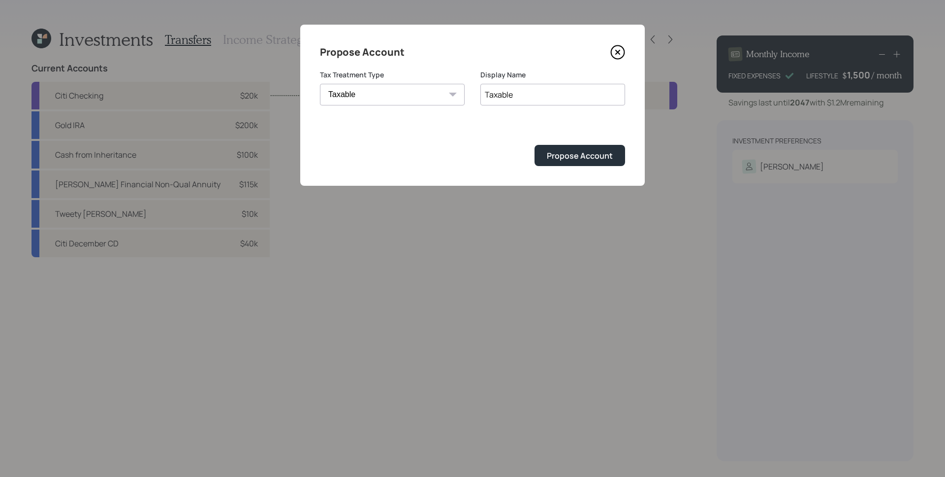
click at [525, 91] on input "Taxable" at bounding box center [553, 95] width 145 height 22
type input "Taxable Brokerage"
click at [535, 145] on button "Propose Account" at bounding box center [580, 155] width 91 height 21
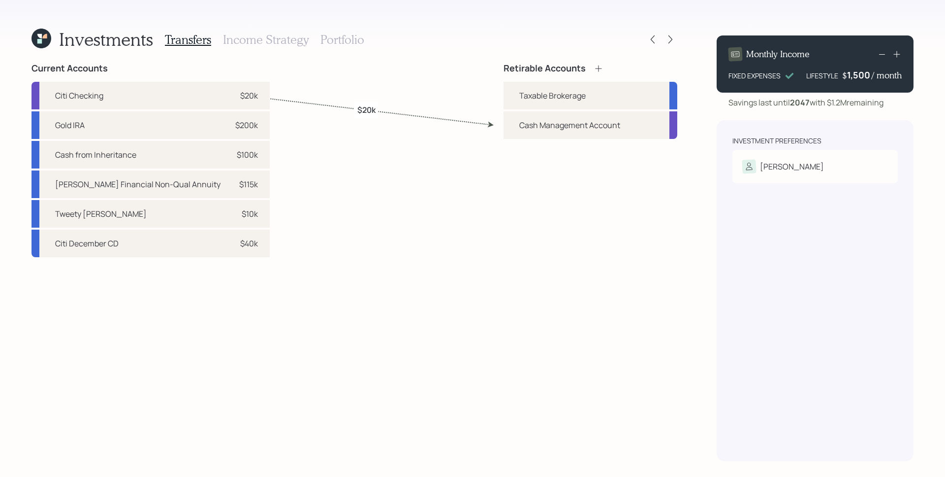
click at [599, 70] on icon at bounding box center [598, 68] width 6 height 6
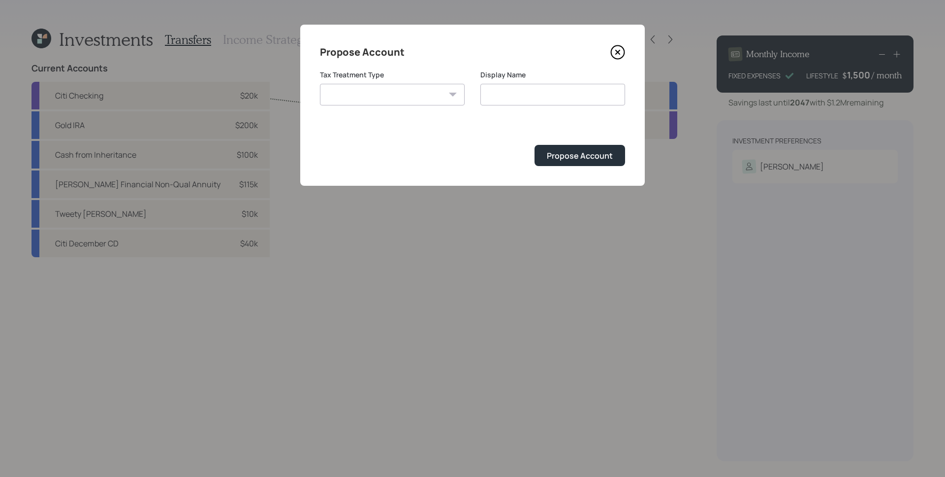
click at [421, 93] on select "[PERSON_NAME] Taxable Traditional" at bounding box center [392, 95] width 145 height 22
select select "traditional"
click at [320, 84] on select "[PERSON_NAME] Taxable Traditional" at bounding box center [392, 95] width 145 height 22
click at [563, 99] on input "Traditional" at bounding box center [553, 95] width 145 height 22
type input "Traditional IRA"
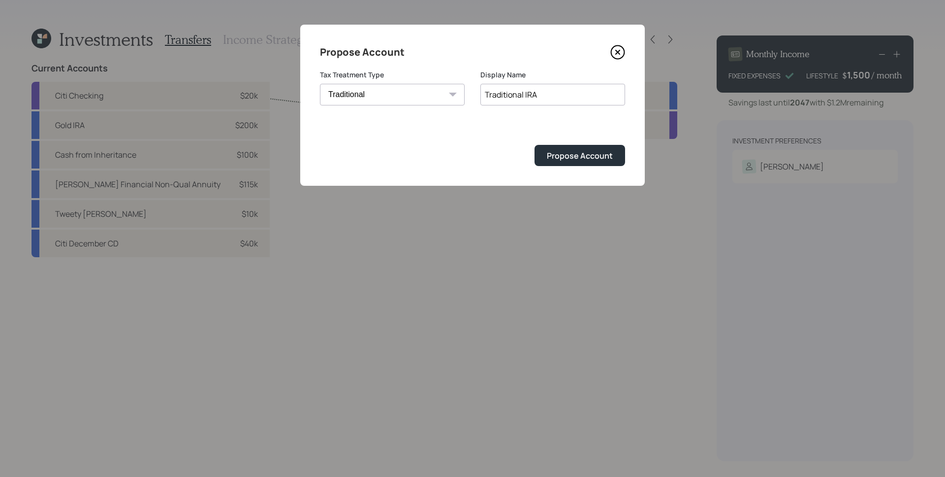
click at [535, 145] on button "Propose Account" at bounding box center [580, 155] width 91 height 21
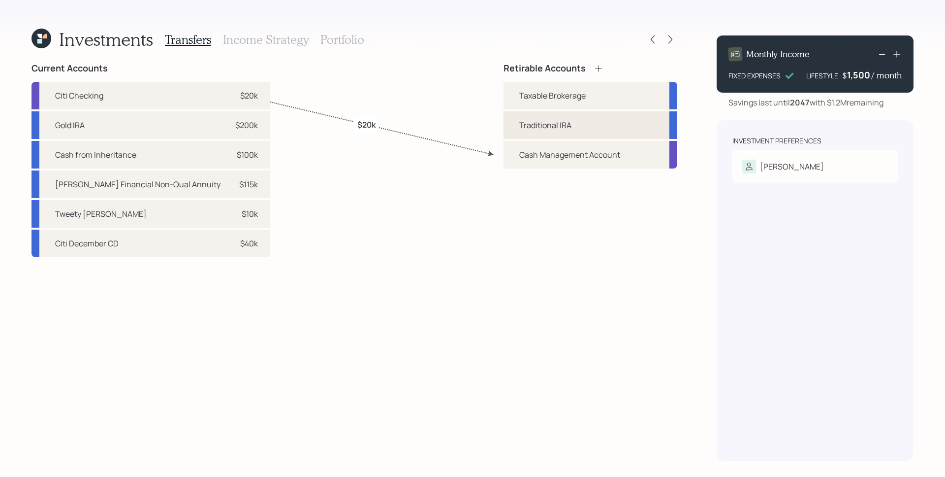
click at [615, 130] on div "Traditional IRA" at bounding box center [591, 125] width 174 height 28
select select "traditional"
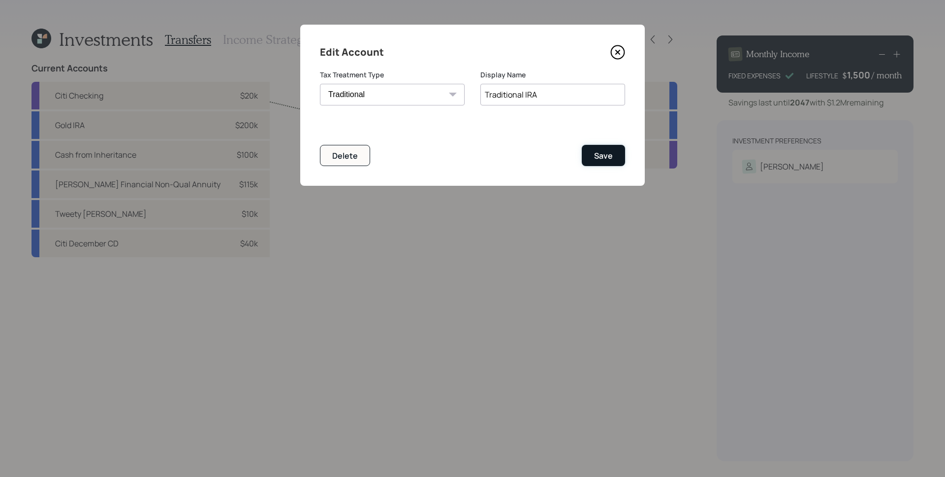
click at [597, 160] on div "Save" at bounding box center [603, 155] width 19 height 11
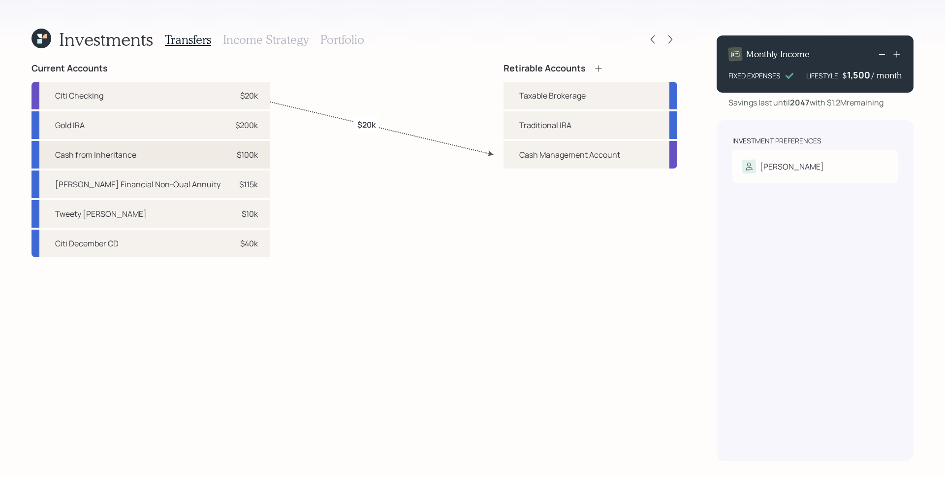
click at [176, 162] on div "Cash from Inheritance $100k" at bounding box center [151, 155] width 238 height 28
click at [587, 96] on div "Taxable Brokerage" at bounding box center [591, 96] width 174 height 28
select select "e596621f-aeb5-47ed-bd8e-d8d846fcd1cc"
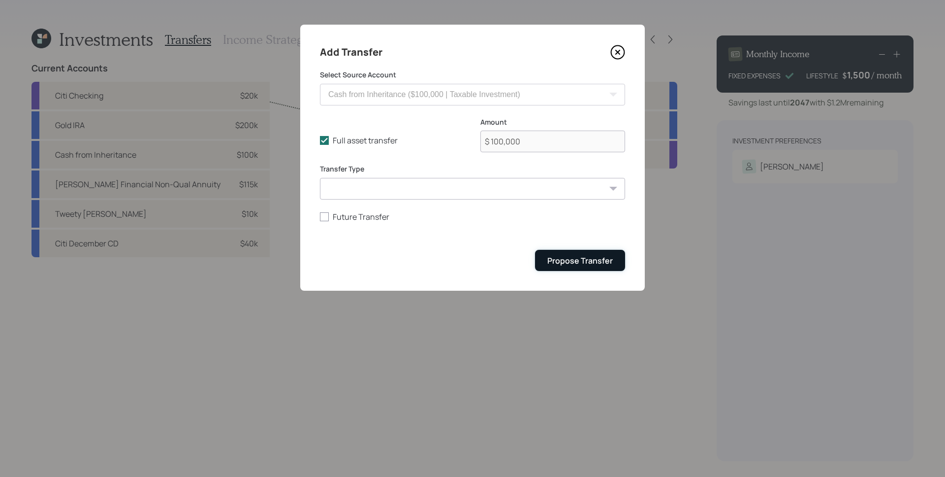
click at [572, 256] on div "Propose Transfer" at bounding box center [580, 260] width 65 height 11
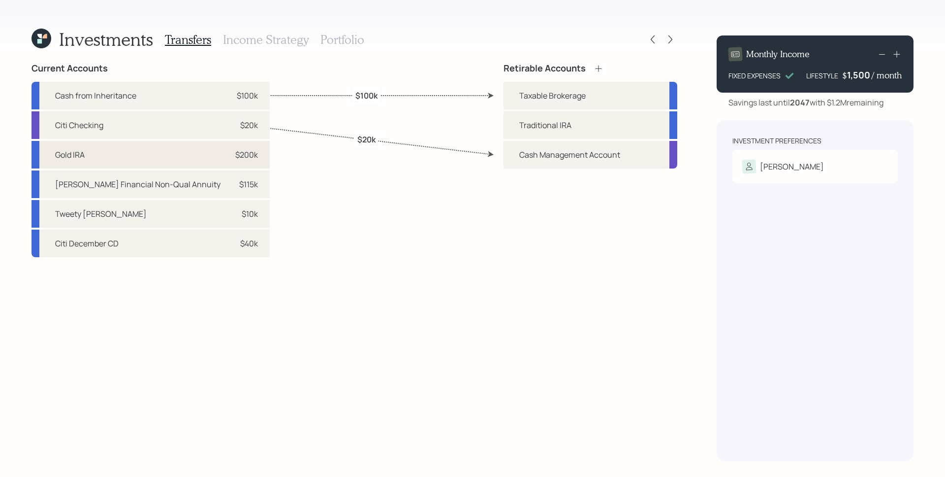
click at [228, 156] on div "$200k" at bounding box center [243, 155] width 30 height 12
click at [561, 120] on div "Traditional IRA" at bounding box center [545, 125] width 52 height 12
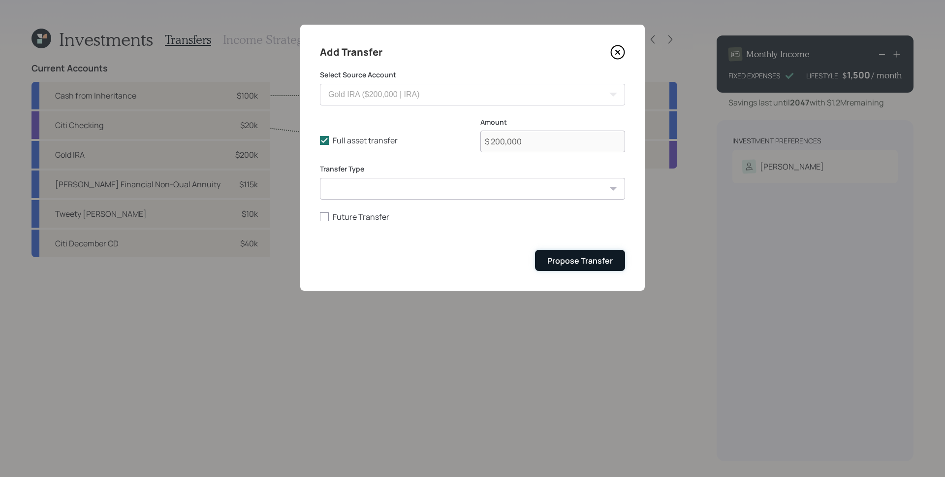
click at [604, 265] on div "Propose Transfer" at bounding box center [580, 260] width 65 height 11
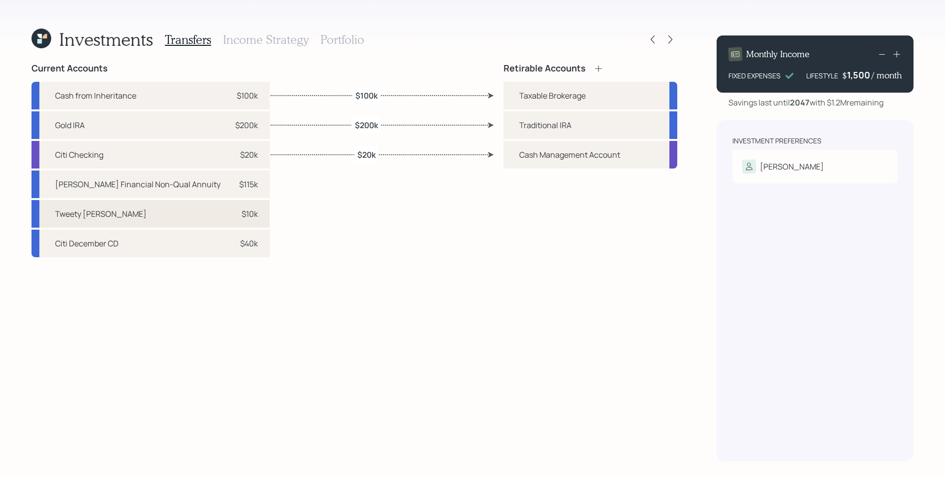
click at [166, 212] on div "Tweety [PERSON_NAME] $10k" at bounding box center [151, 214] width 238 height 28
click at [592, 124] on div "Traditional IRA" at bounding box center [591, 125] width 174 height 28
select select "b3411180-9c0a-4684-b496-e48c5779ceca"
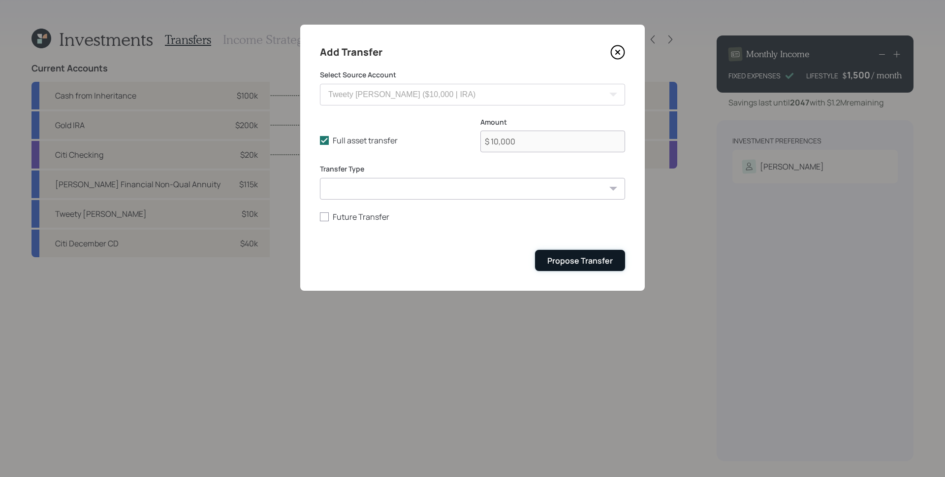
click at [559, 264] on div "Propose Transfer" at bounding box center [580, 260] width 65 height 11
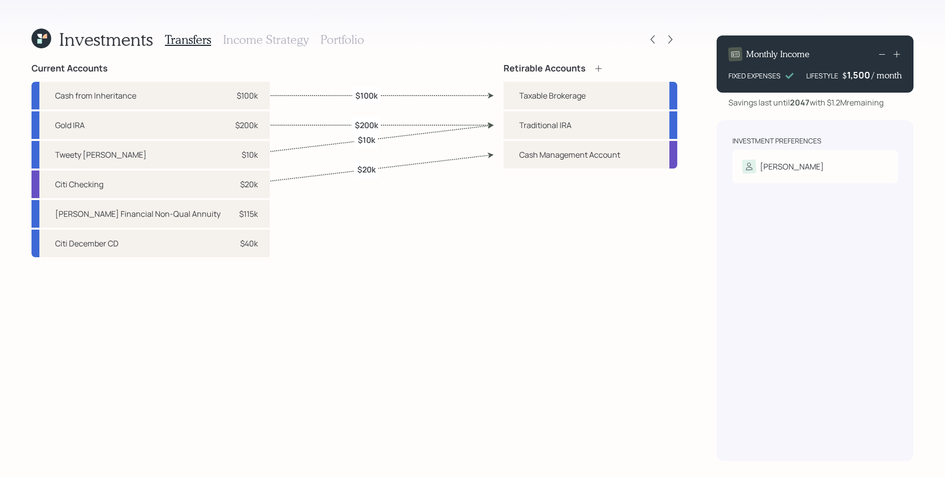
click at [259, 49] on div "Transfers Income Strategy Portfolio" at bounding box center [264, 40] width 199 height 24
click at [260, 44] on h3 "Income Strategy" at bounding box center [266, 39] width 86 height 14
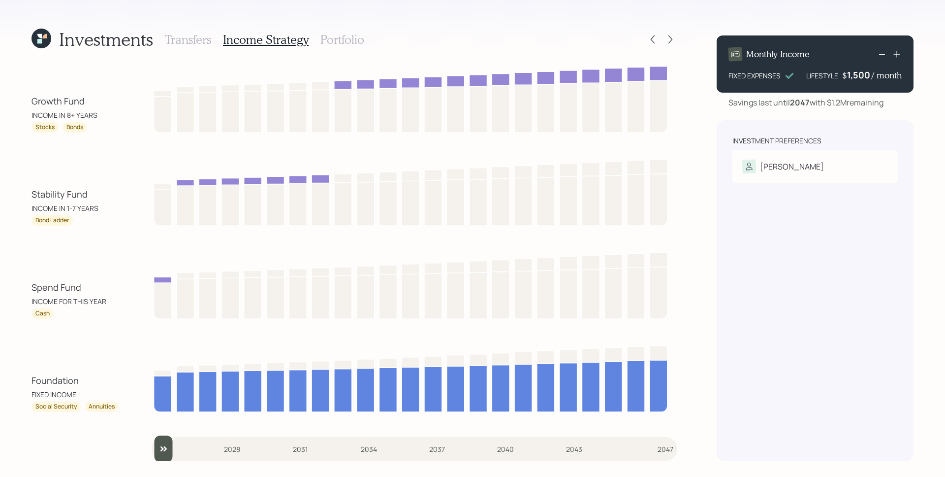
click at [353, 41] on h3 "Portfolio" at bounding box center [343, 39] width 44 height 14
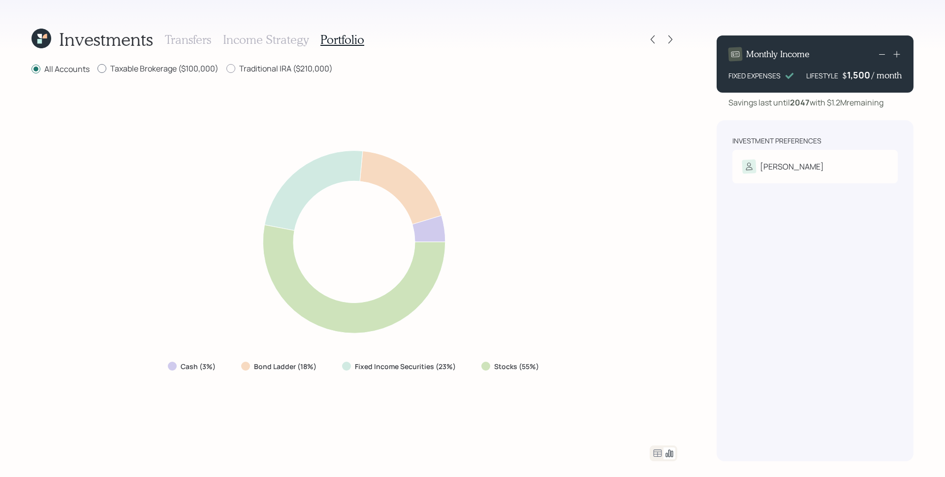
click at [188, 68] on label "Taxable Brokerage ($100,000)" at bounding box center [157, 68] width 121 height 11
click at [97, 68] on input "Taxable Brokerage ($100,000)" at bounding box center [97, 68] width 0 height 0
radio input "true"
radio input "false"
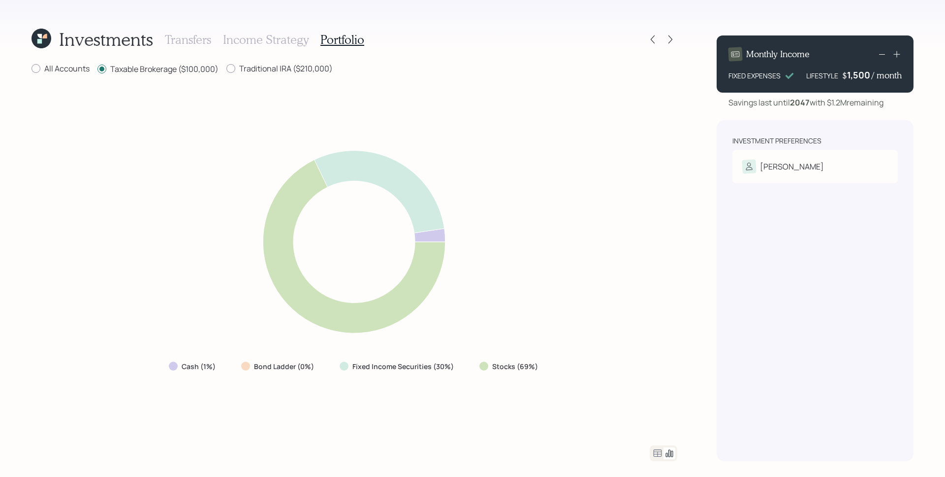
click at [271, 74] on div "Traditional IRA ($210,000)" at bounding box center [280, 69] width 106 height 12
click at [272, 69] on label "Traditional IRA ($210,000)" at bounding box center [280, 68] width 106 height 11
click at [227, 69] on input "Traditional IRA ($210,000)" at bounding box center [226, 68] width 0 height 0
radio input "true"
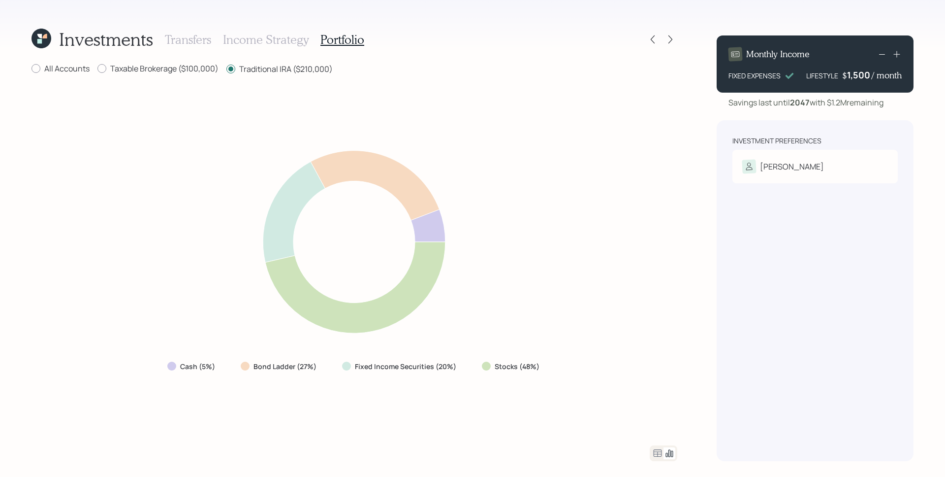
click at [177, 75] on div "Taxable Brokerage ($100,000)" at bounding box center [157, 69] width 121 height 12
click at [174, 66] on label "Taxable Brokerage ($100,000)" at bounding box center [157, 68] width 121 height 11
click at [97, 68] on input "Taxable Brokerage ($100,000)" at bounding box center [97, 68] width 0 height 0
radio input "true"
radio input "false"
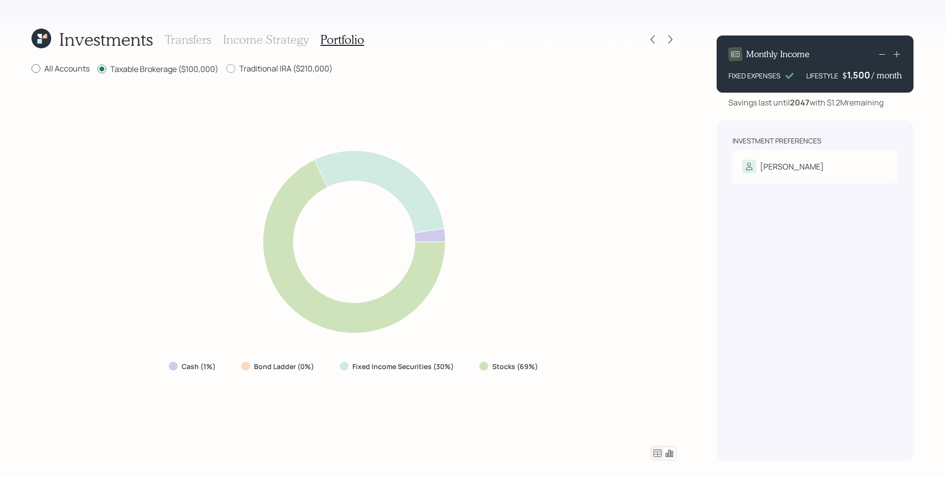
click at [64, 68] on label "All Accounts" at bounding box center [61, 68] width 58 height 11
click at [32, 68] on input "All Accounts" at bounding box center [31, 68] width 0 height 0
radio input "true"
radio input "false"
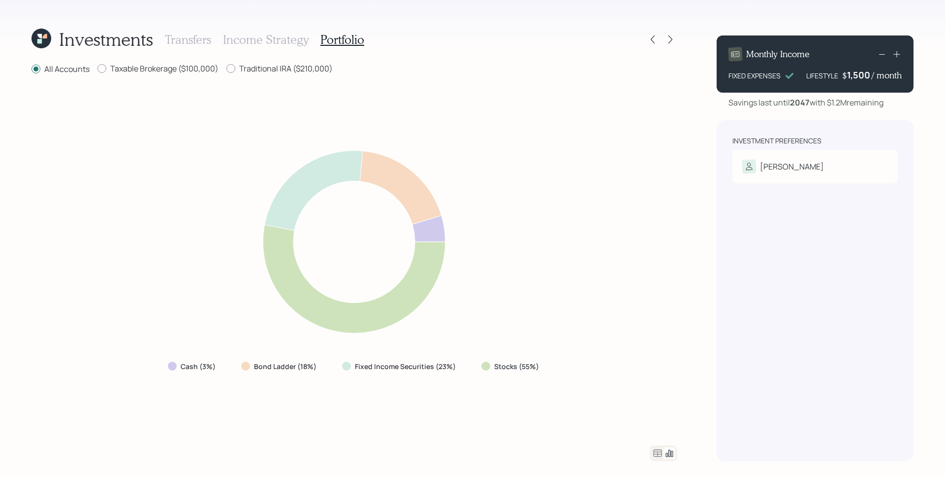
click at [632, 221] on div "Cash (3%) Bond Ladder (18%) Fixed Income Securities (23%) Stocks (55%)" at bounding box center [355, 260] width 646 height 346
click at [675, 126] on div "Cash (3%) Bond Ladder (18%) Fixed Income Securities (23%) Stocks (55%)" at bounding box center [355, 260] width 646 height 346
click at [671, 38] on icon at bounding box center [671, 39] width 4 height 8
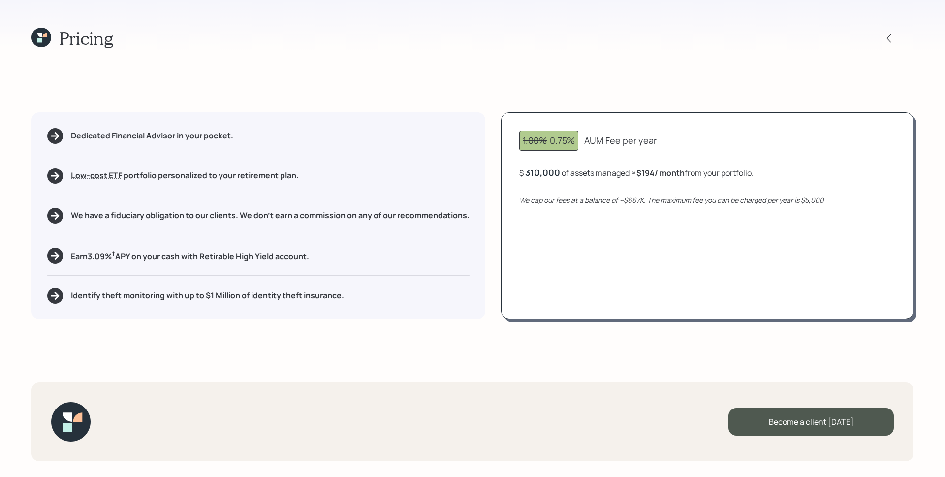
click at [752, 133] on div "1.00% 0.75% AUM Fee per year" at bounding box center [707, 140] width 376 height 20
click at [891, 37] on icon at bounding box center [889, 38] width 10 height 10
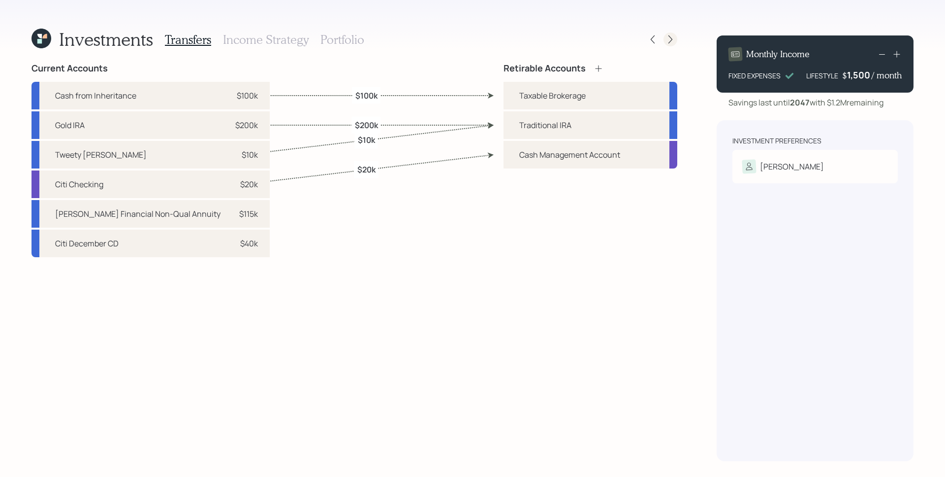
click at [671, 42] on icon at bounding box center [671, 39] width 10 height 10
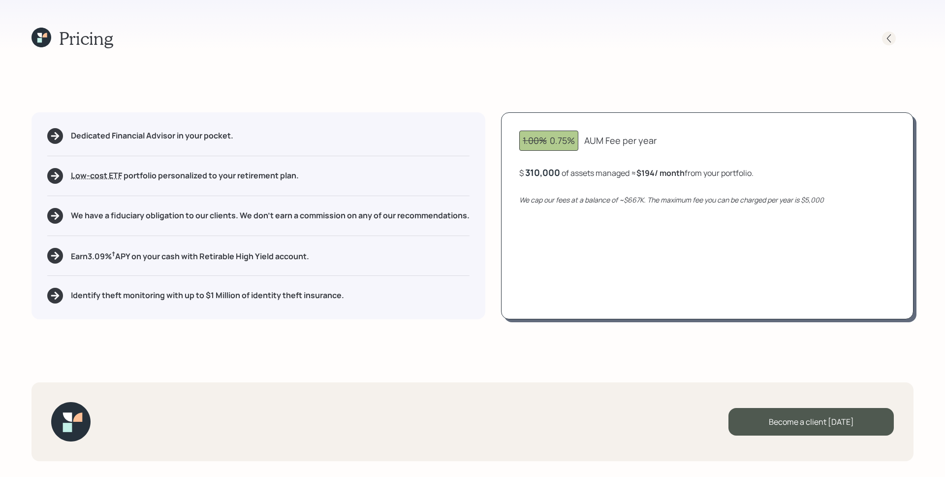
click at [888, 38] on icon at bounding box center [889, 38] width 4 height 8
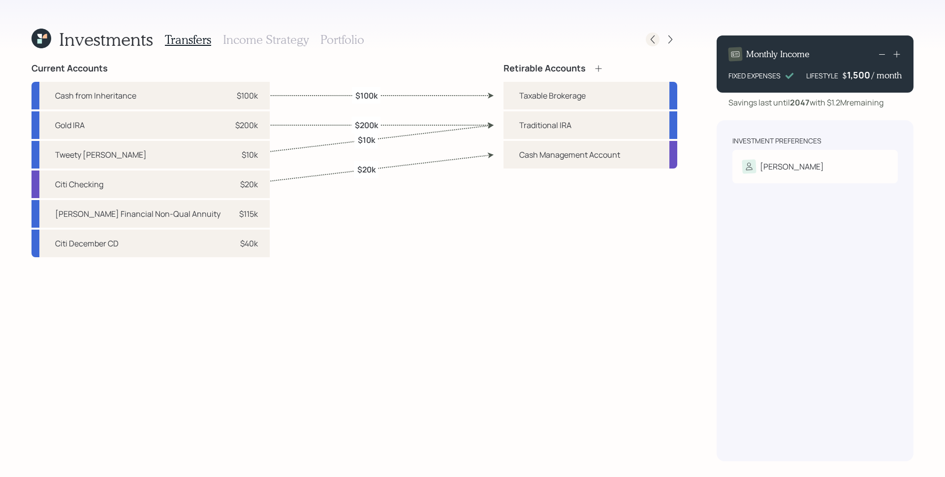
click at [657, 38] on icon at bounding box center [653, 39] width 10 height 10
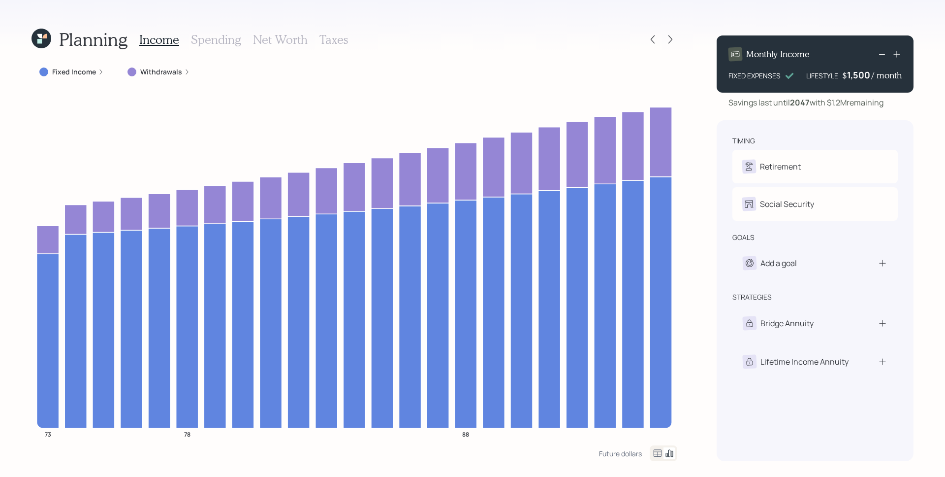
click at [45, 41] on icon at bounding box center [42, 39] width 20 height 20
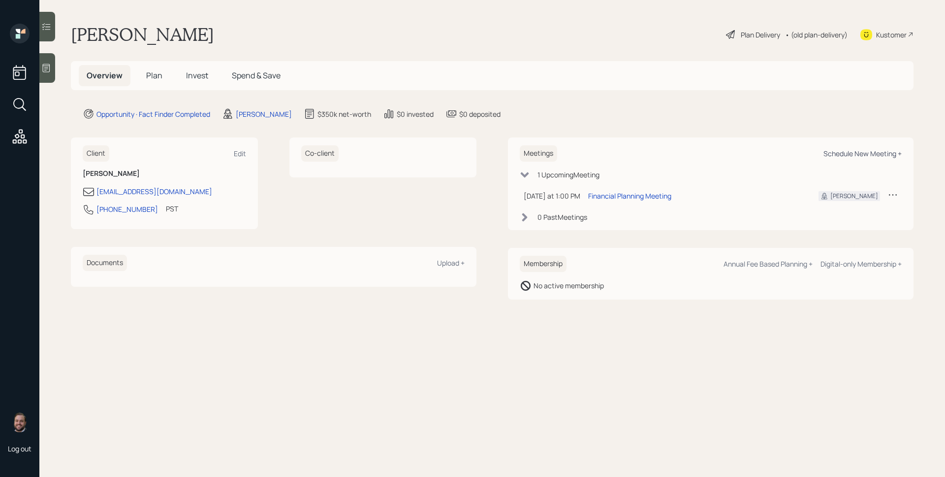
click at [860, 154] on div "Schedule New Meeting +" at bounding box center [863, 153] width 78 height 9
select select "d946c976-65aa-4529-ac9d-02c4f1114fc0"
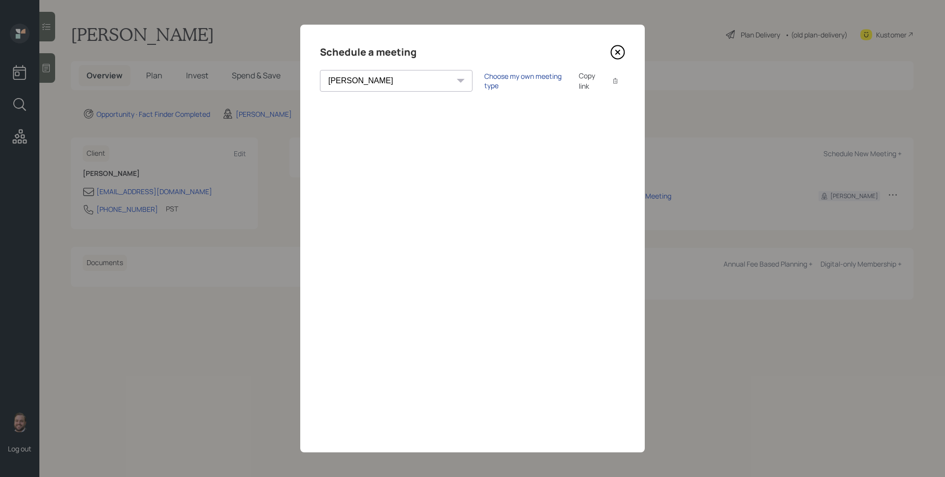
click at [485, 81] on div "Choose my own meeting type" at bounding box center [526, 80] width 83 height 19
click at [614, 54] on icon at bounding box center [618, 52] width 15 height 15
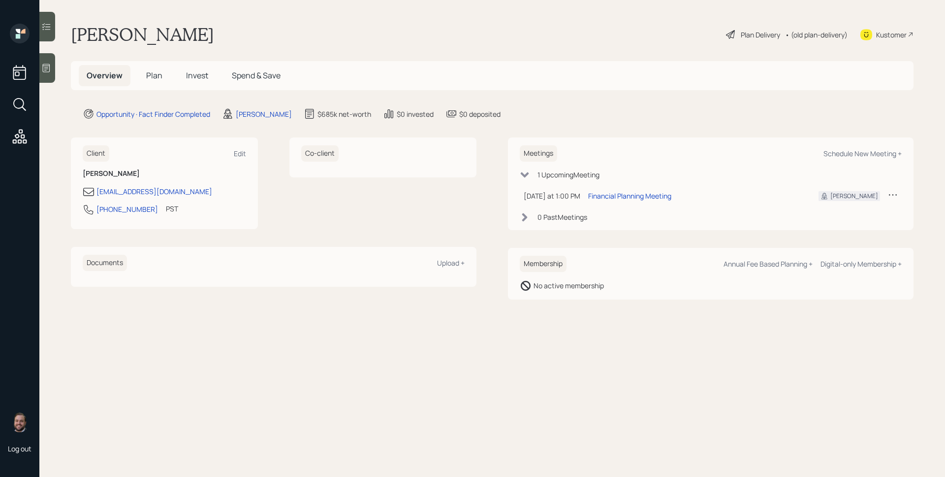
click at [158, 78] on span "Plan" at bounding box center [154, 75] width 16 height 11
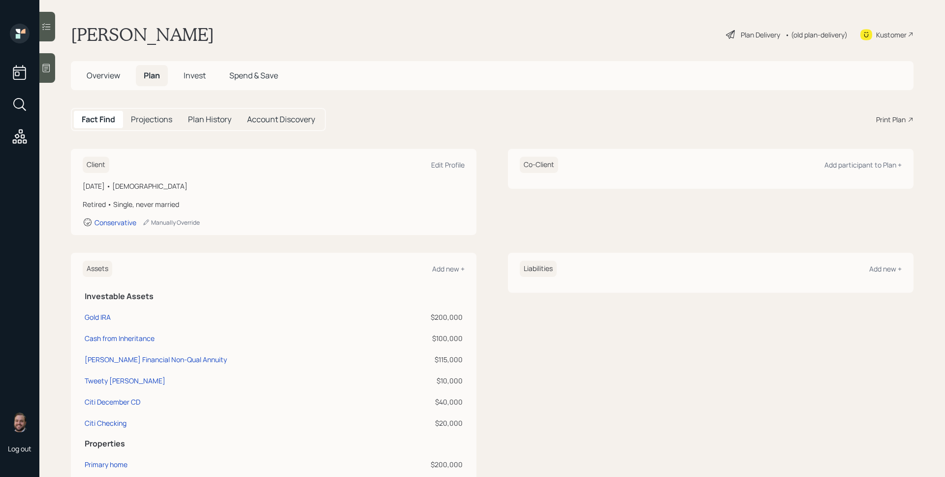
click at [886, 118] on div "Print Plan" at bounding box center [891, 119] width 30 height 10
